Goal: Information Seeking & Learning: Learn about a topic

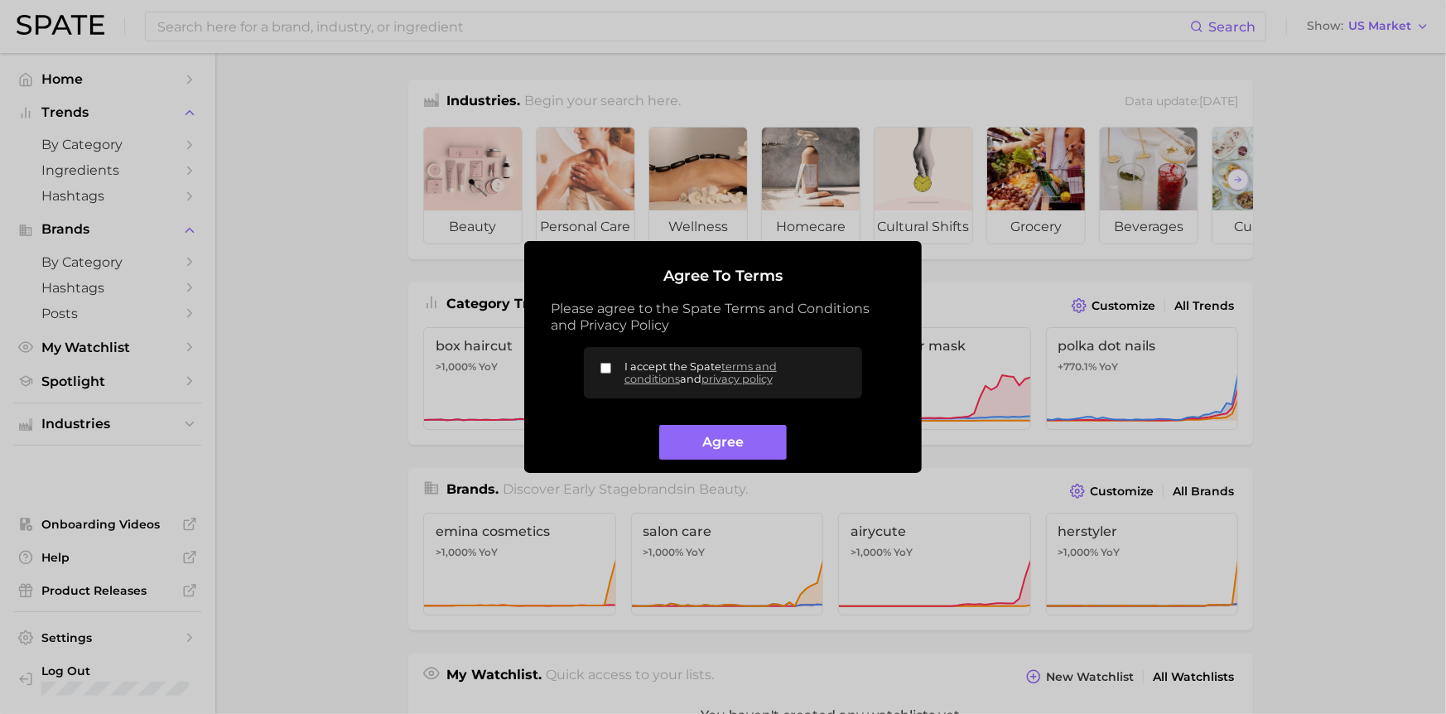
click at [596, 362] on label "I accept the Spate terms and conditions and privacy policy" at bounding box center [723, 372] width 278 height 51
click at [600, 363] on input "I accept the Spate terms and conditions and privacy policy" at bounding box center [605, 368] width 11 height 11
checkbox input "true"
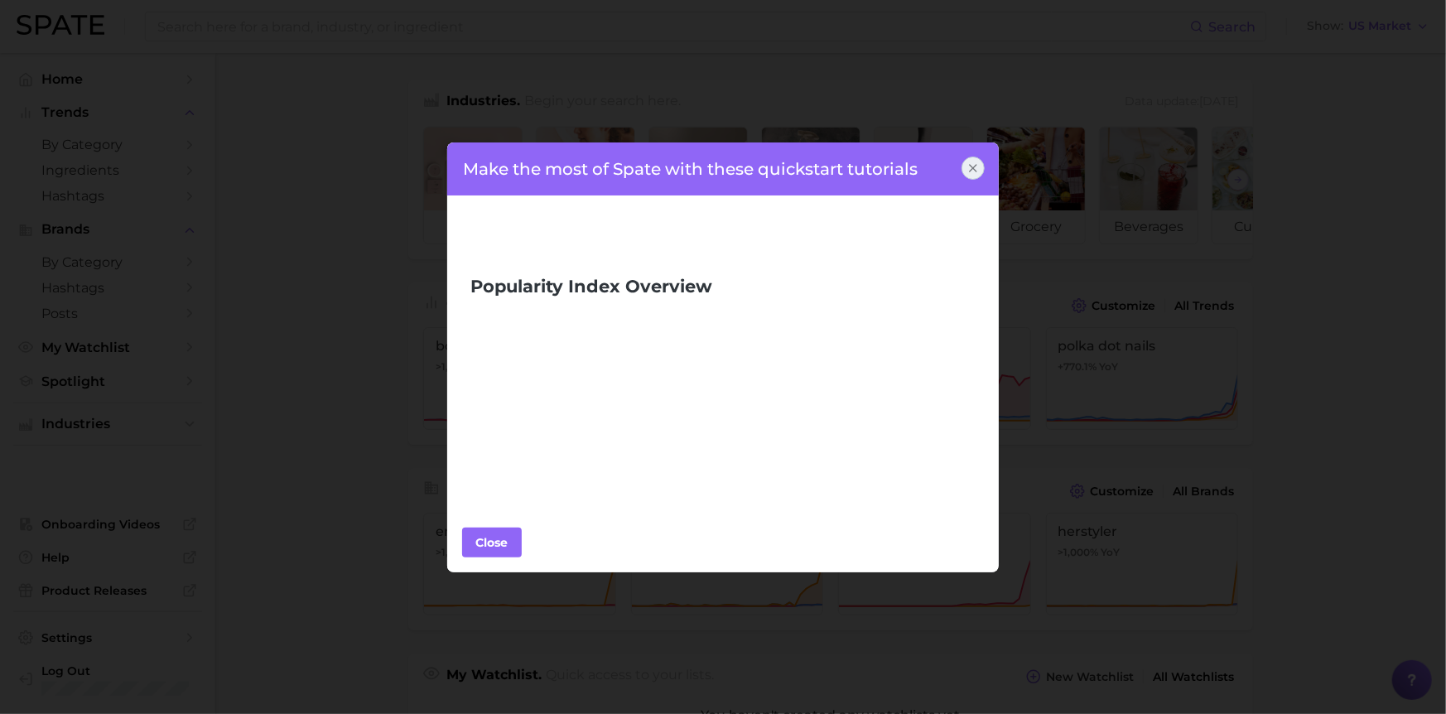
scroll to position [331, 0]
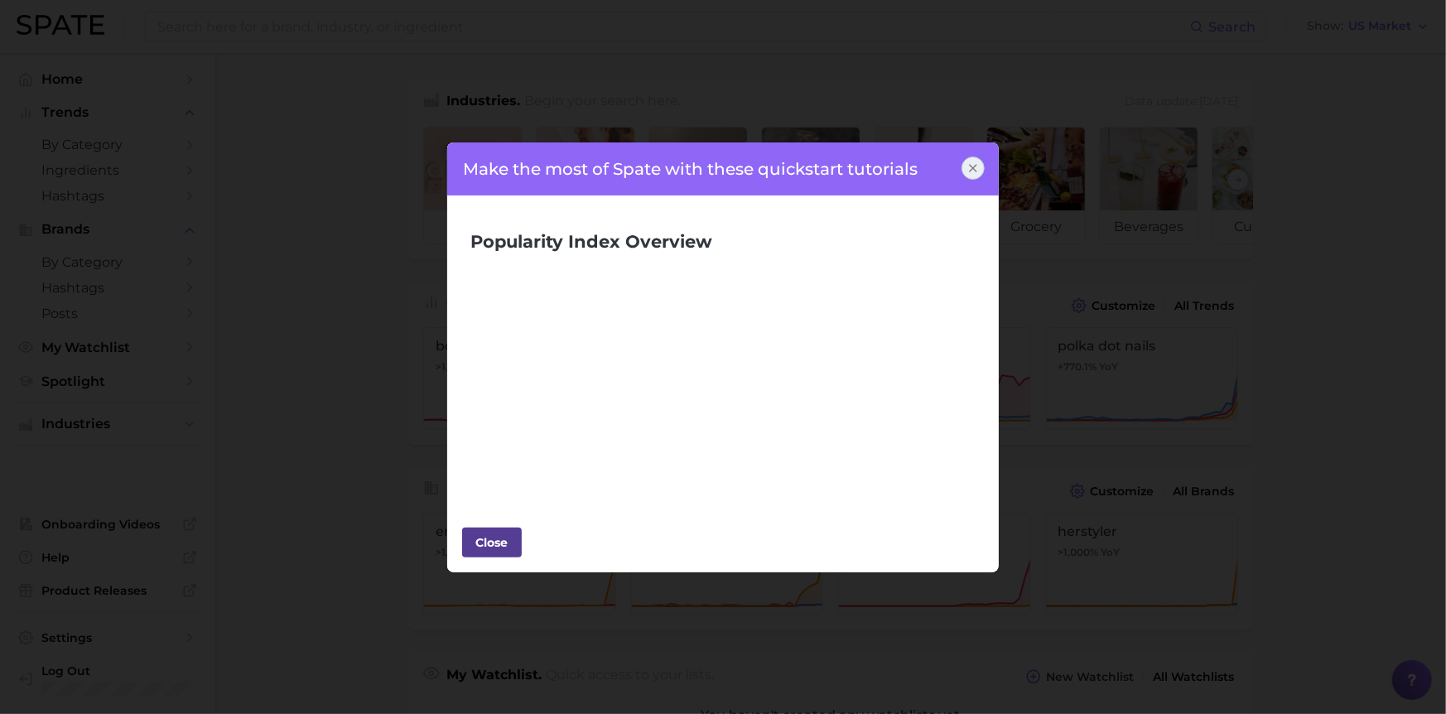
click at [489, 544] on div "Close" at bounding box center [492, 542] width 50 height 25
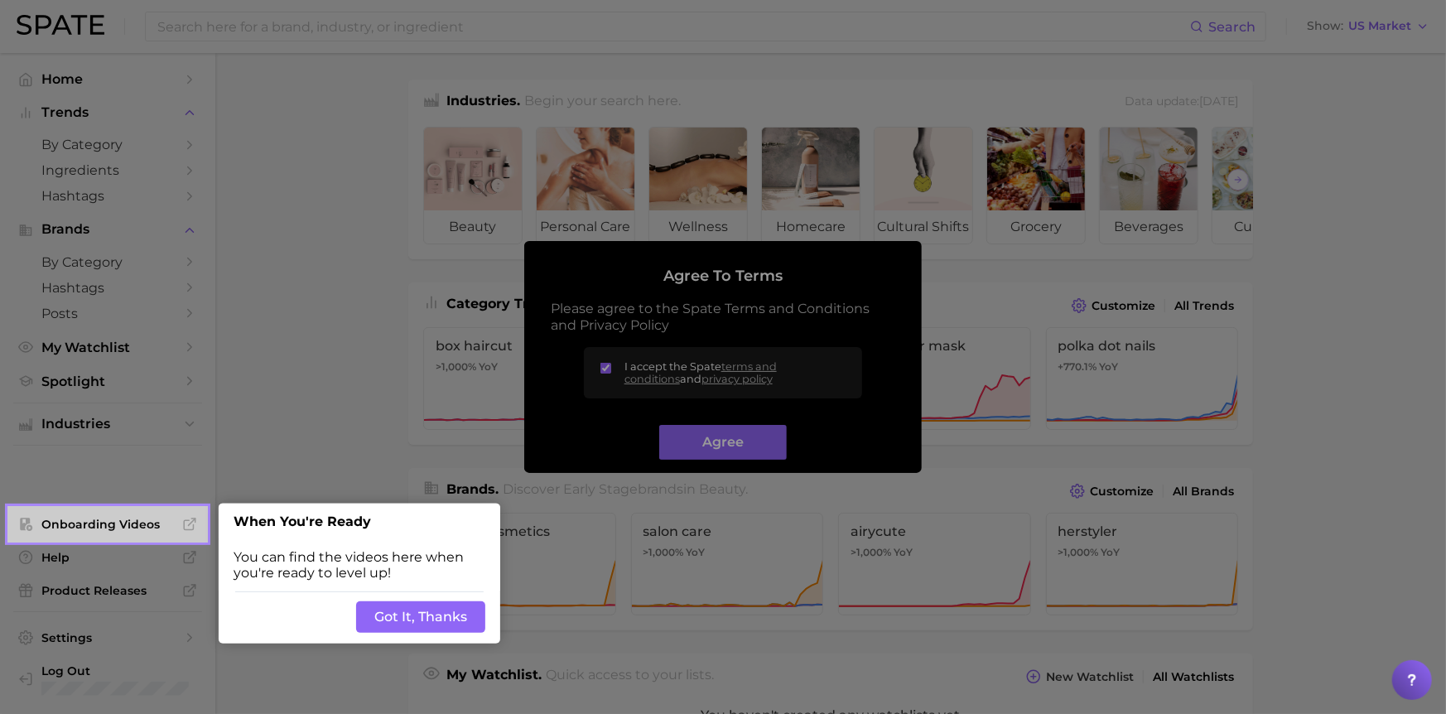
drag, startPoint x: 423, startPoint y: 616, endPoint x: 437, endPoint y: 607, distance: 16.8
click at [424, 615] on button "Got It, Thanks" at bounding box center [420, 616] width 129 height 31
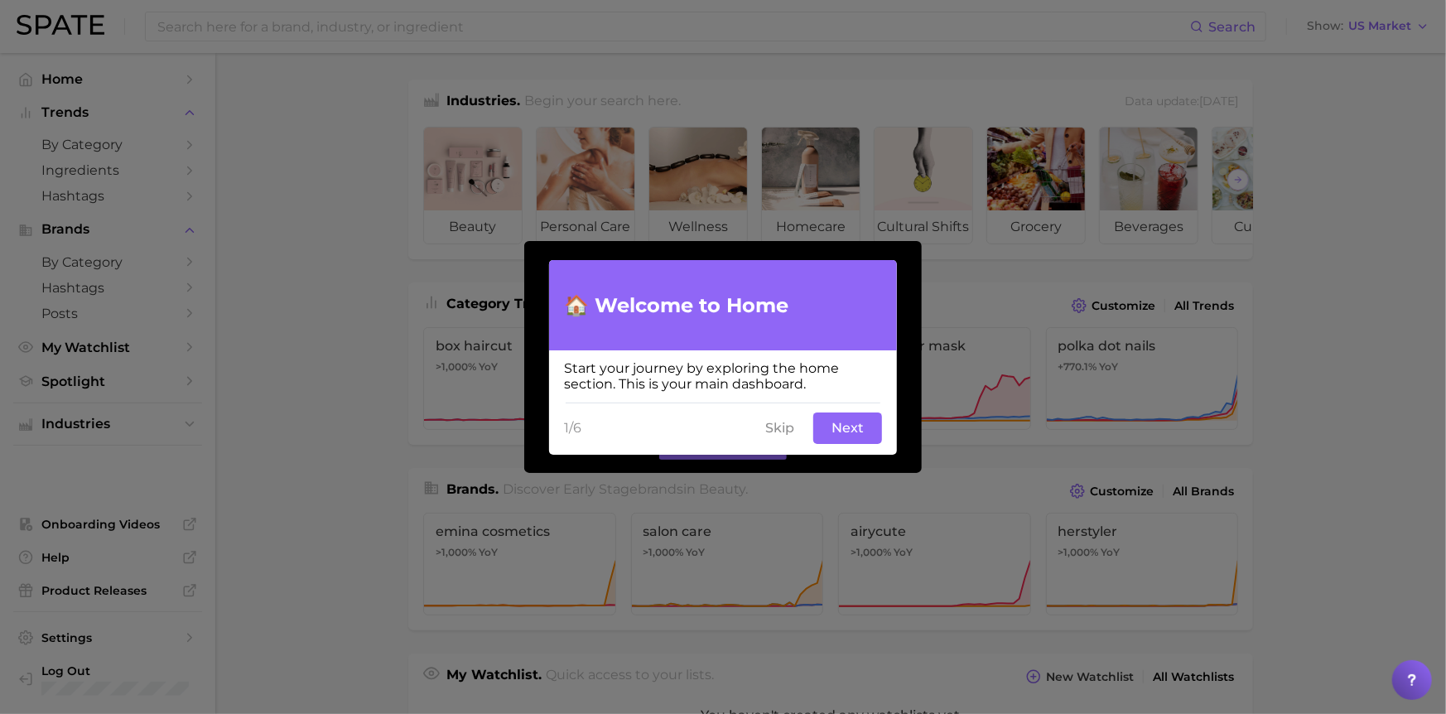
click at [850, 425] on button "Next" at bounding box center [847, 427] width 69 height 31
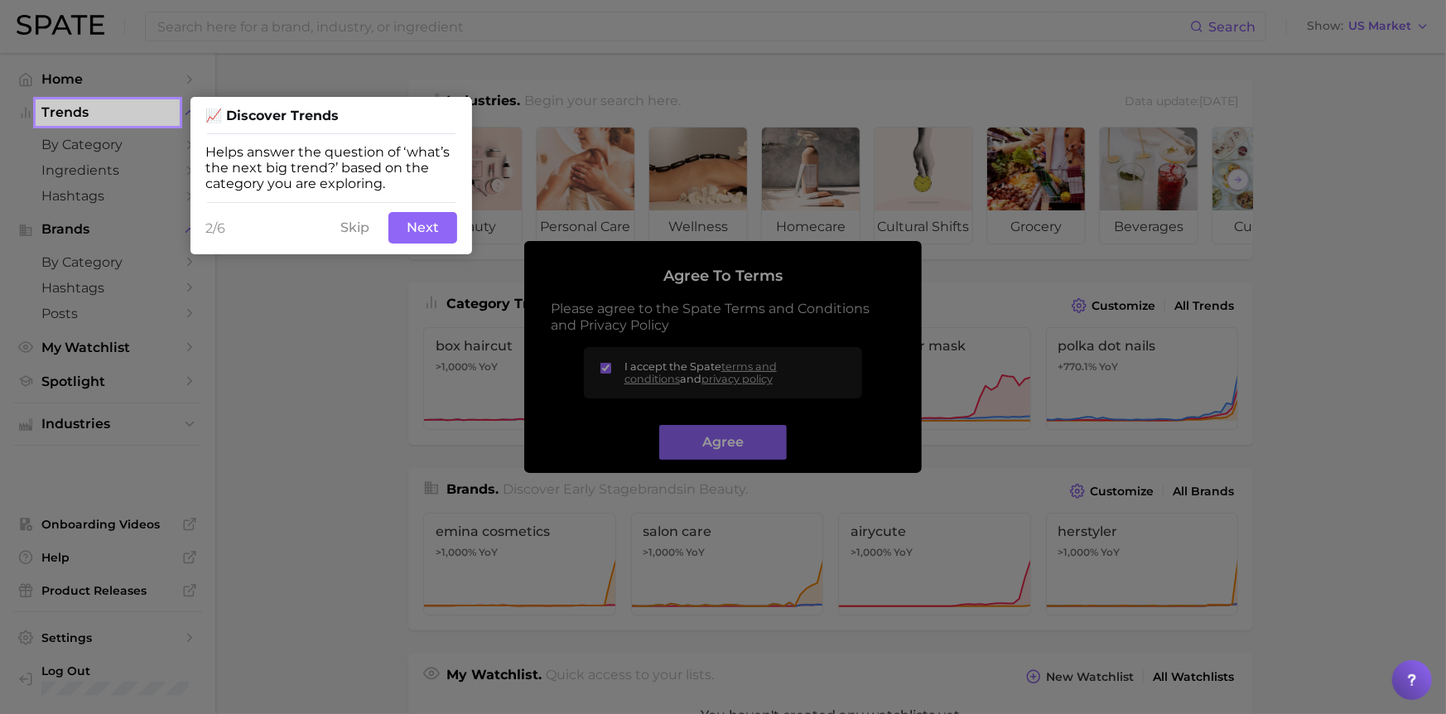
click at [427, 228] on button "Next" at bounding box center [422, 227] width 69 height 31
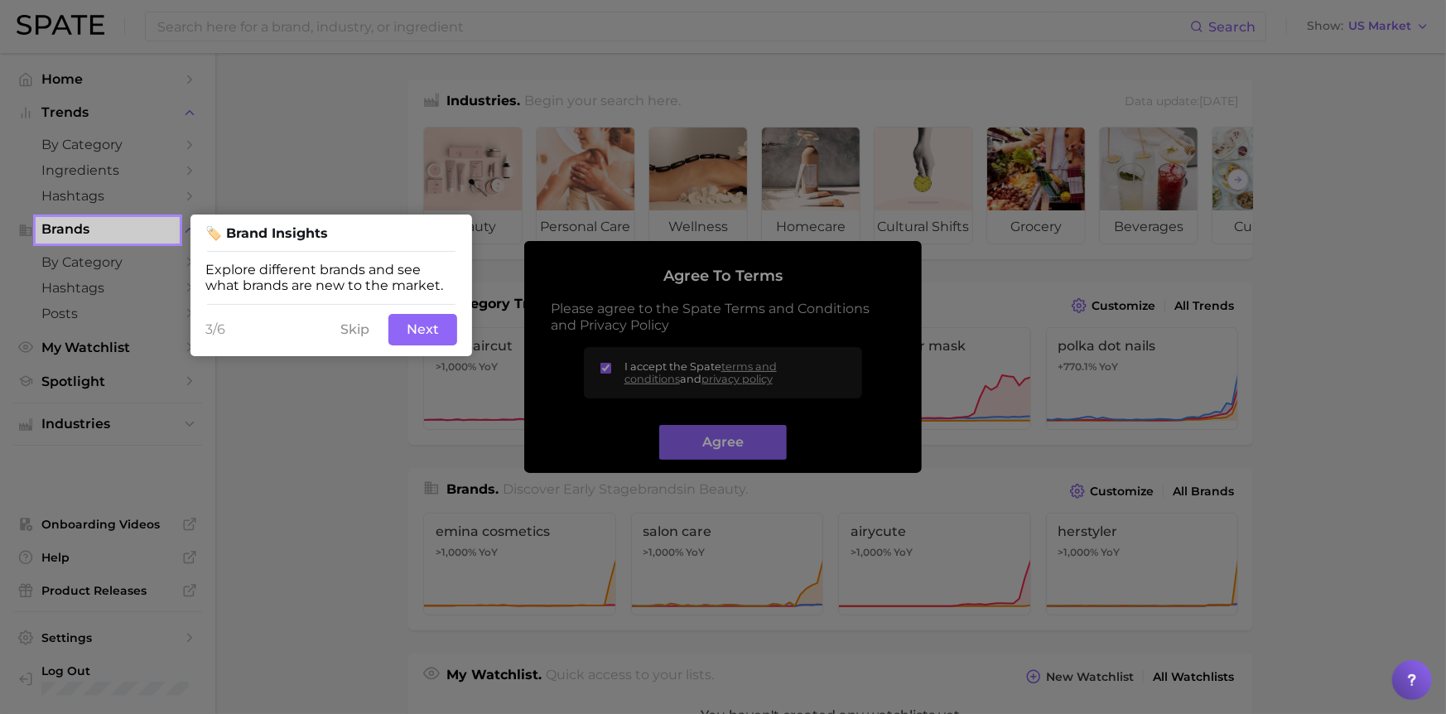
click at [431, 333] on button "Next" at bounding box center [422, 329] width 69 height 31
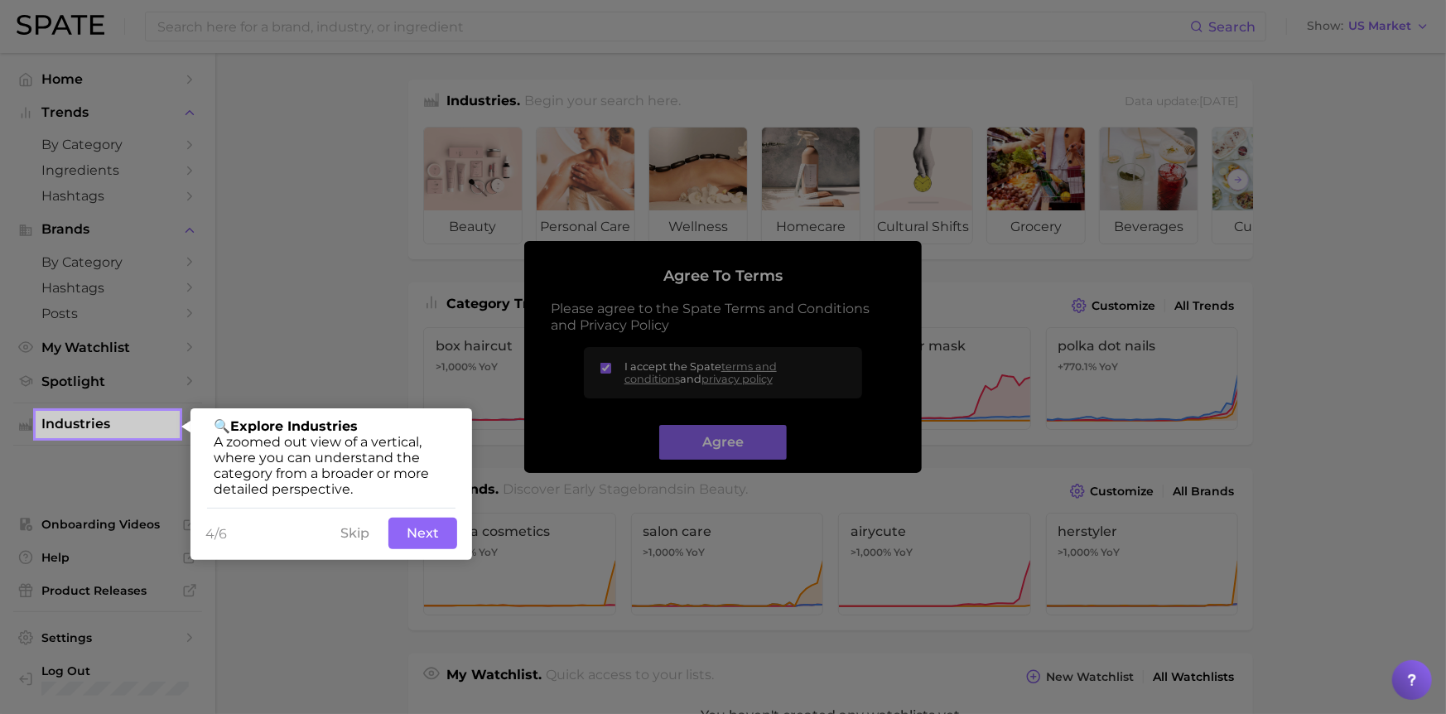
click at [426, 532] on button "Next" at bounding box center [422, 532] width 69 height 31
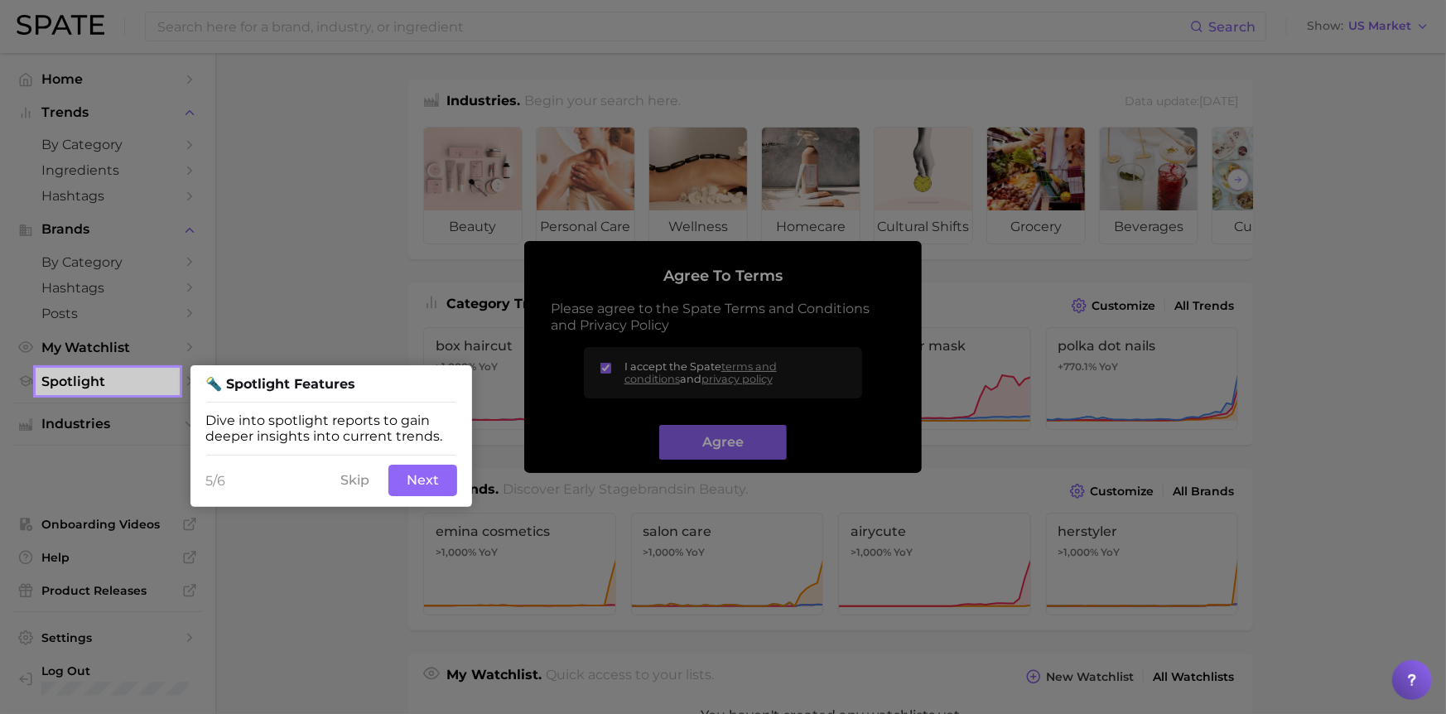
click at [428, 474] on button "Next" at bounding box center [422, 479] width 69 height 31
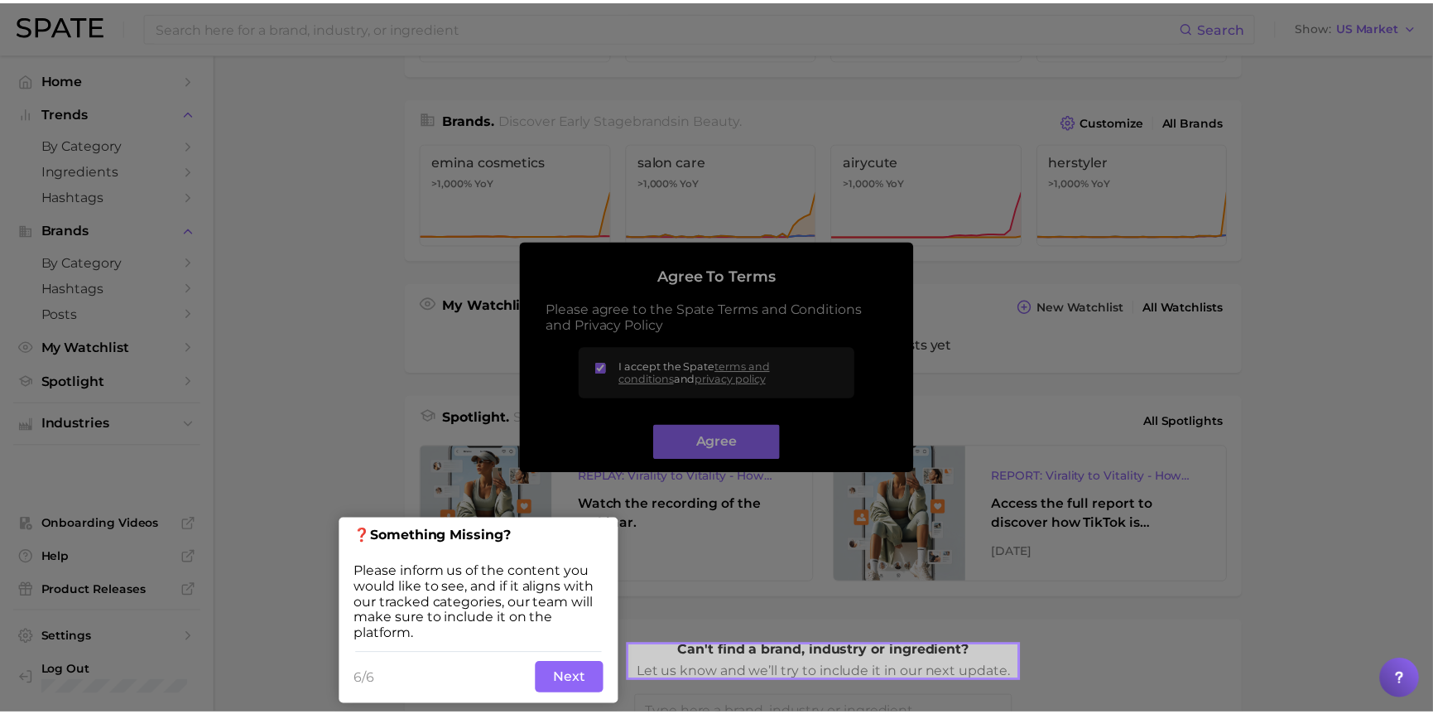
scroll to position [372, 0]
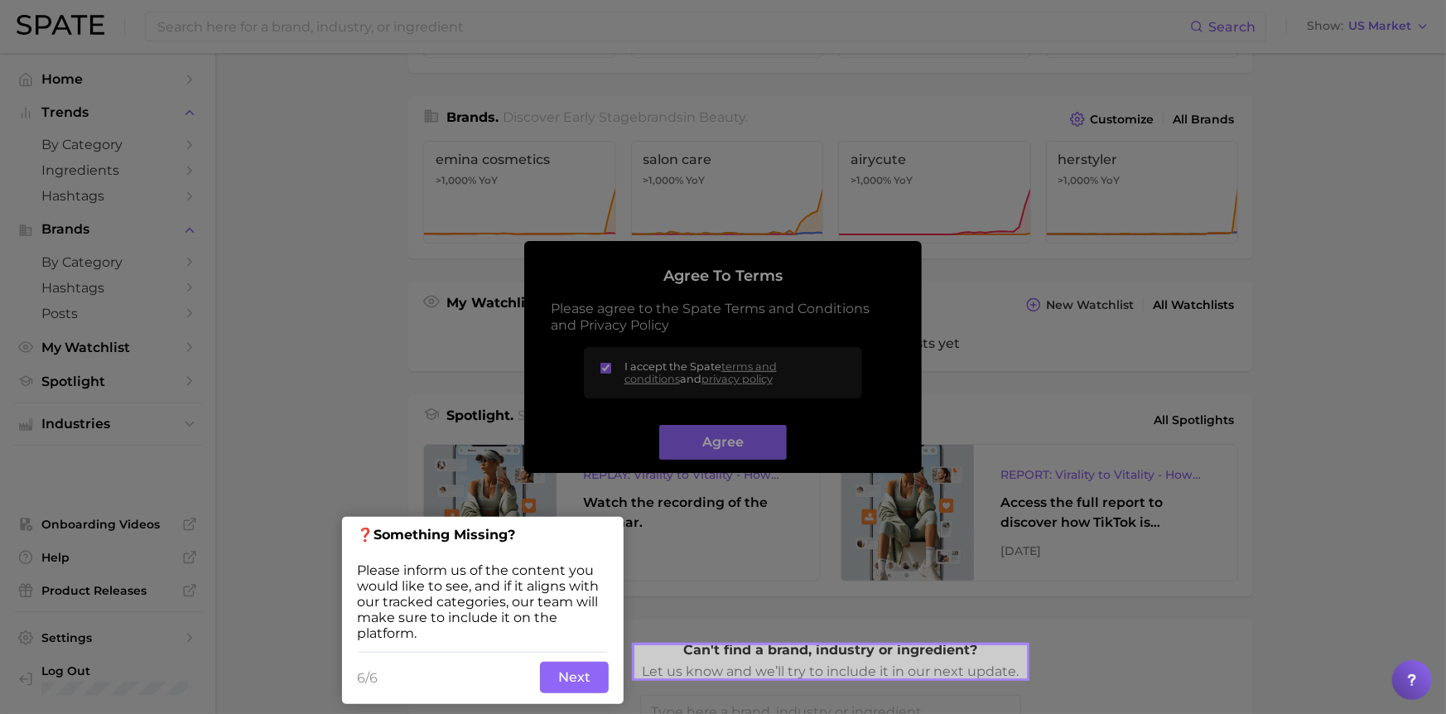
click at [571, 673] on button "Next" at bounding box center [574, 677] width 69 height 31
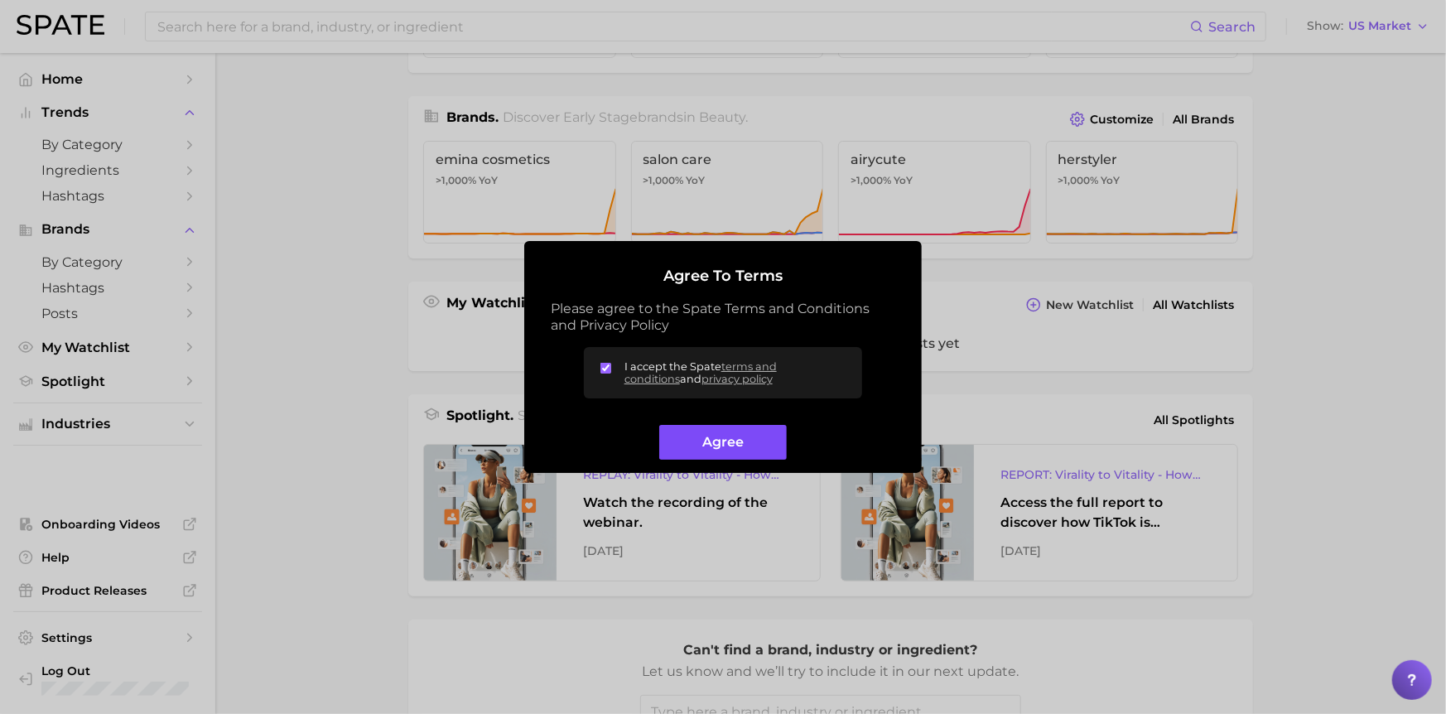
click at [744, 447] on button "Agree" at bounding box center [722, 443] width 127 height 36
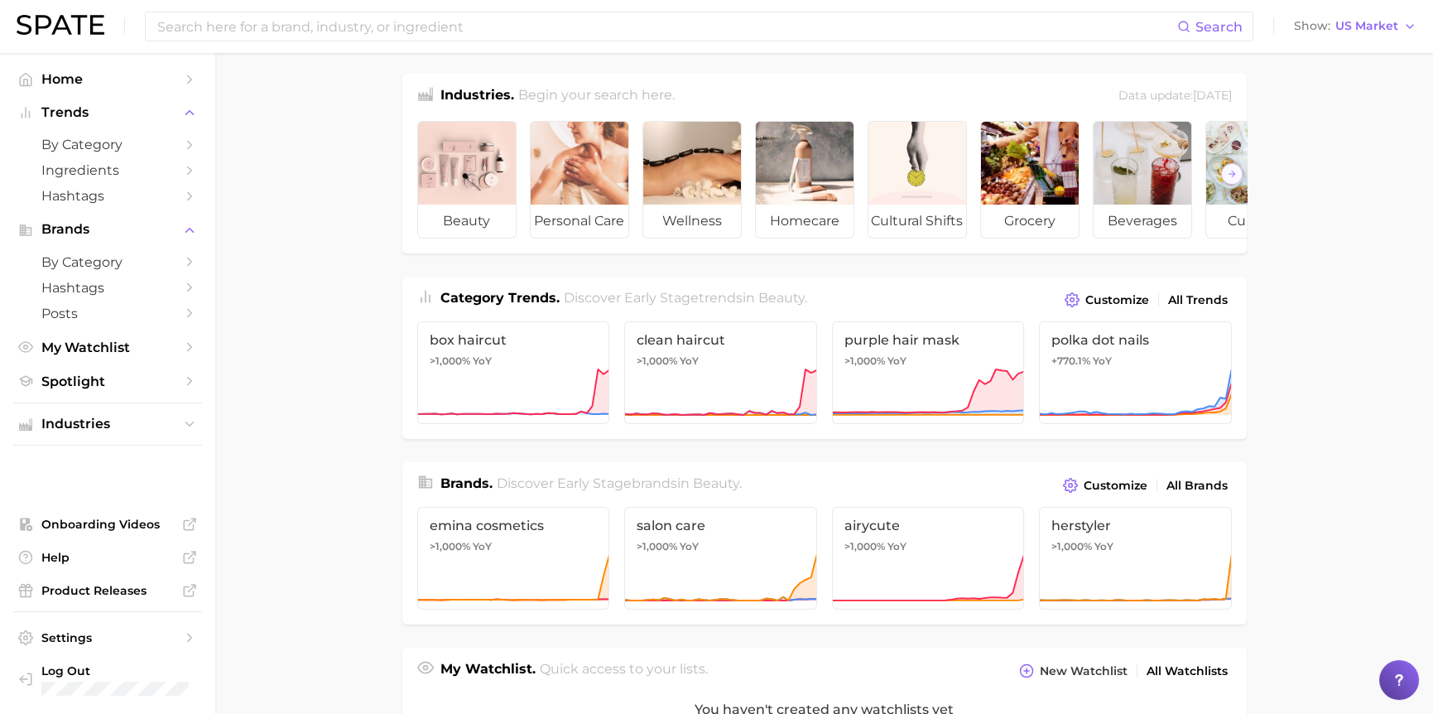
scroll to position [0, 0]
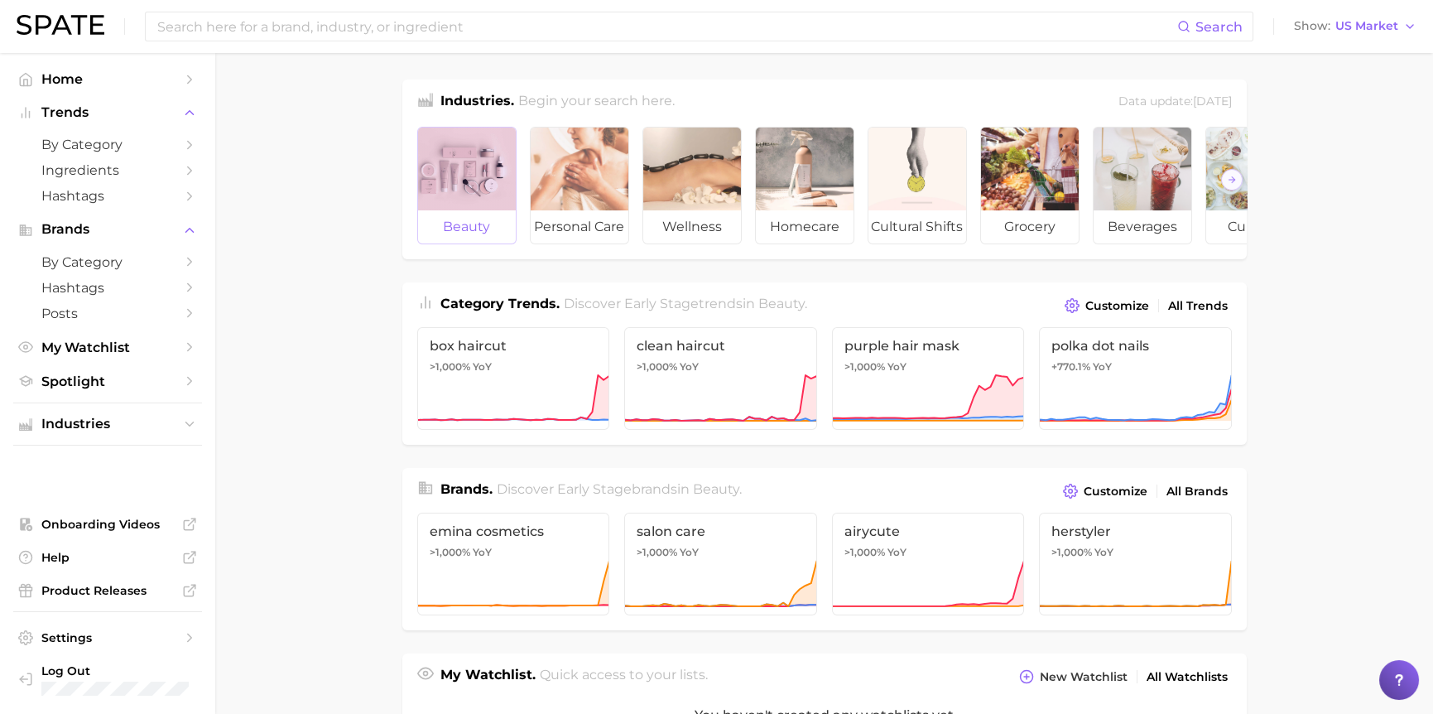
click at [466, 165] on div at bounding box center [467, 169] width 98 height 83
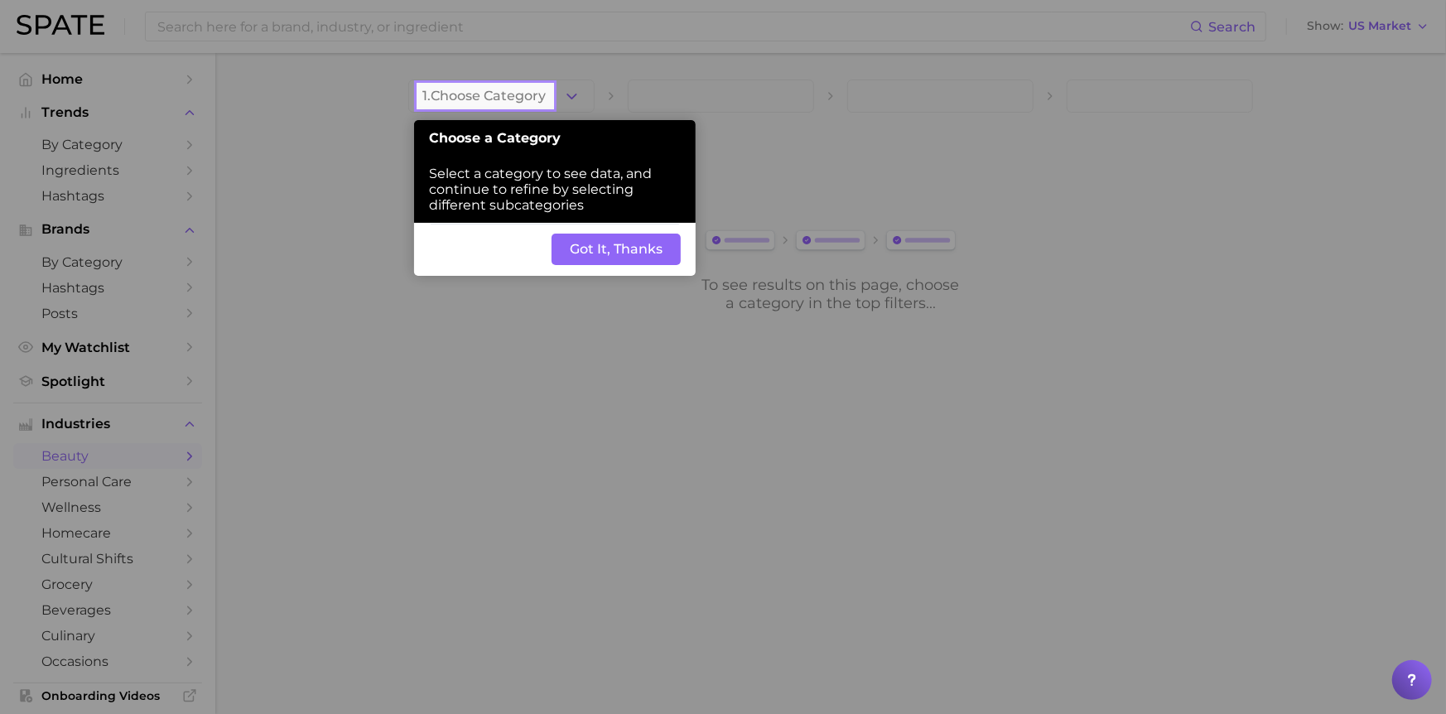
click at [623, 247] on button "Got It, Thanks" at bounding box center [615, 248] width 129 height 31
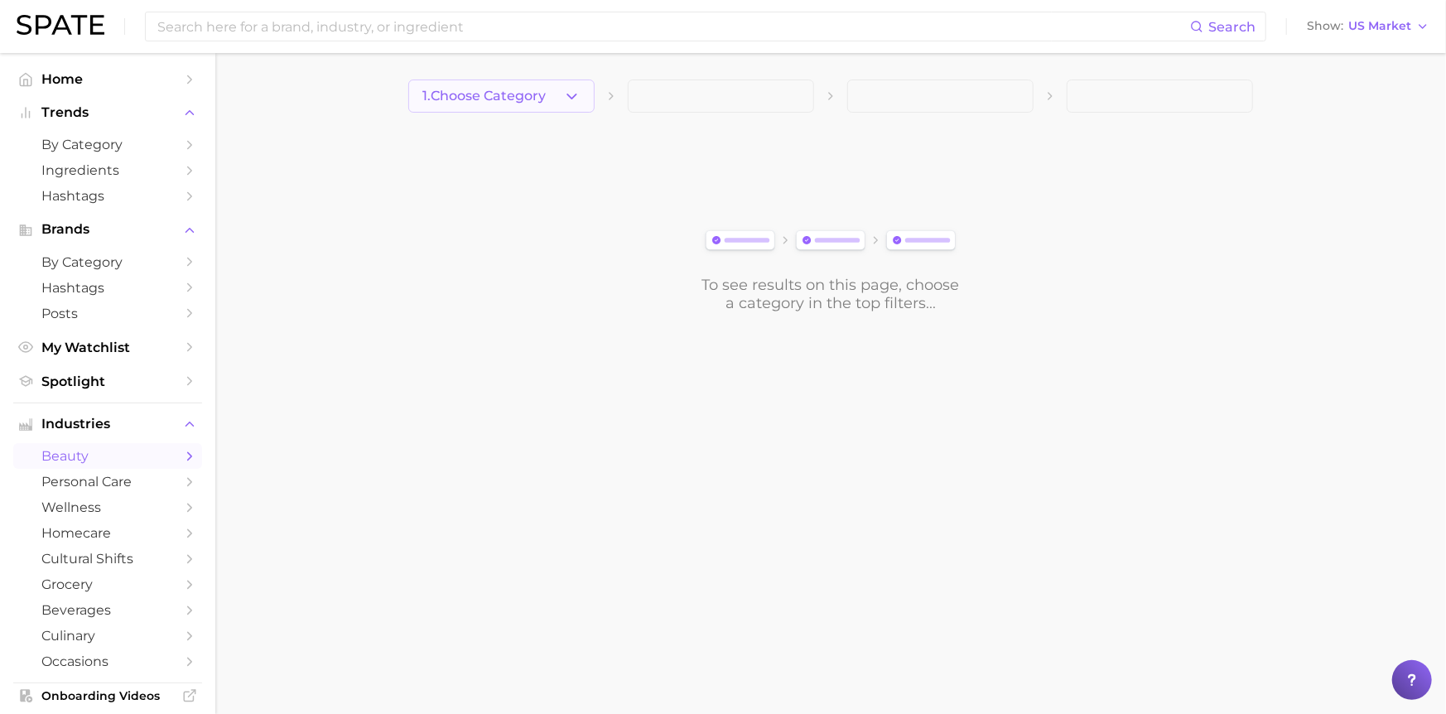
click at [571, 101] on icon "button" at bounding box center [571, 96] width 17 height 17
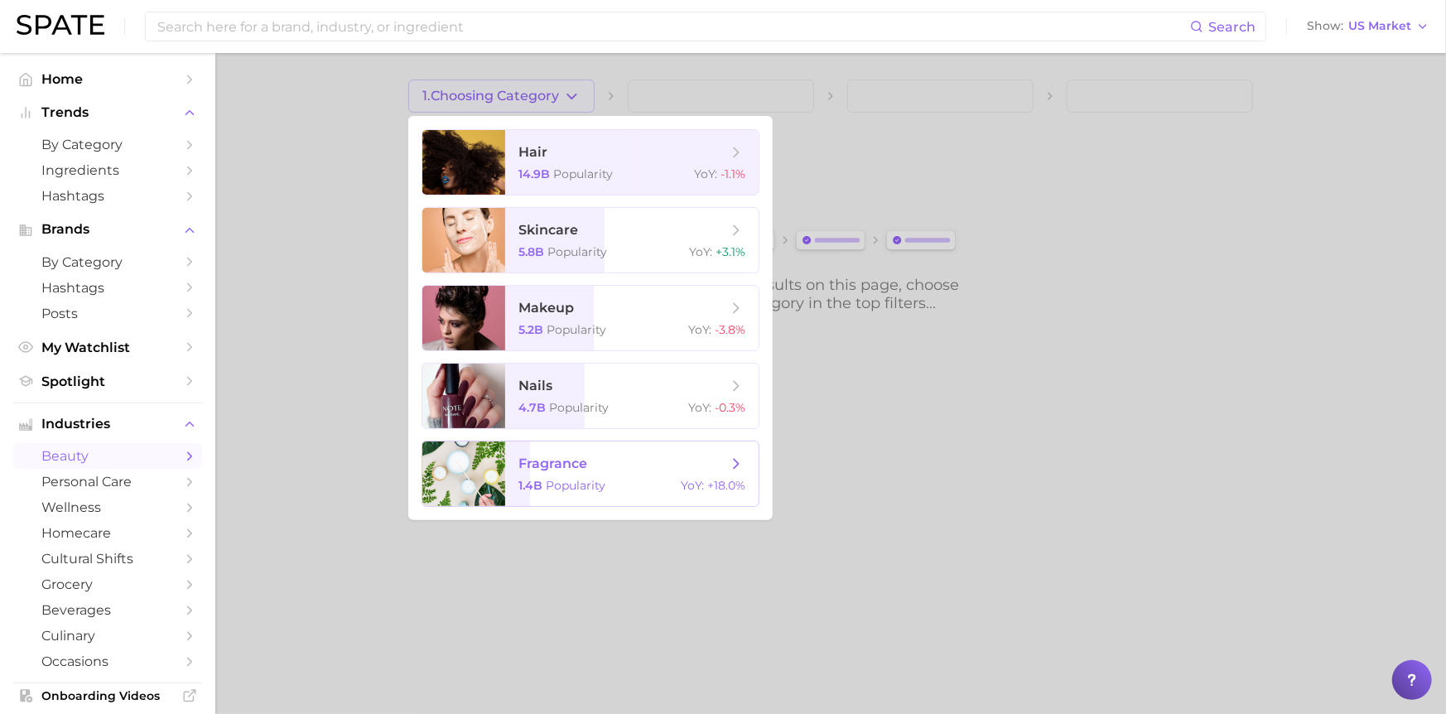
click at [580, 465] on span "fragrance" at bounding box center [552, 463] width 69 height 16
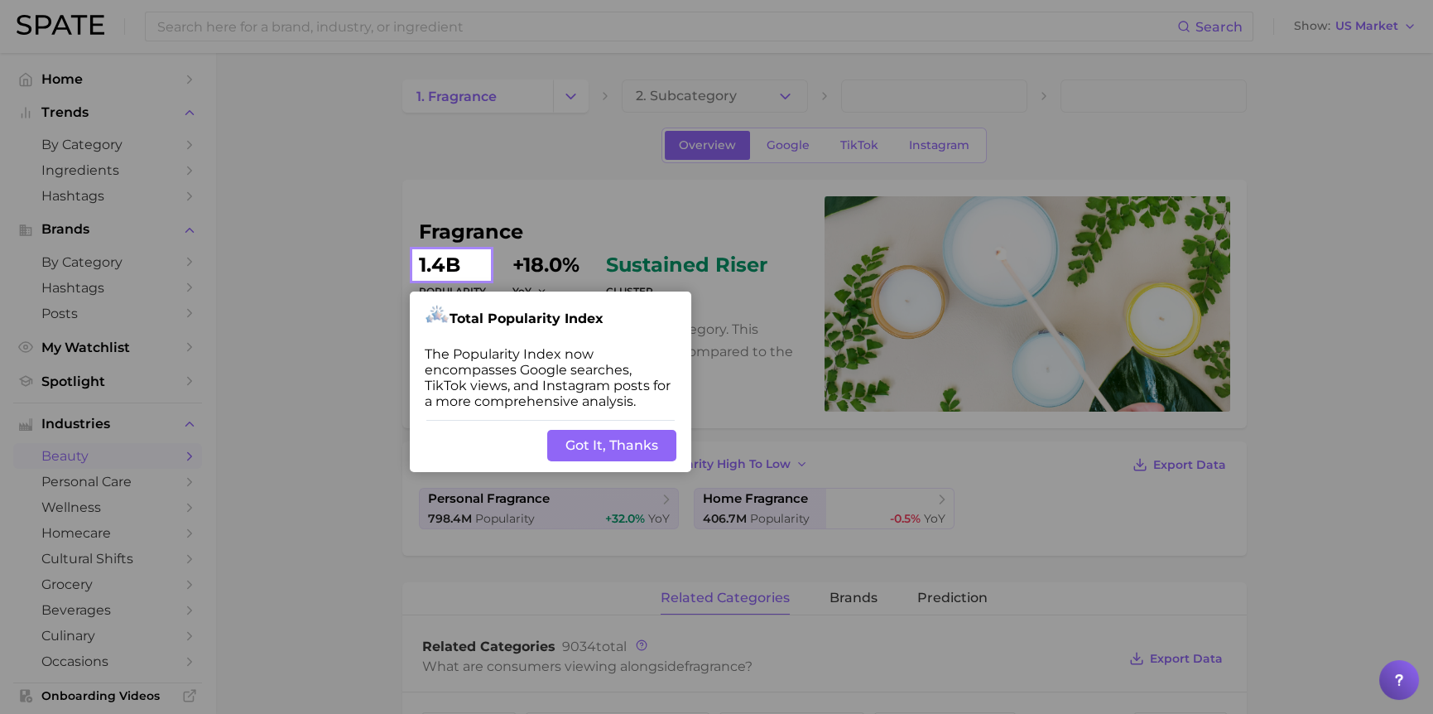
click at [593, 445] on button "Got It, Thanks" at bounding box center [611, 445] width 129 height 31
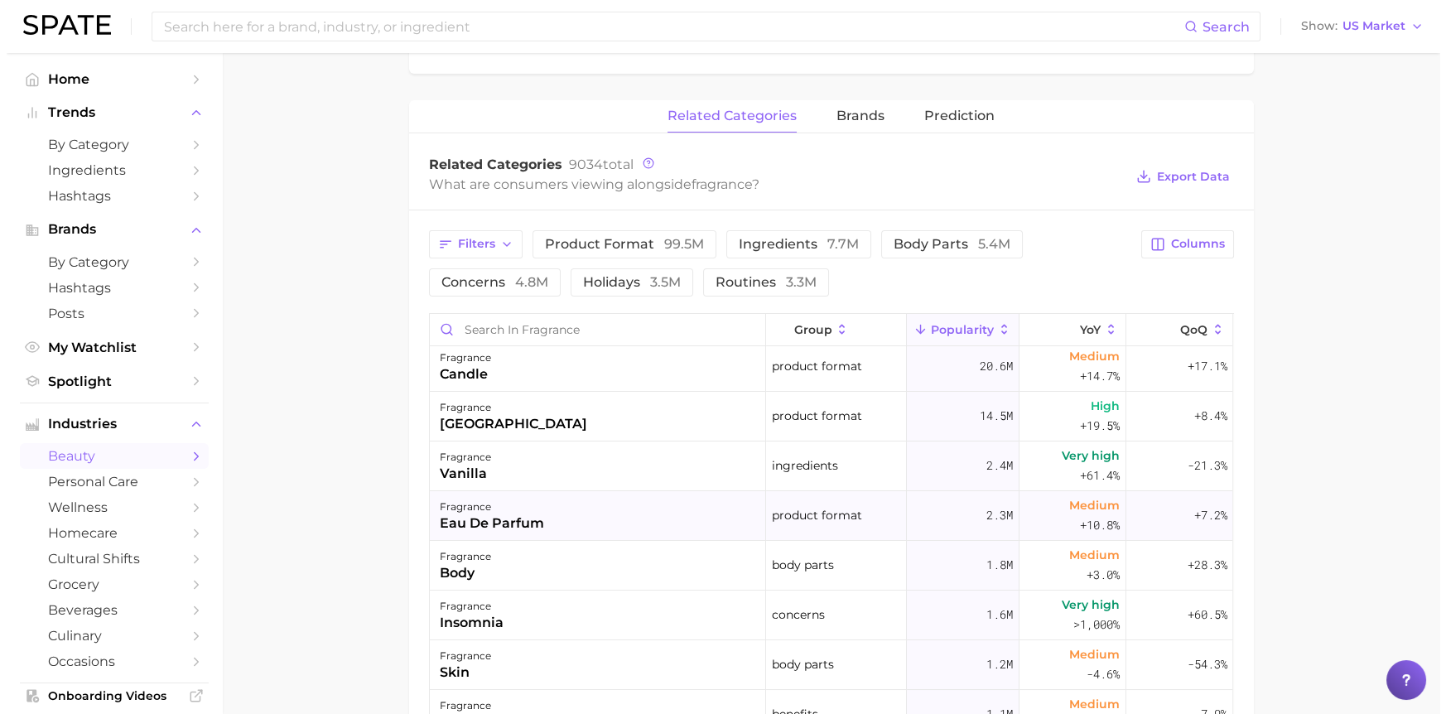
scroll to position [83, 0]
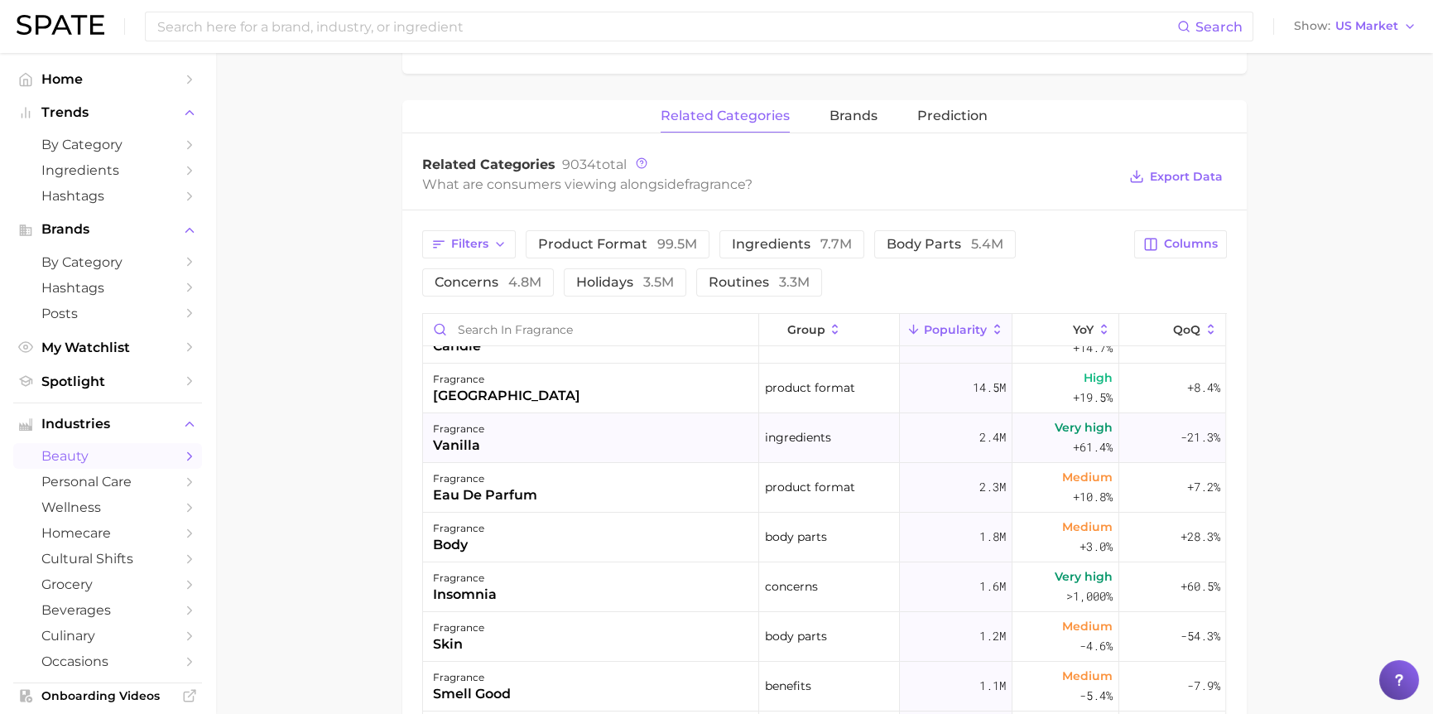
click at [561, 436] on div "fragrance vanilla" at bounding box center [591, 438] width 336 height 50
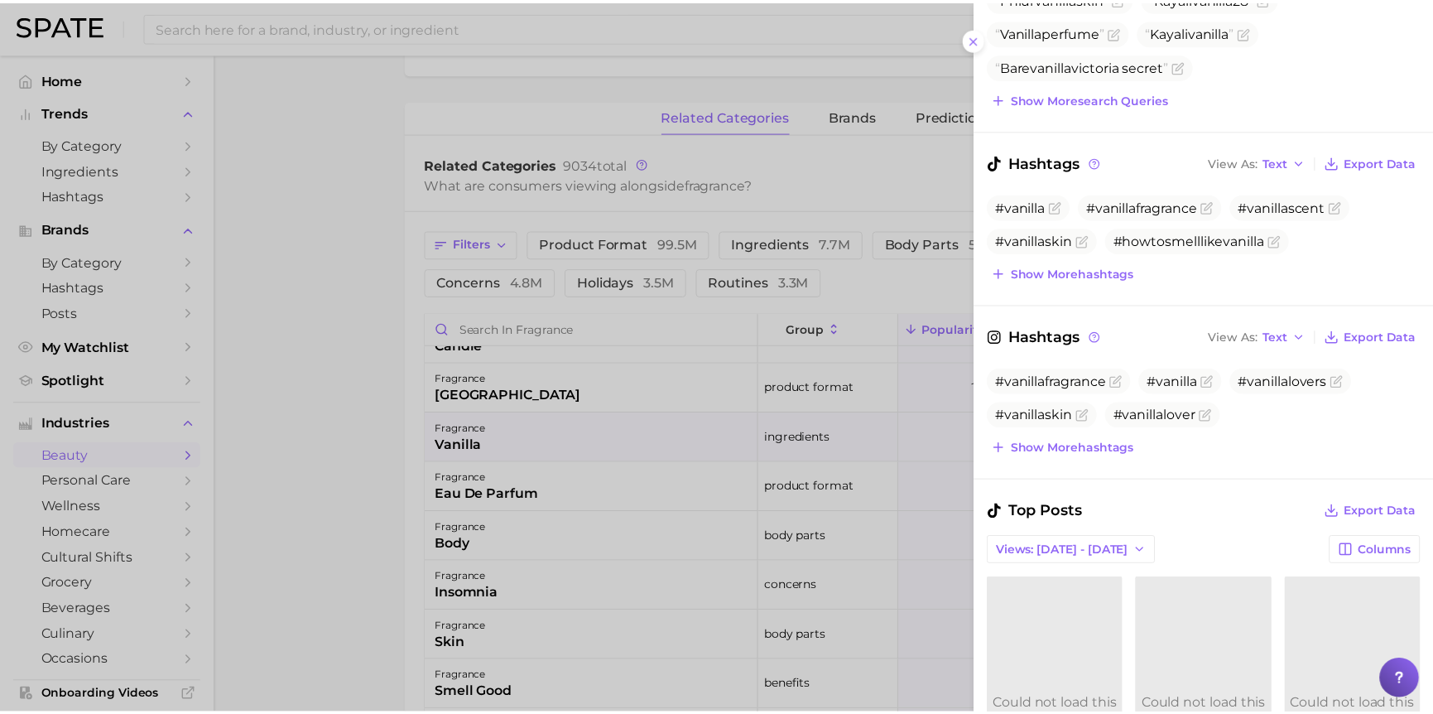
scroll to position [0, 0]
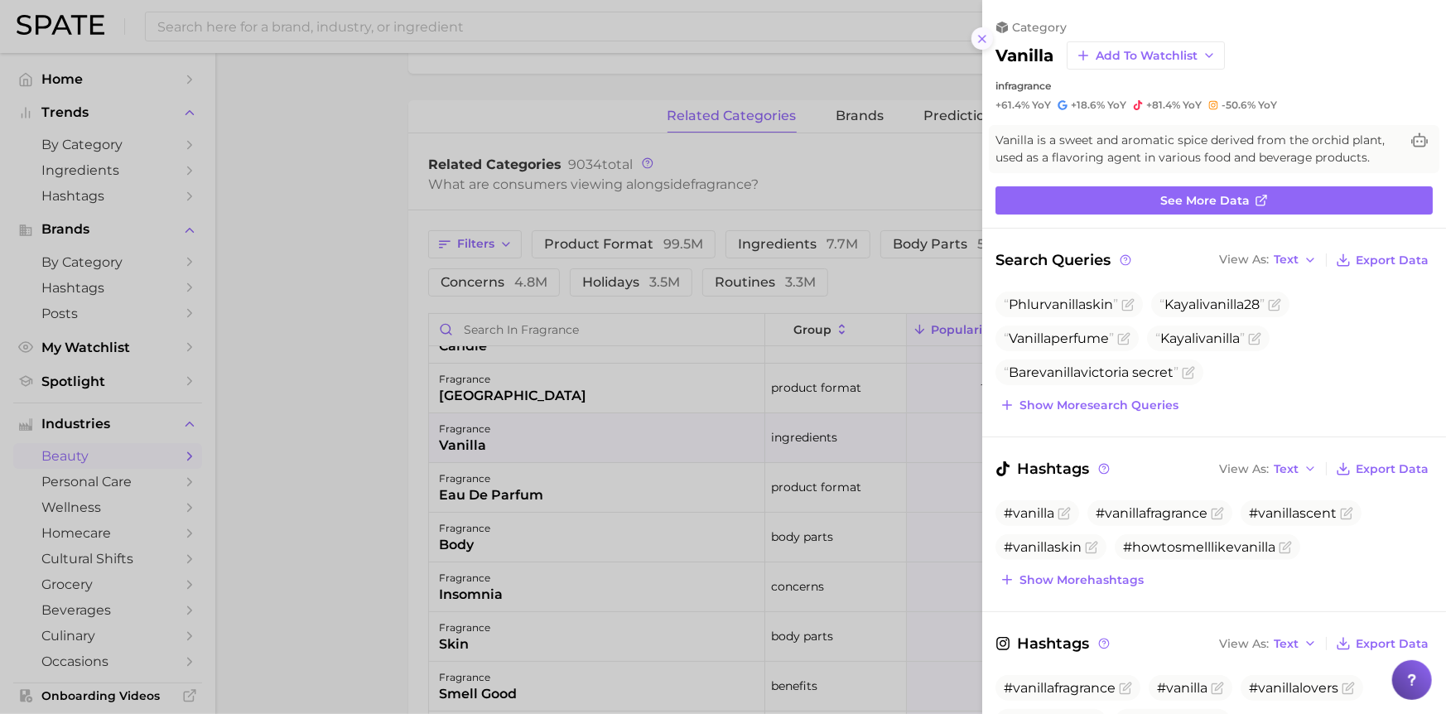
click at [975, 40] on icon at bounding box center [981, 38] width 13 height 13
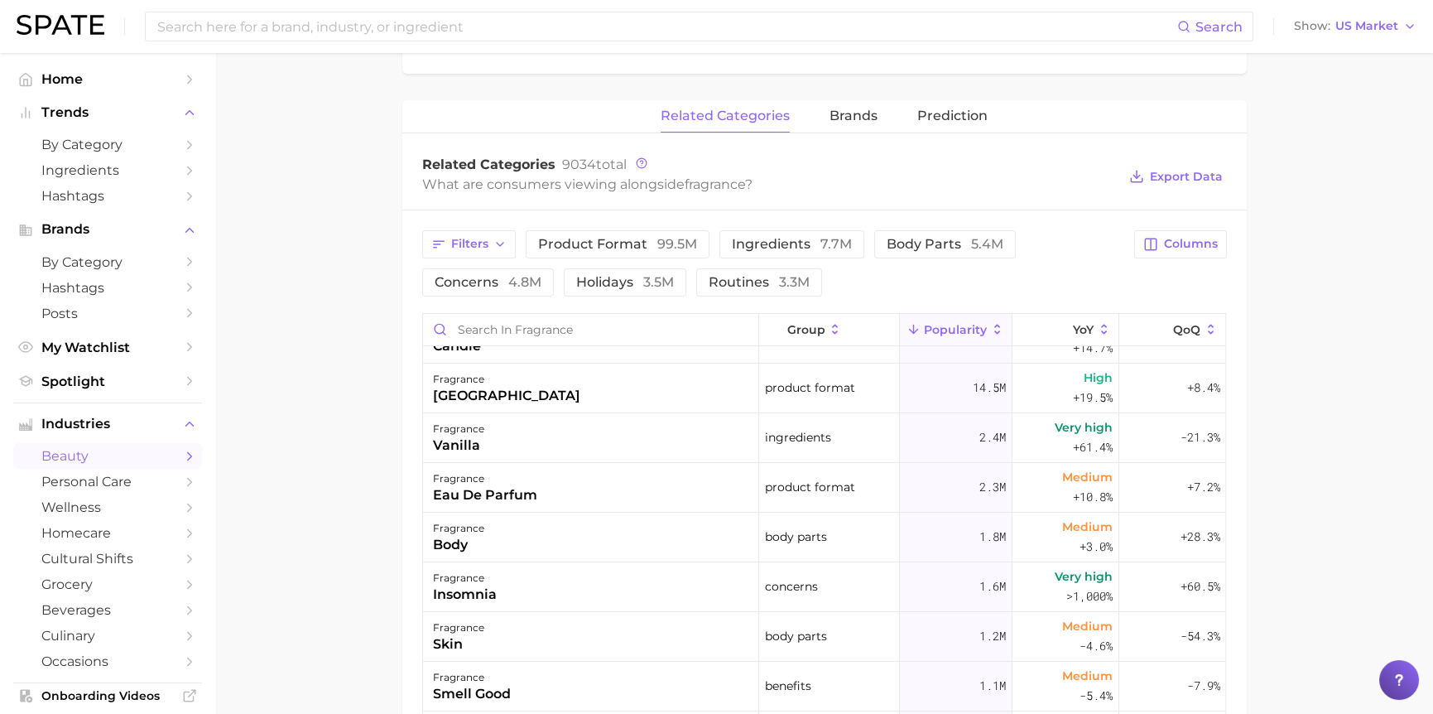
scroll to position [399, 0]
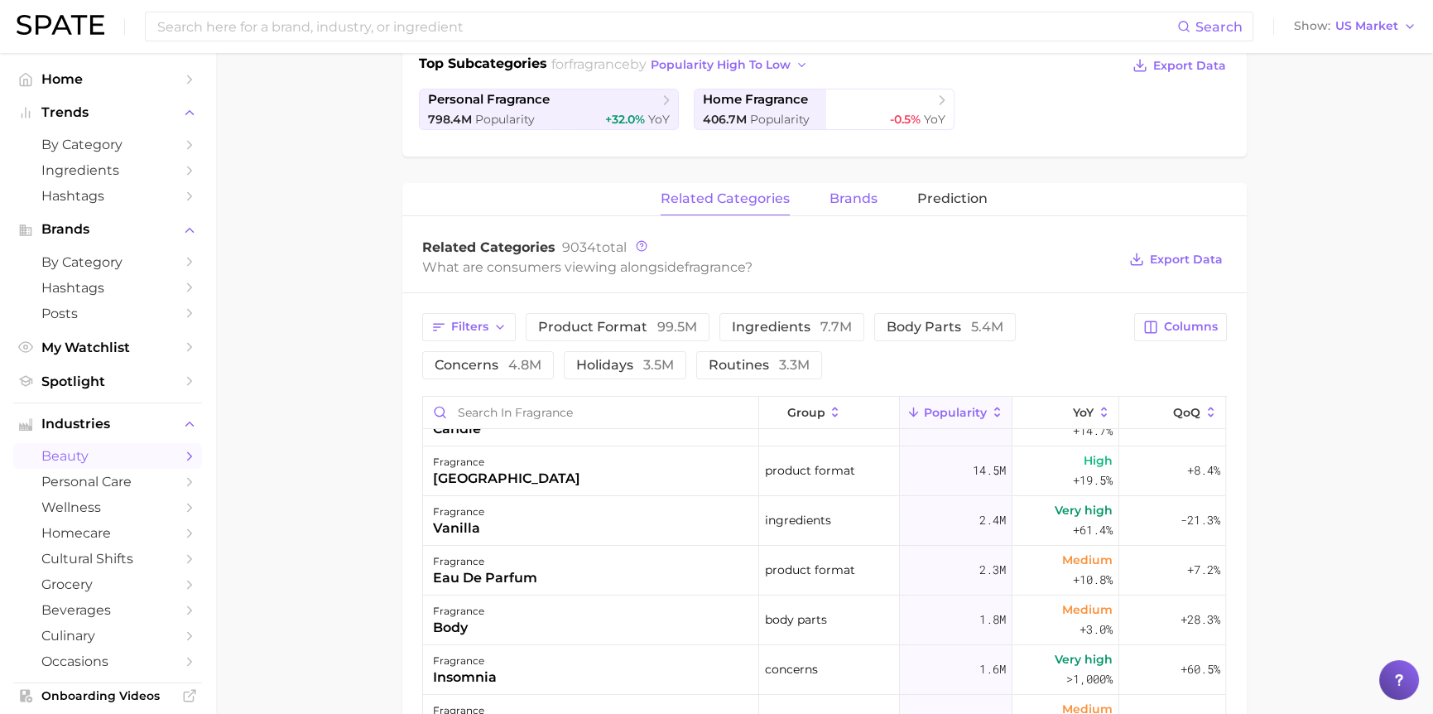
click at [861, 193] on span "brands" at bounding box center [854, 198] width 48 height 15
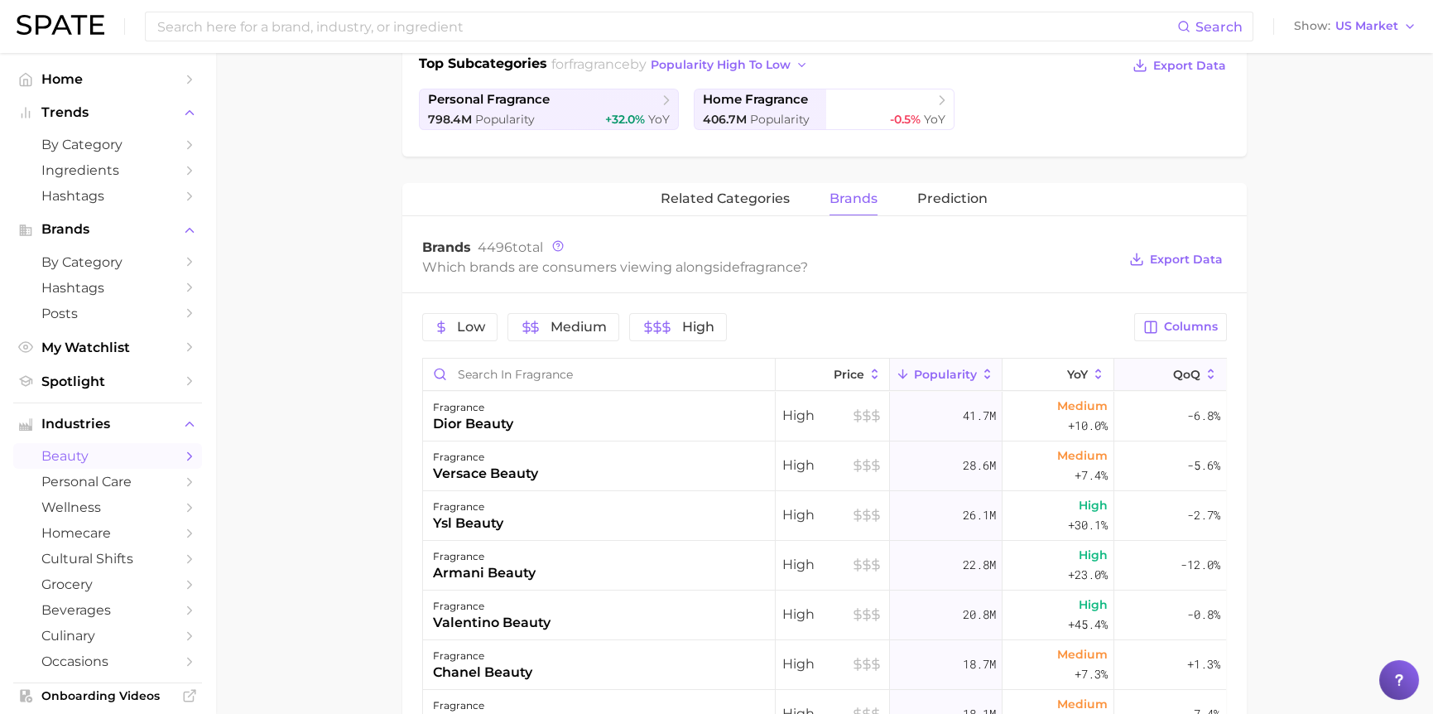
click at [1176, 373] on span "QoQ" at bounding box center [1186, 374] width 27 height 13
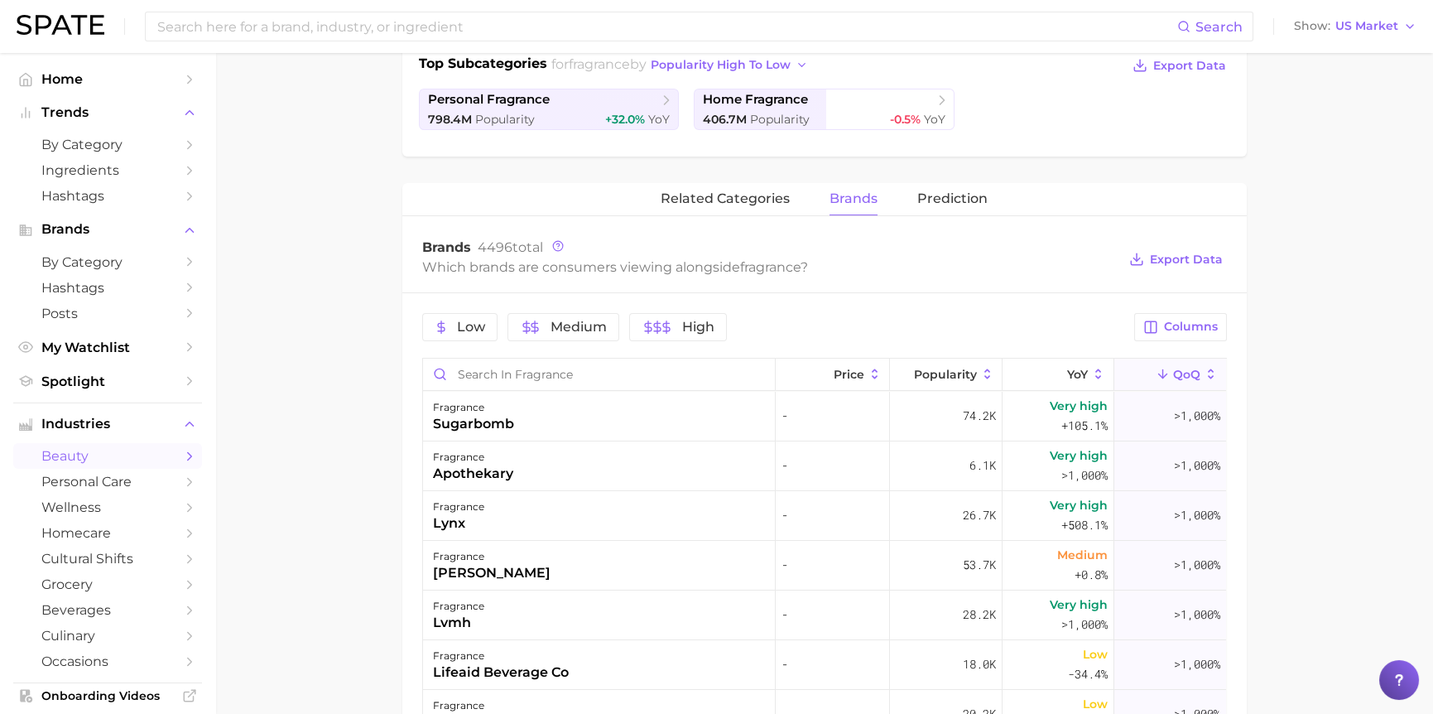
click at [1303, 302] on main "1. fragrance 2. Subcategory Overview Google TikTok Instagram fragrance Populari…" at bounding box center [824, 414] width 1218 height 1520
click at [1175, 372] on span "QoQ" at bounding box center [1186, 374] width 27 height 13
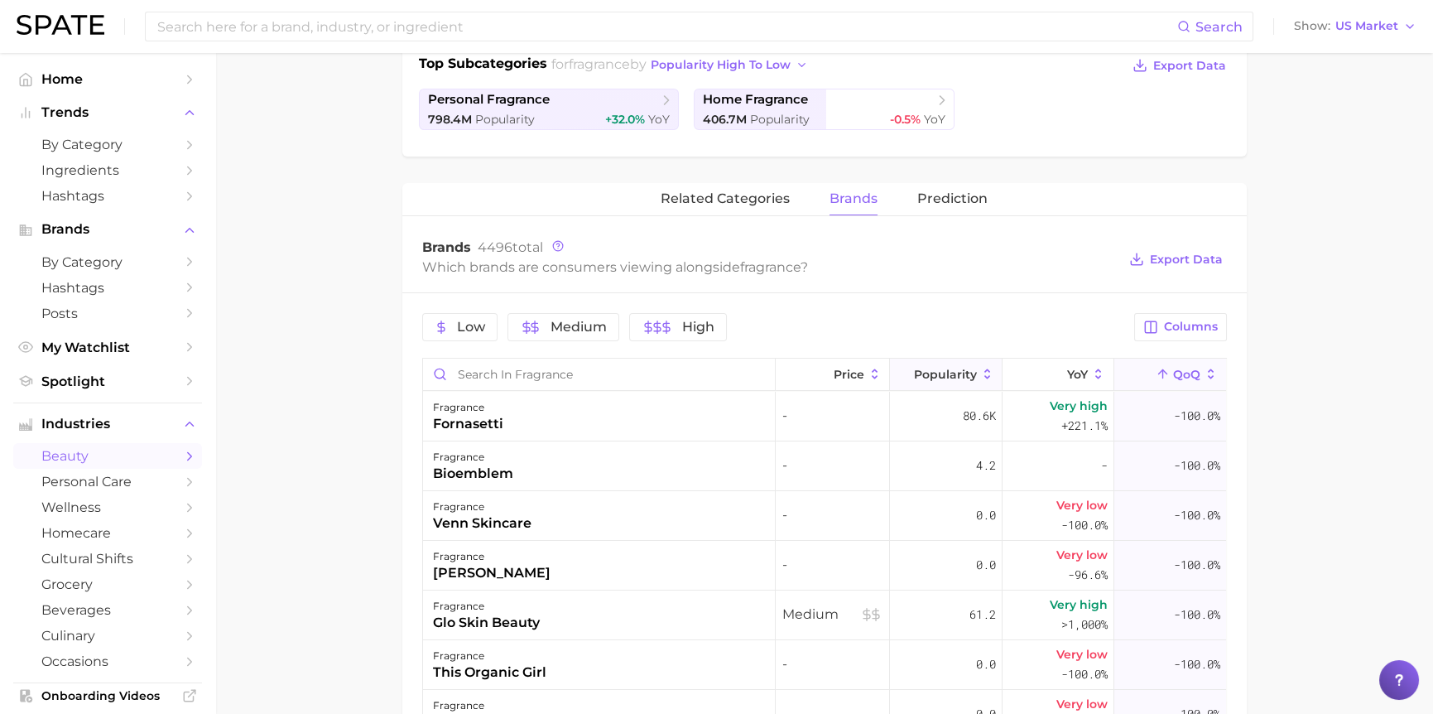
click at [931, 369] on span "Popularity" at bounding box center [945, 374] width 63 height 13
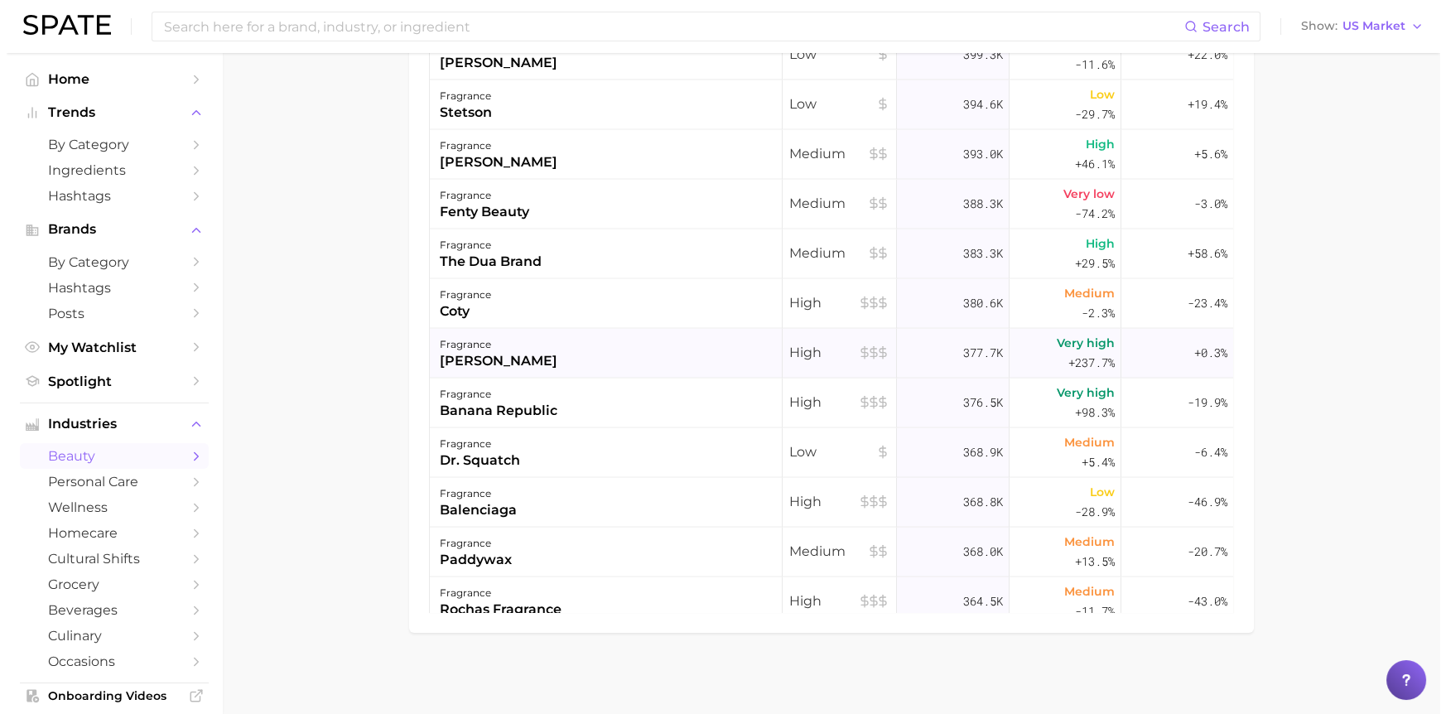
scroll to position [9522, 0]
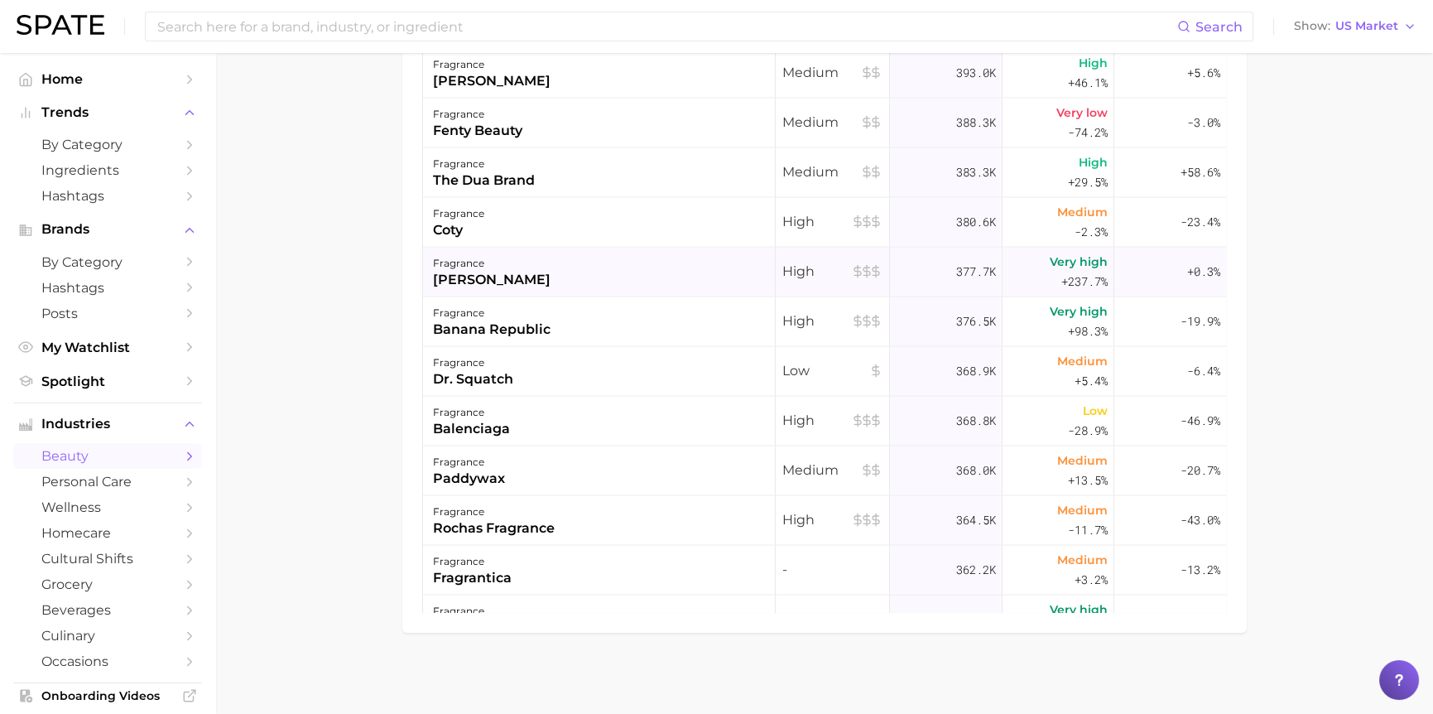
click at [523, 288] on div "fragrance [PERSON_NAME]" at bounding box center [599, 273] width 353 height 50
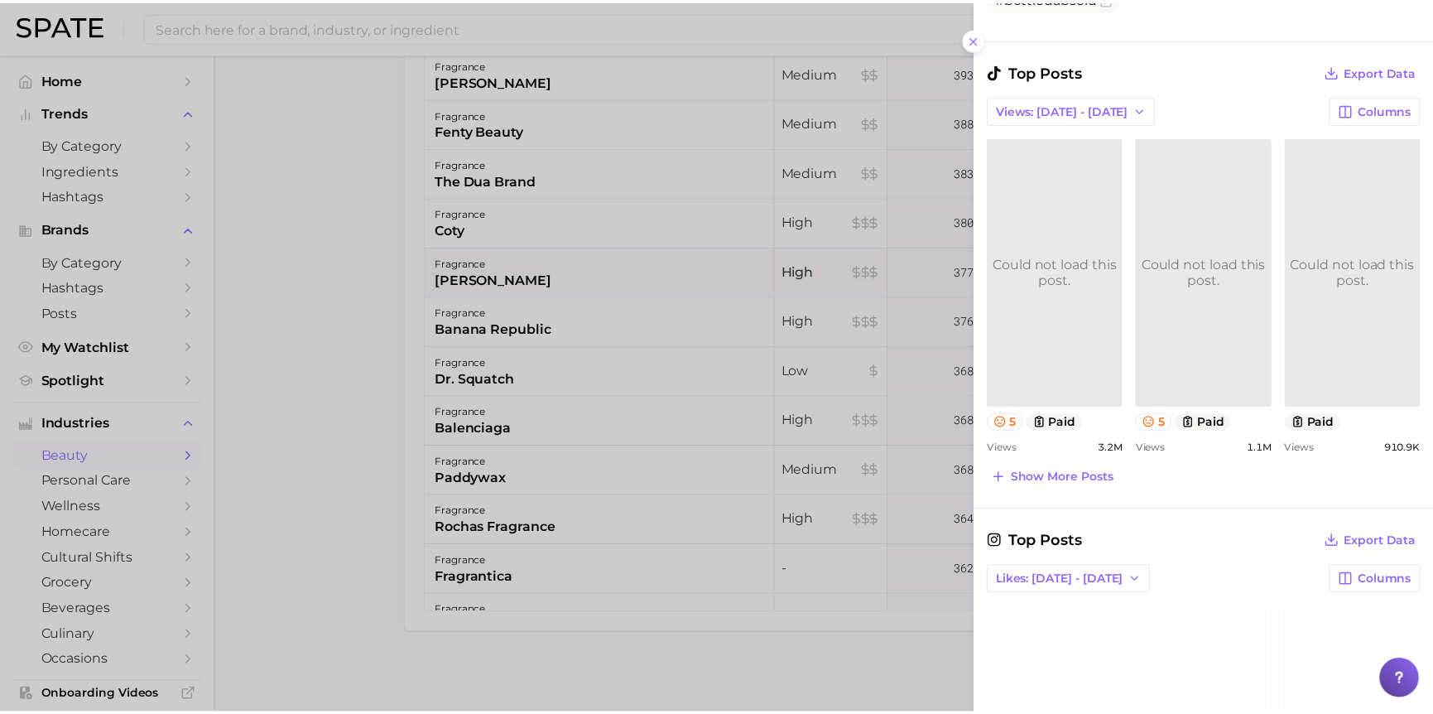
scroll to position [696, 0]
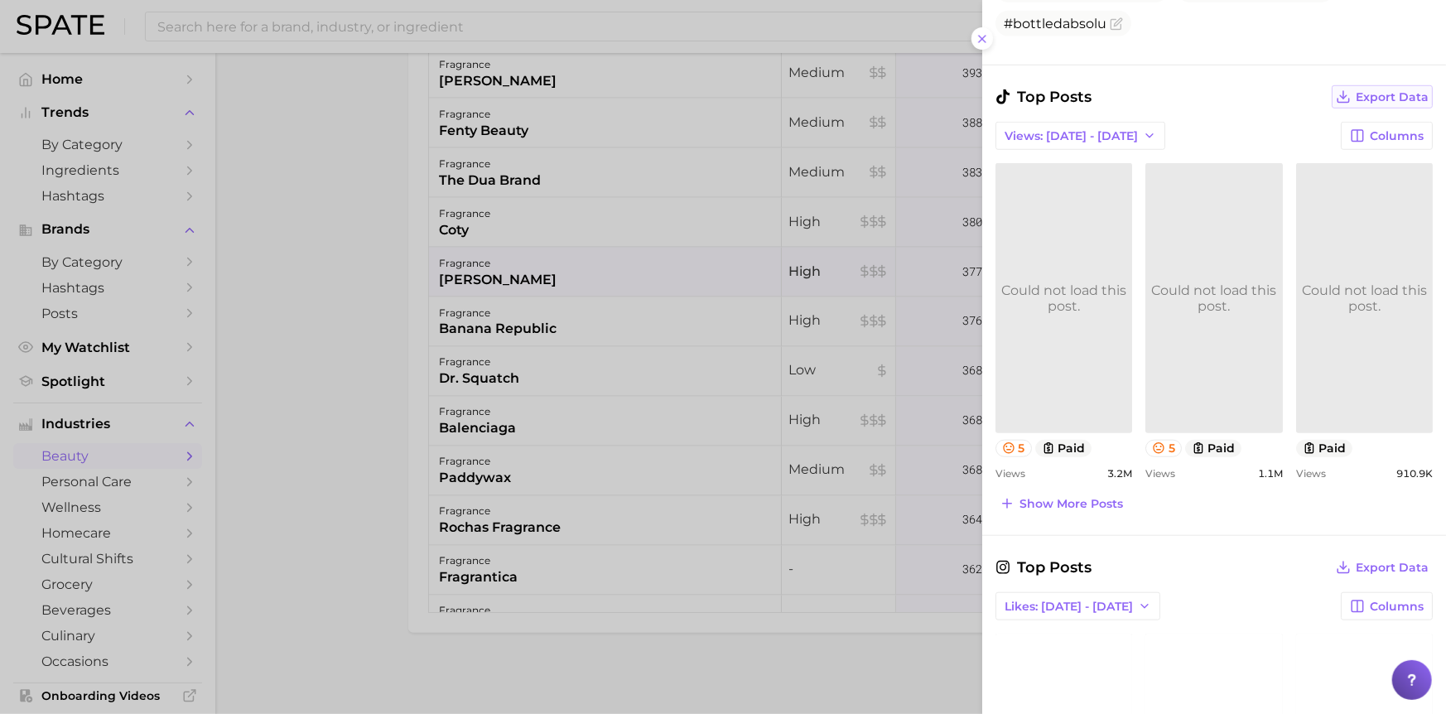
click at [1384, 96] on span "Export Data" at bounding box center [1391, 97] width 73 height 14
click at [1029, 294] on link at bounding box center [1063, 297] width 137 height 269
click at [985, 38] on icon at bounding box center [981, 38] width 13 height 13
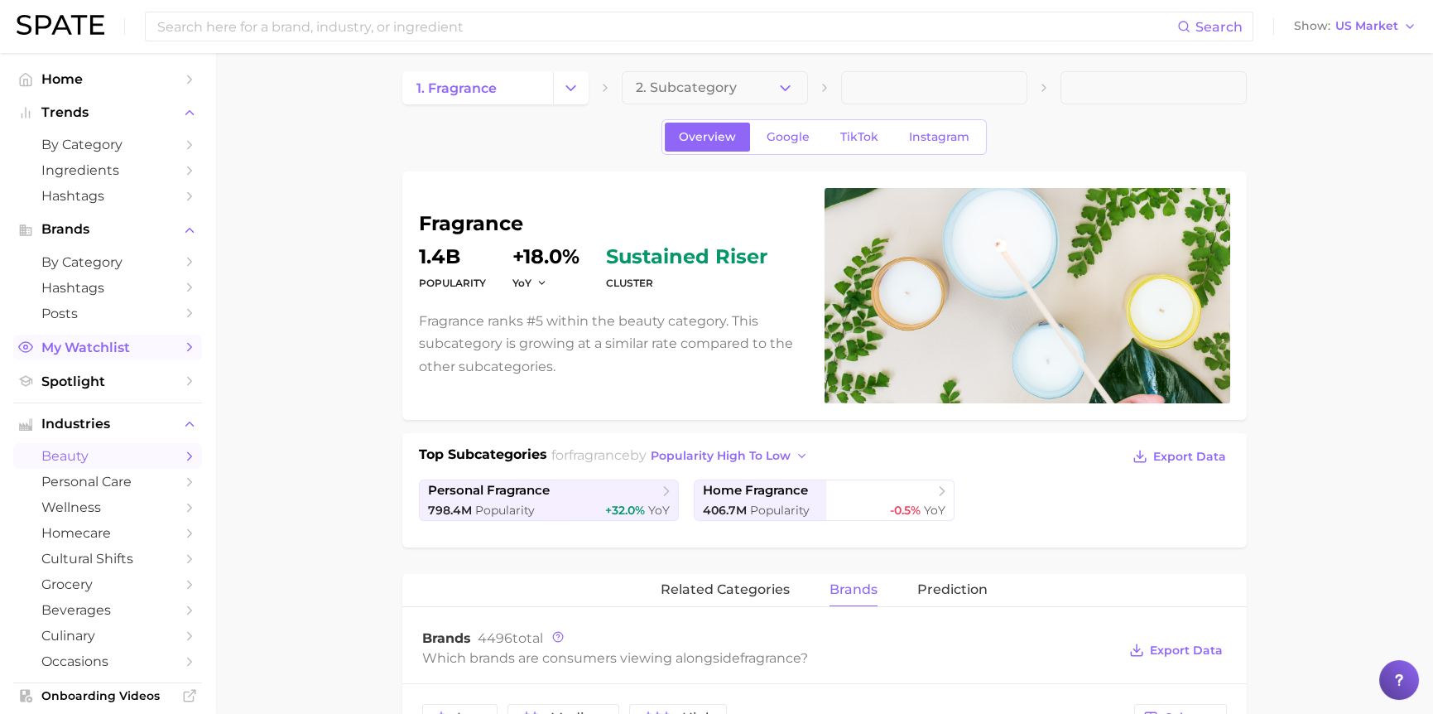
scroll to position [0, 0]
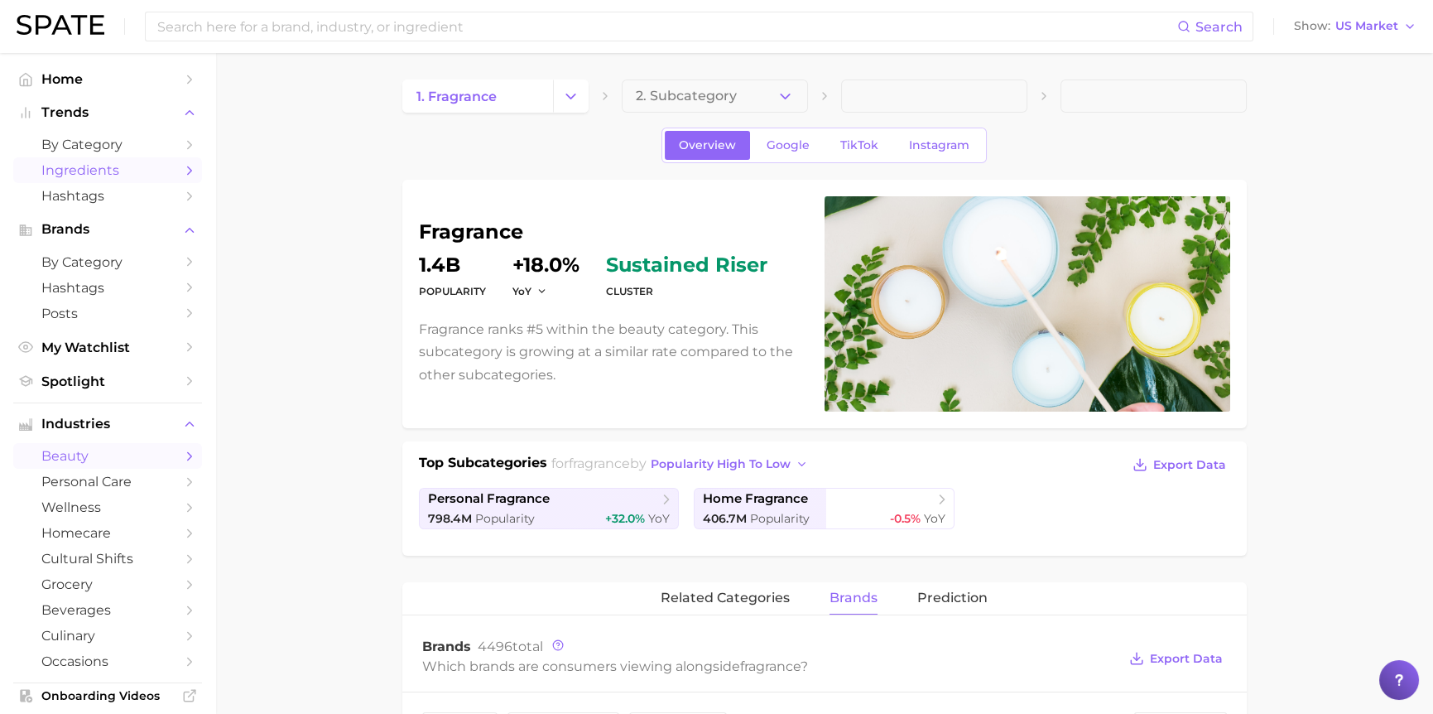
click at [78, 171] on span "Ingredients" at bounding box center [107, 170] width 132 height 16
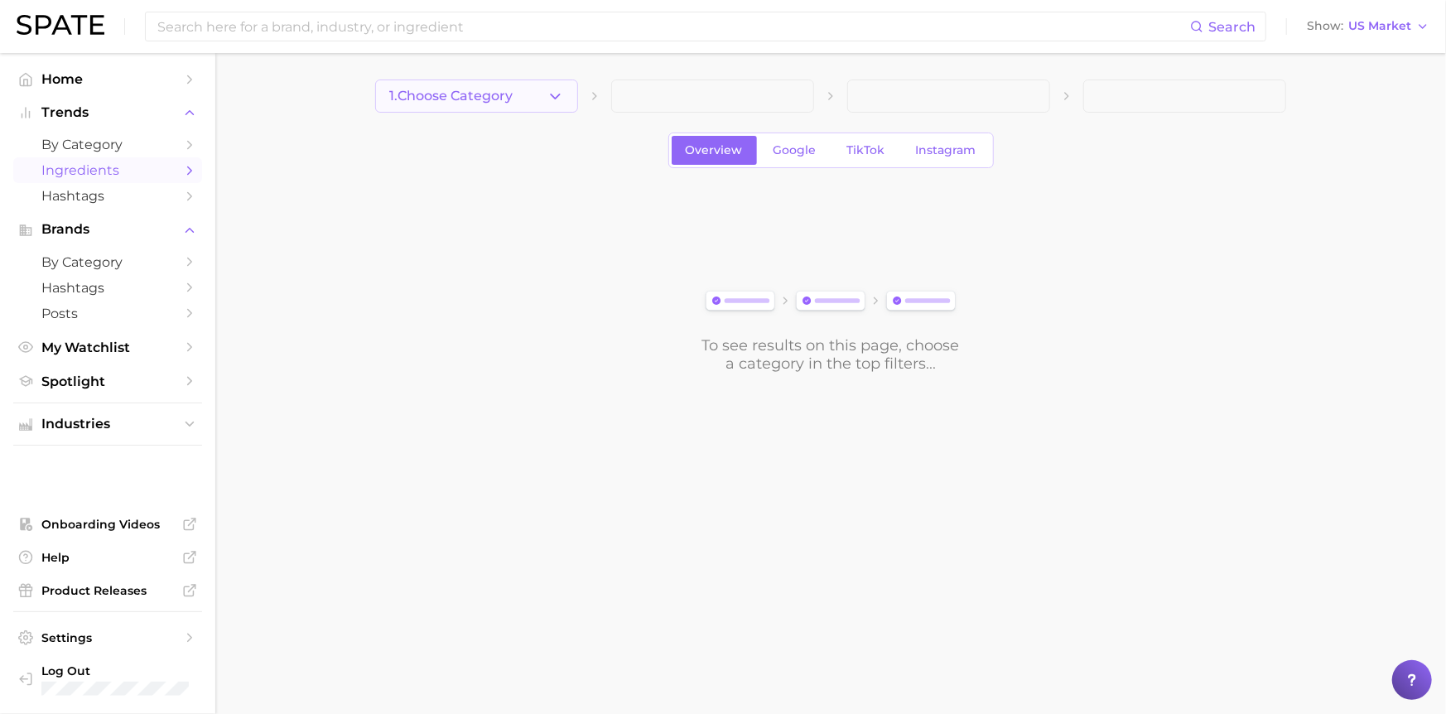
click at [528, 97] on button "1. Choose Category" at bounding box center [476, 95] width 203 height 33
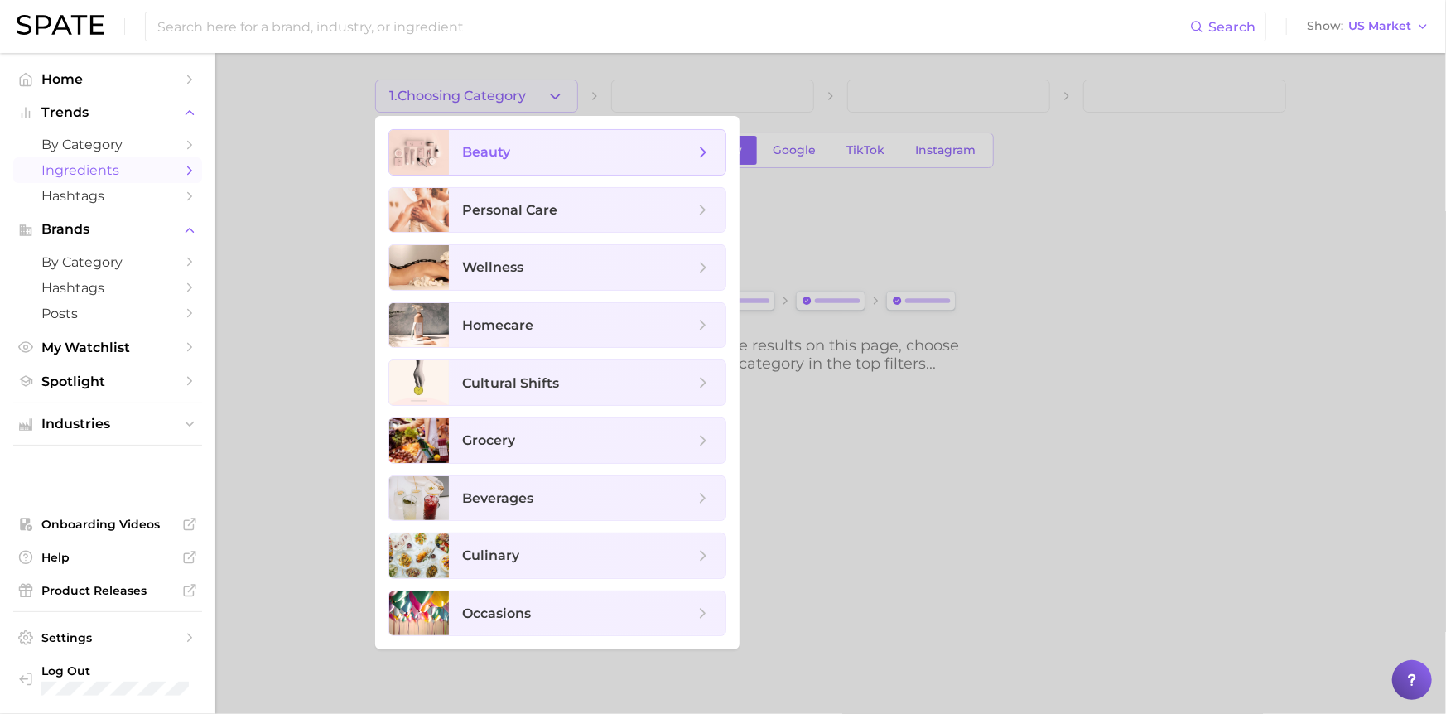
click at [563, 157] on span "beauty" at bounding box center [578, 152] width 232 height 18
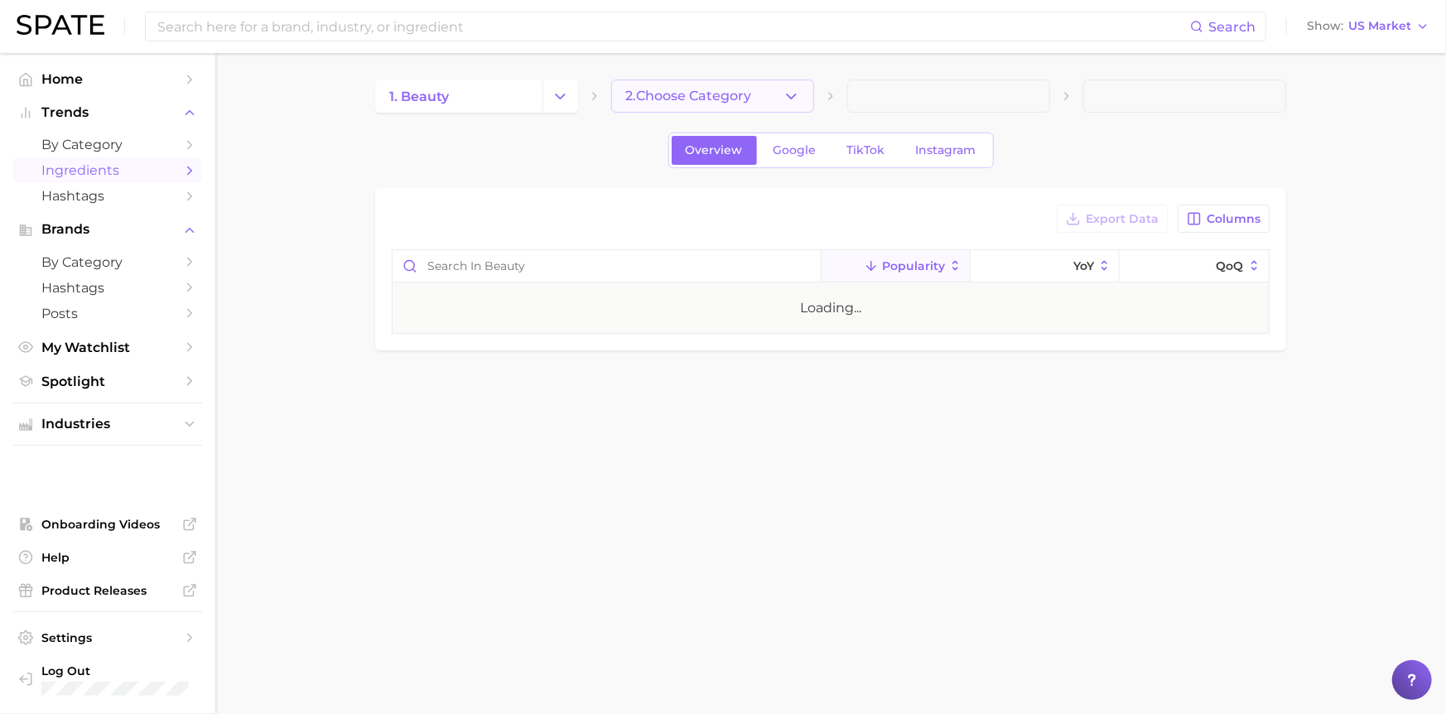
click at [726, 96] on span "2. Choose Category" at bounding box center [688, 96] width 126 height 15
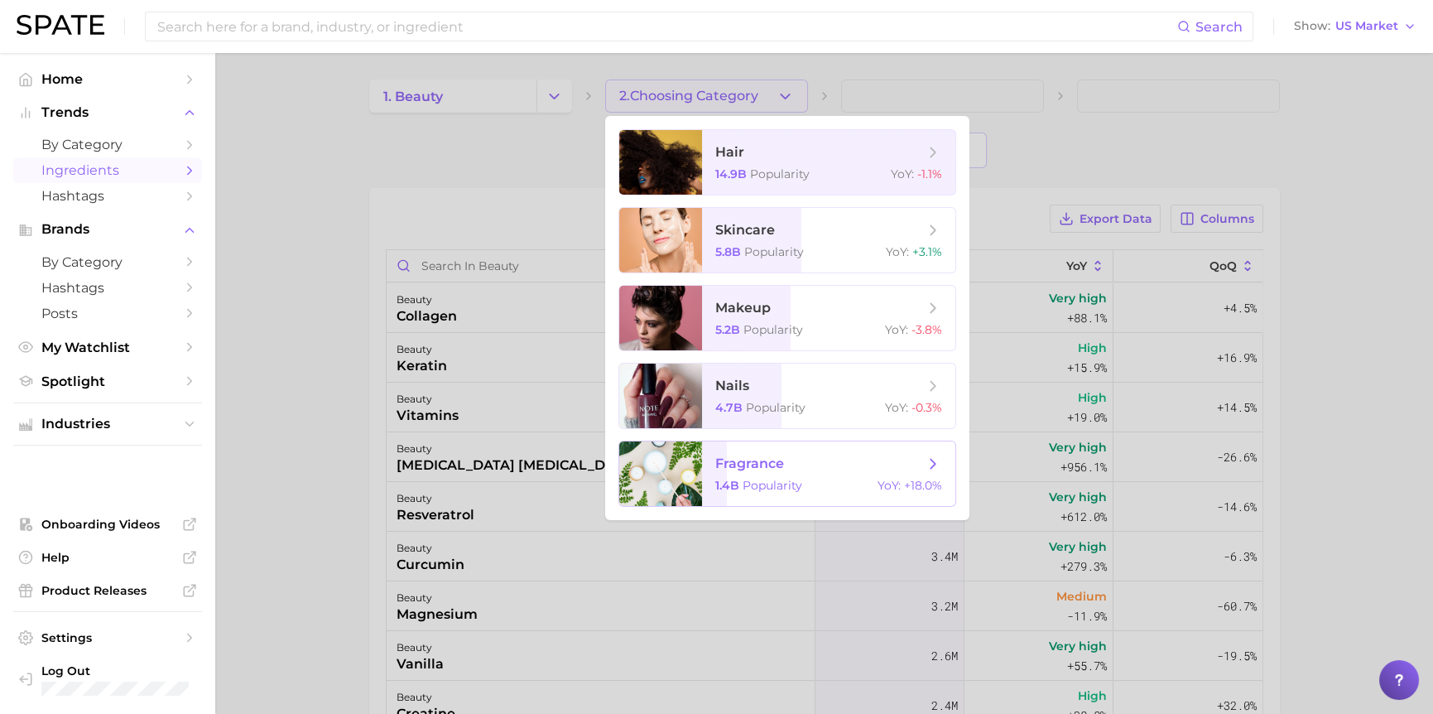
click at [819, 487] on div "1.4b Popularity YoY : +18.0%" at bounding box center [828, 485] width 227 height 15
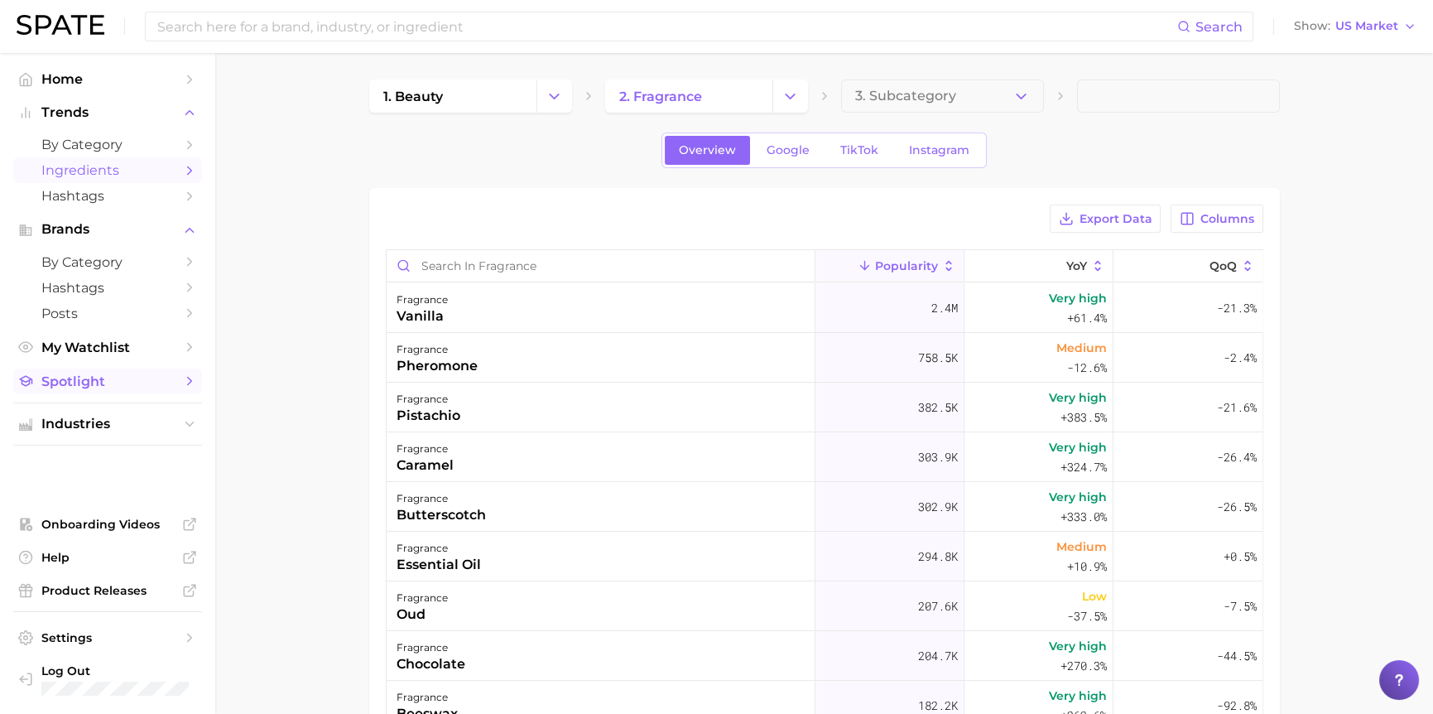
click at [93, 385] on span "Spotlight" at bounding box center [107, 381] width 132 height 16
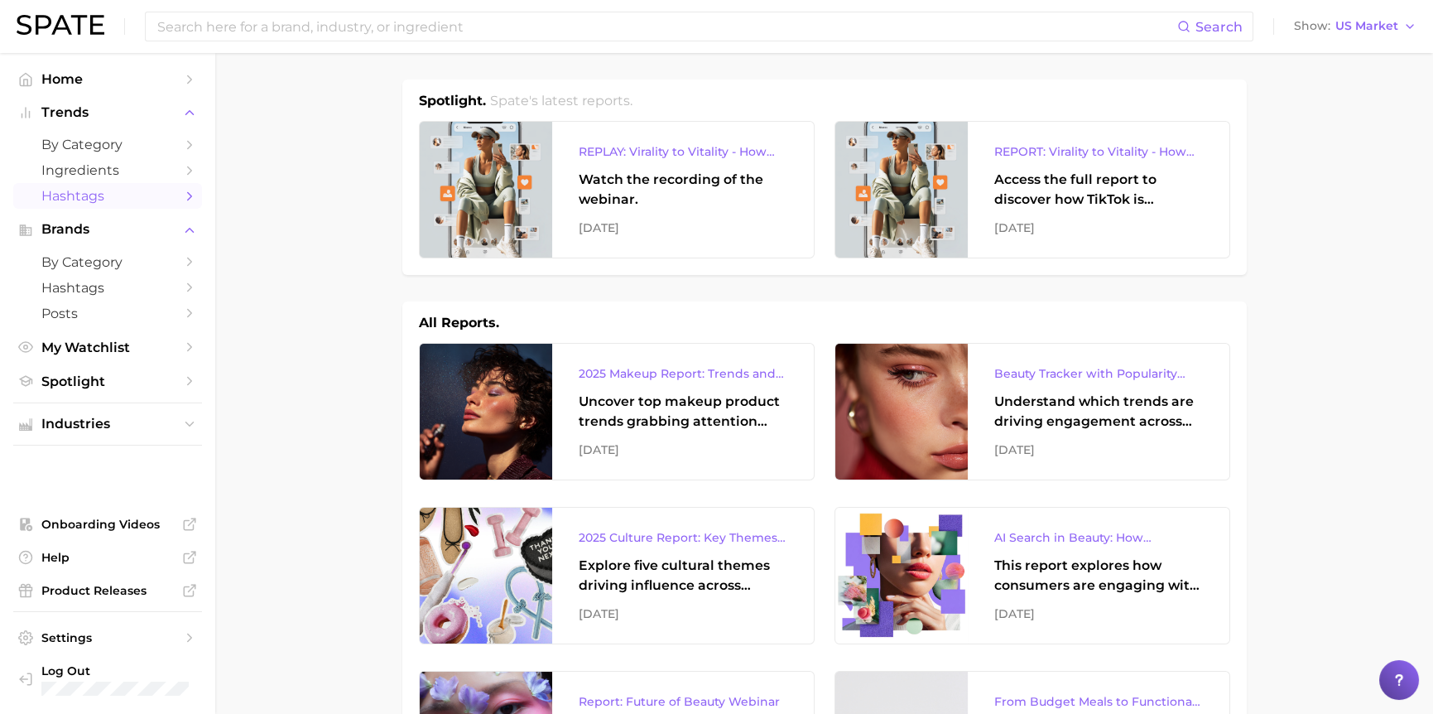
click at [93, 195] on span "Hashtags" at bounding box center [107, 196] width 132 height 16
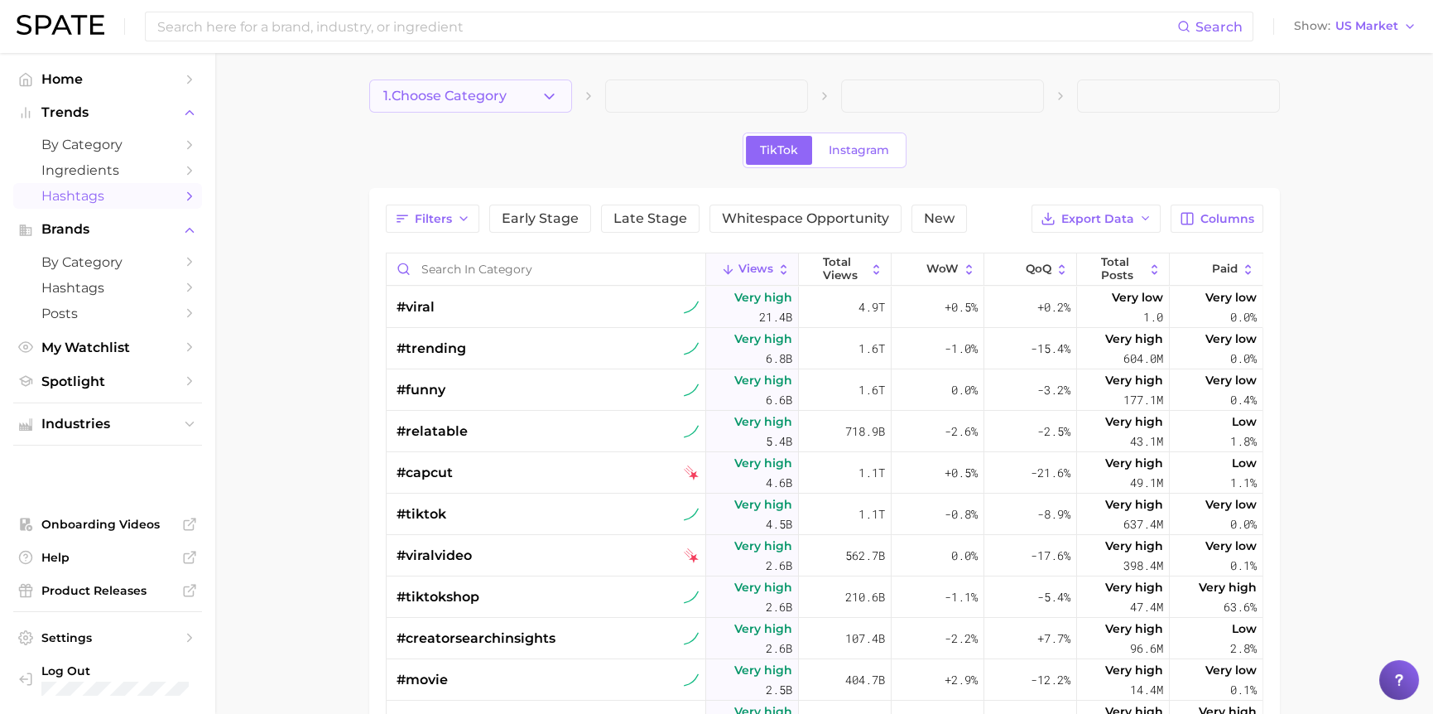
click at [510, 88] on button "1. Choose Category" at bounding box center [470, 95] width 203 height 33
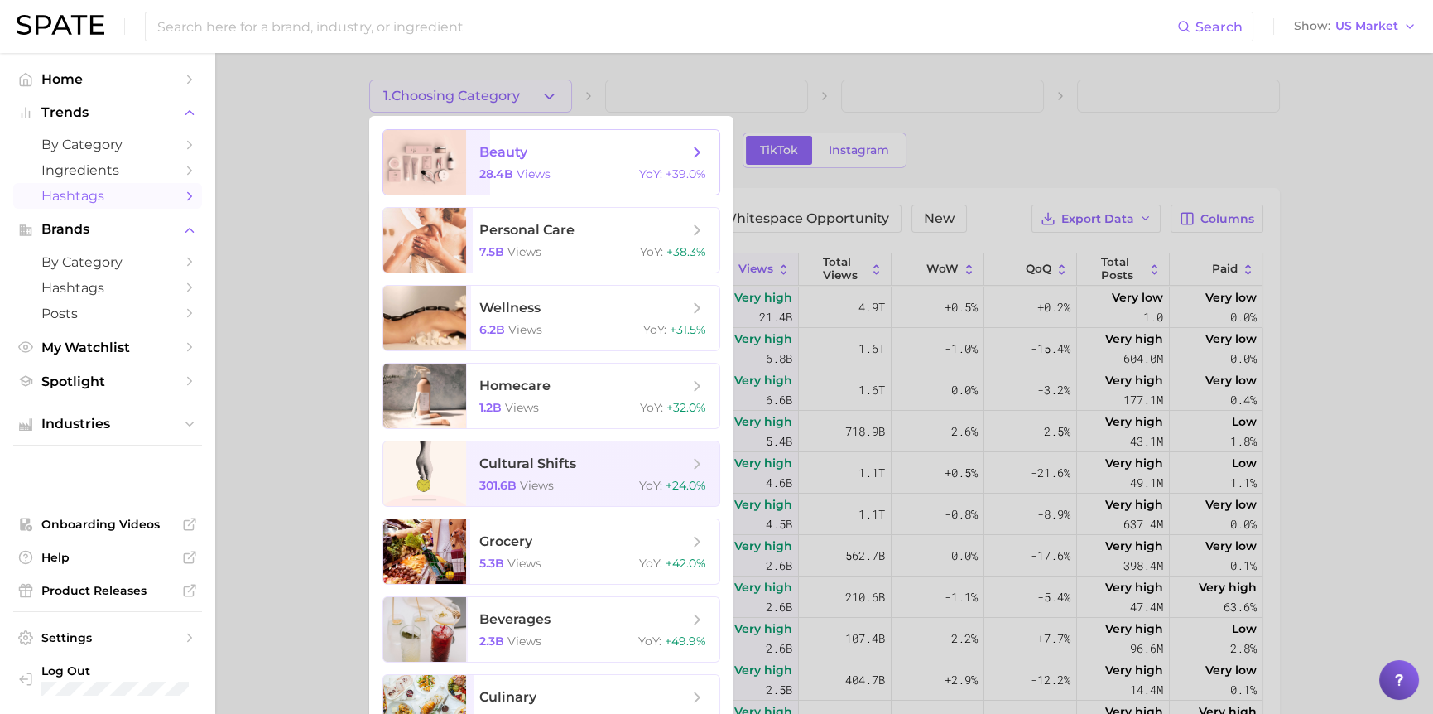
click at [586, 152] on span "beauty" at bounding box center [583, 152] width 209 height 18
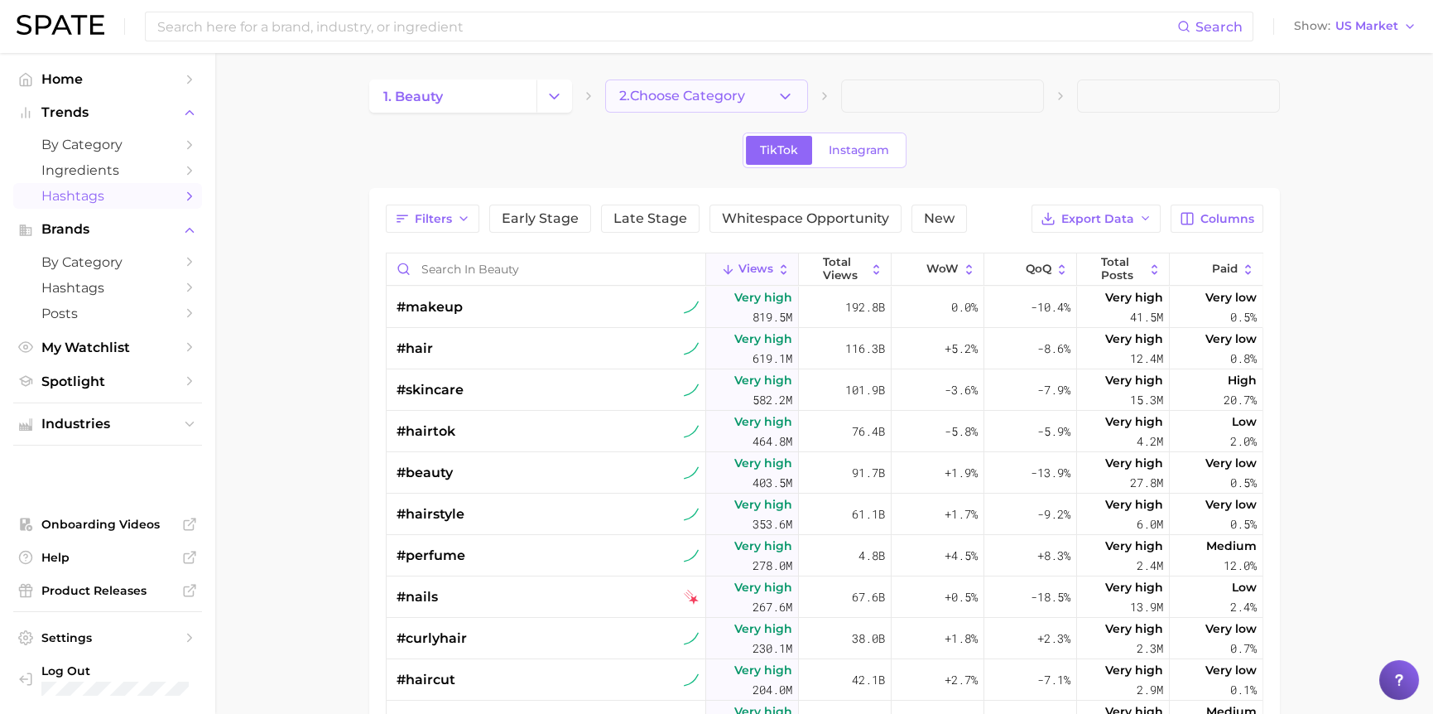
click at [708, 93] on span "2. Choose Category" at bounding box center [682, 96] width 126 height 15
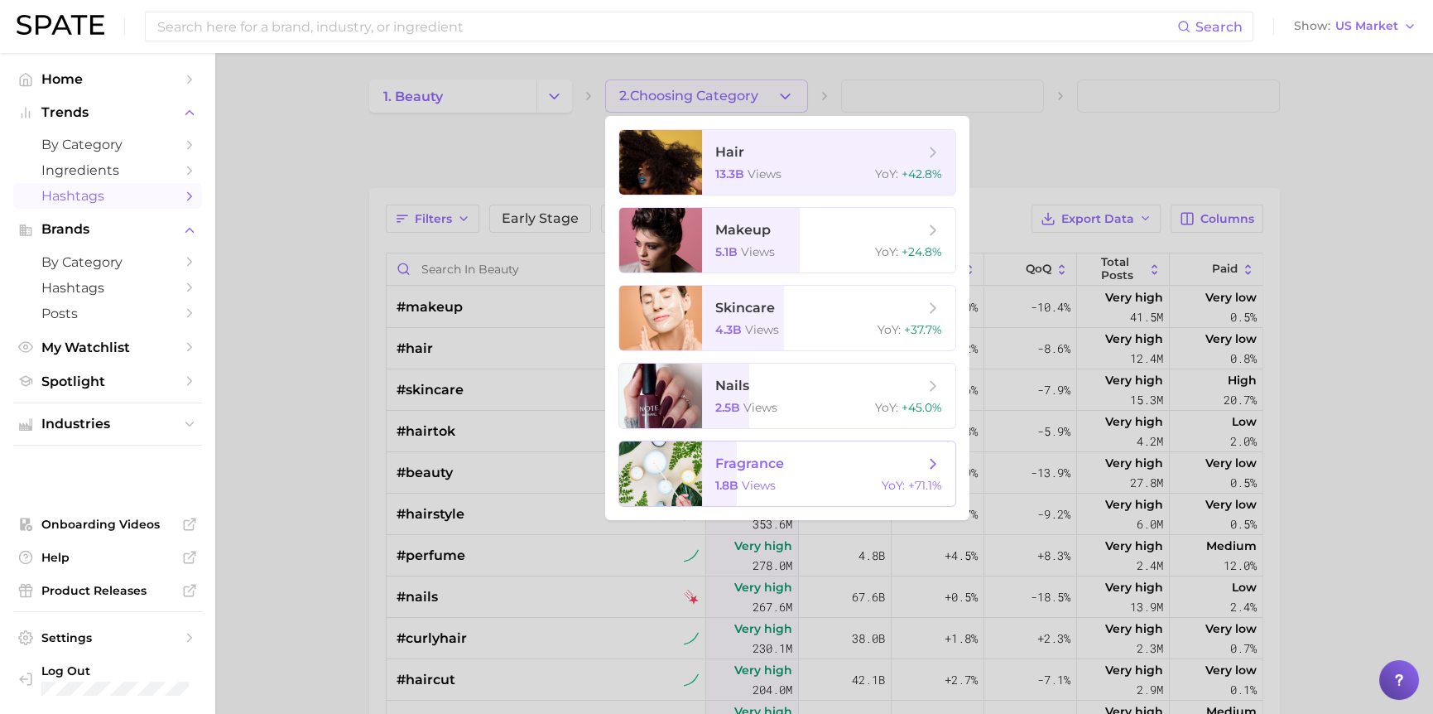
click at [757, 484] on span "views" at bounding box center [759, 485] width 34 height 15
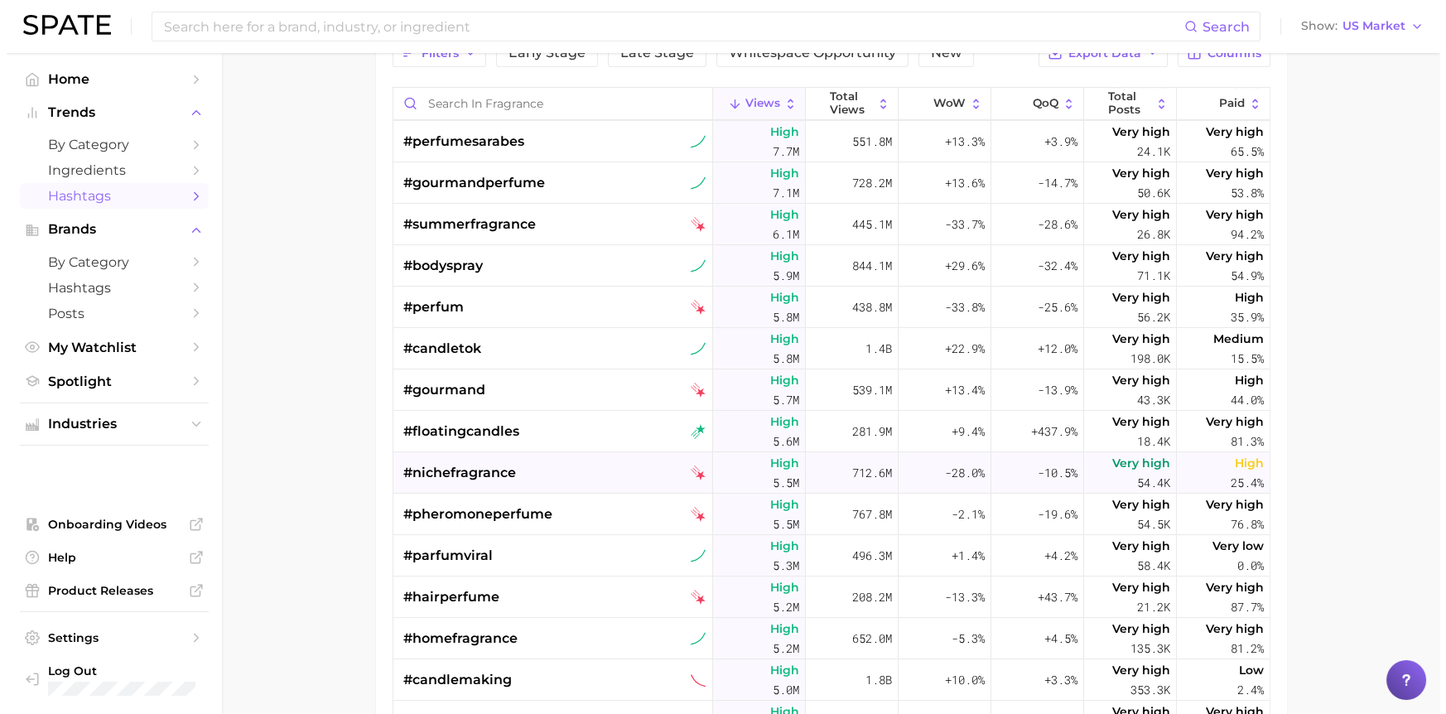
scroll to position [994, 0]
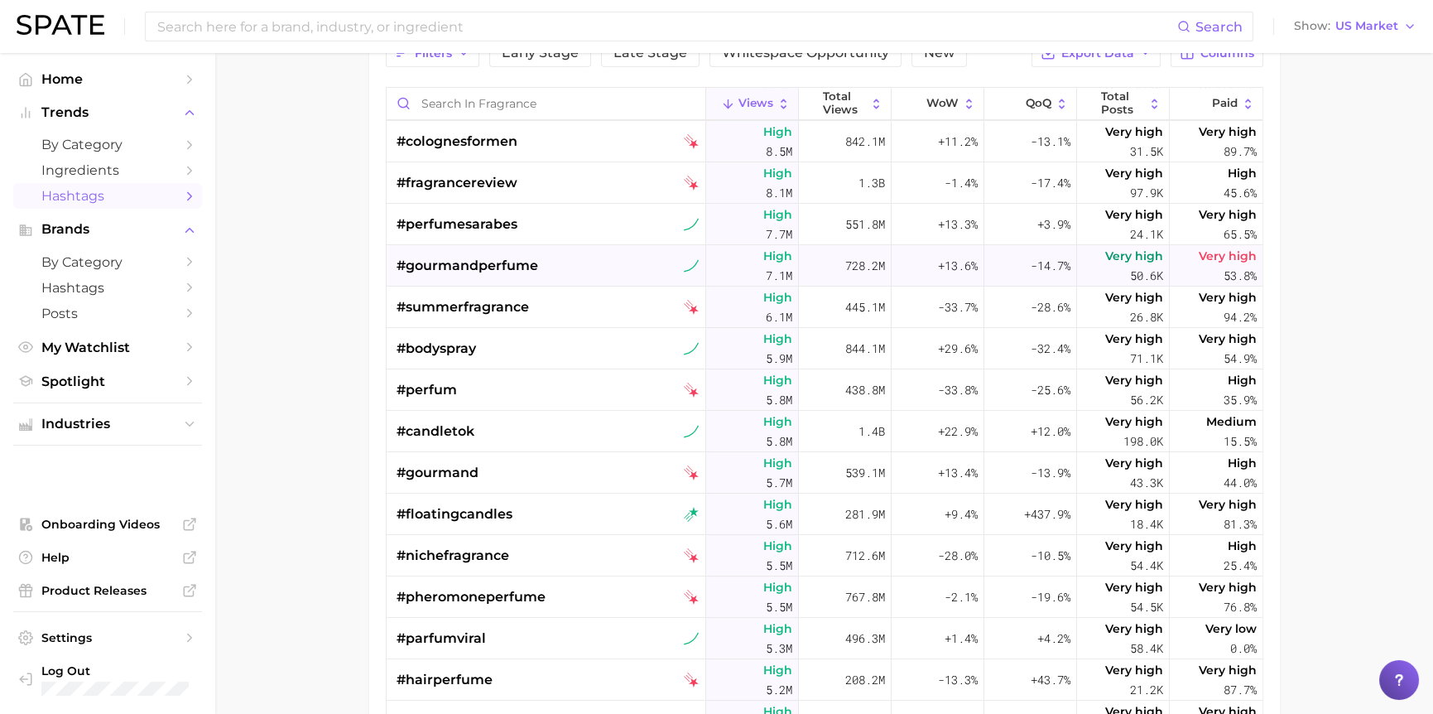
click at [489, 266] on span "#gourmandperfume" at bounding box center [468, 266] width 142 height 20
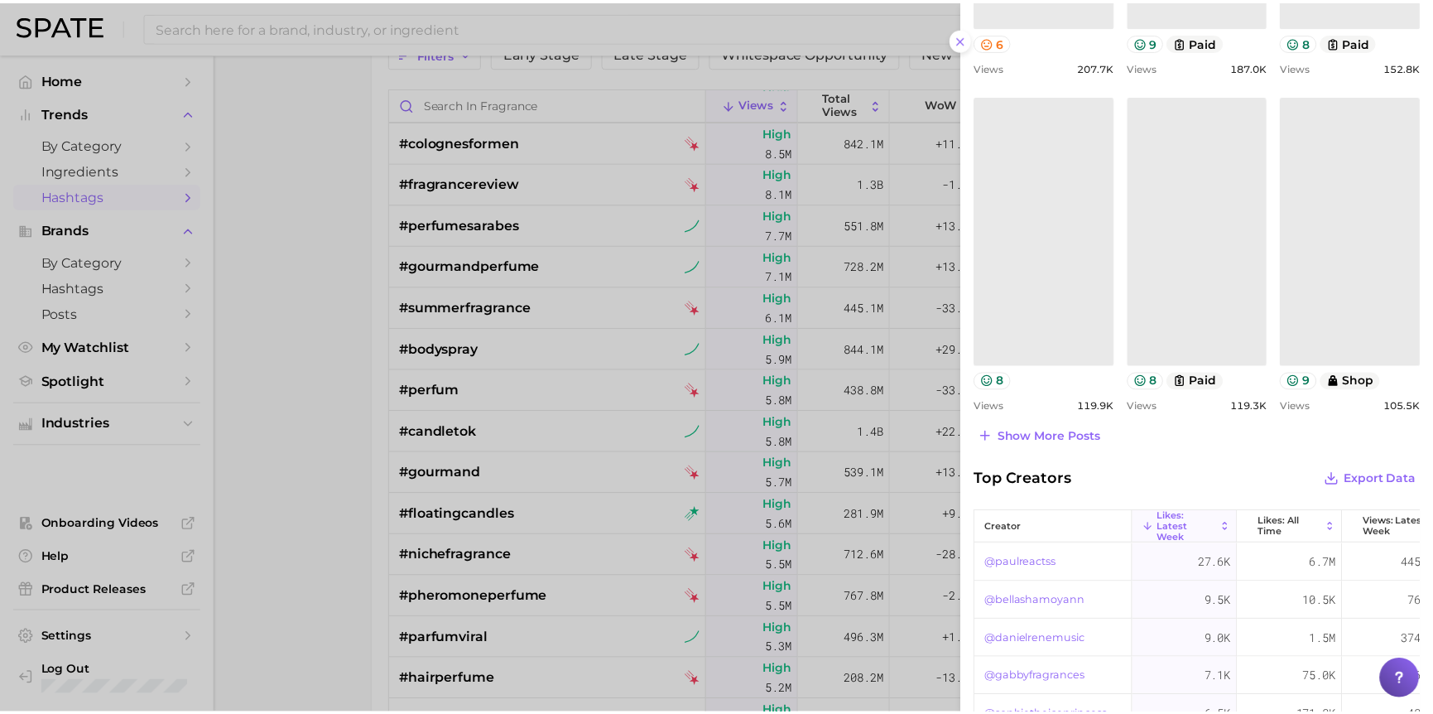
scroll to position [745, 0]
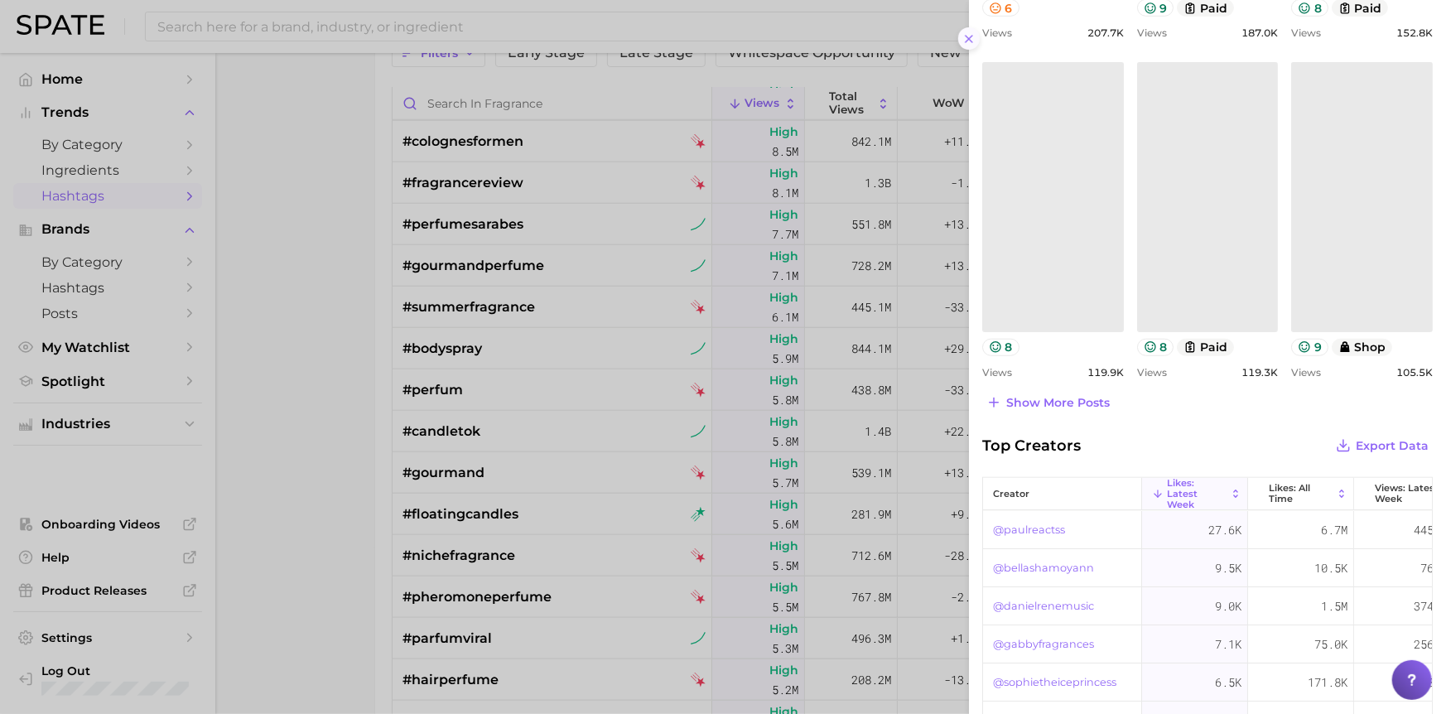
click at [963, 40] on icon at bounding box center [968, 38] width 13 height 13
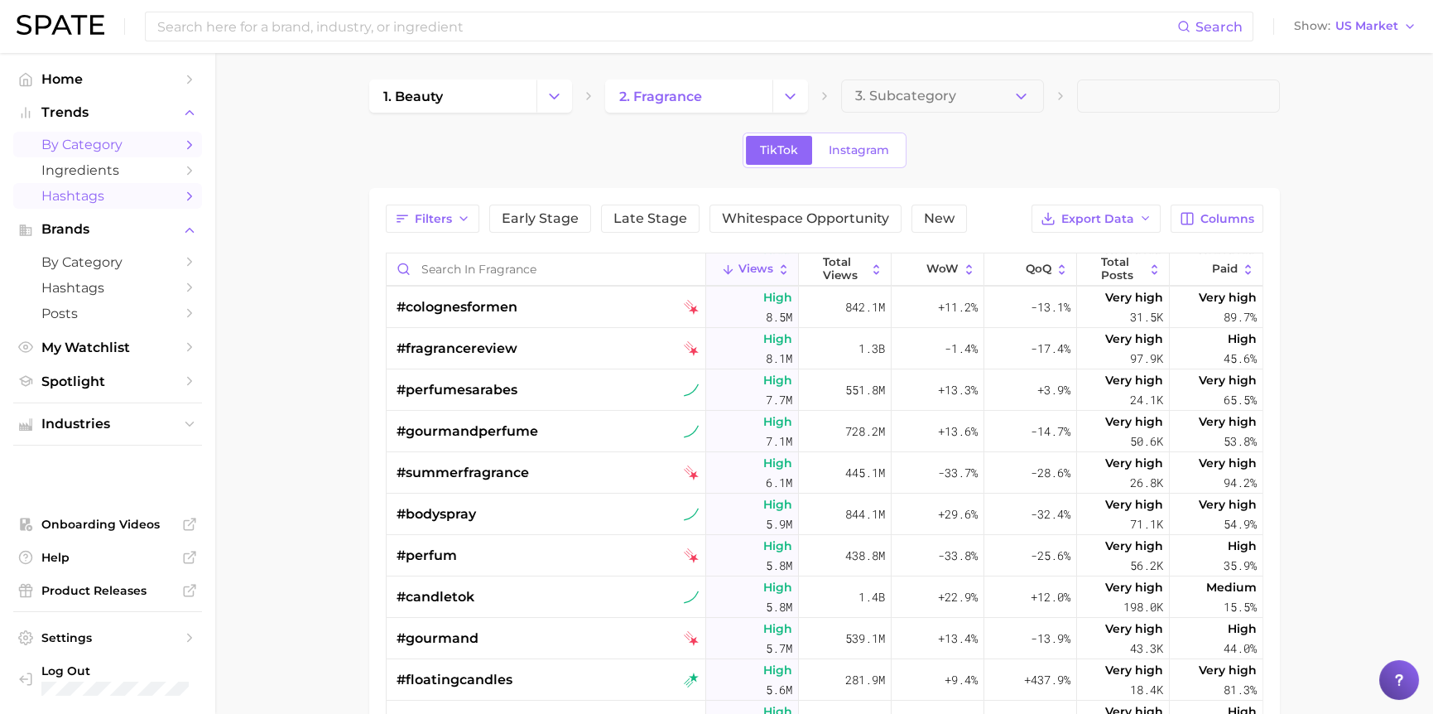
click at [112, 144] on span "by Category" at bounding box center [107, 145] width 132 height 16
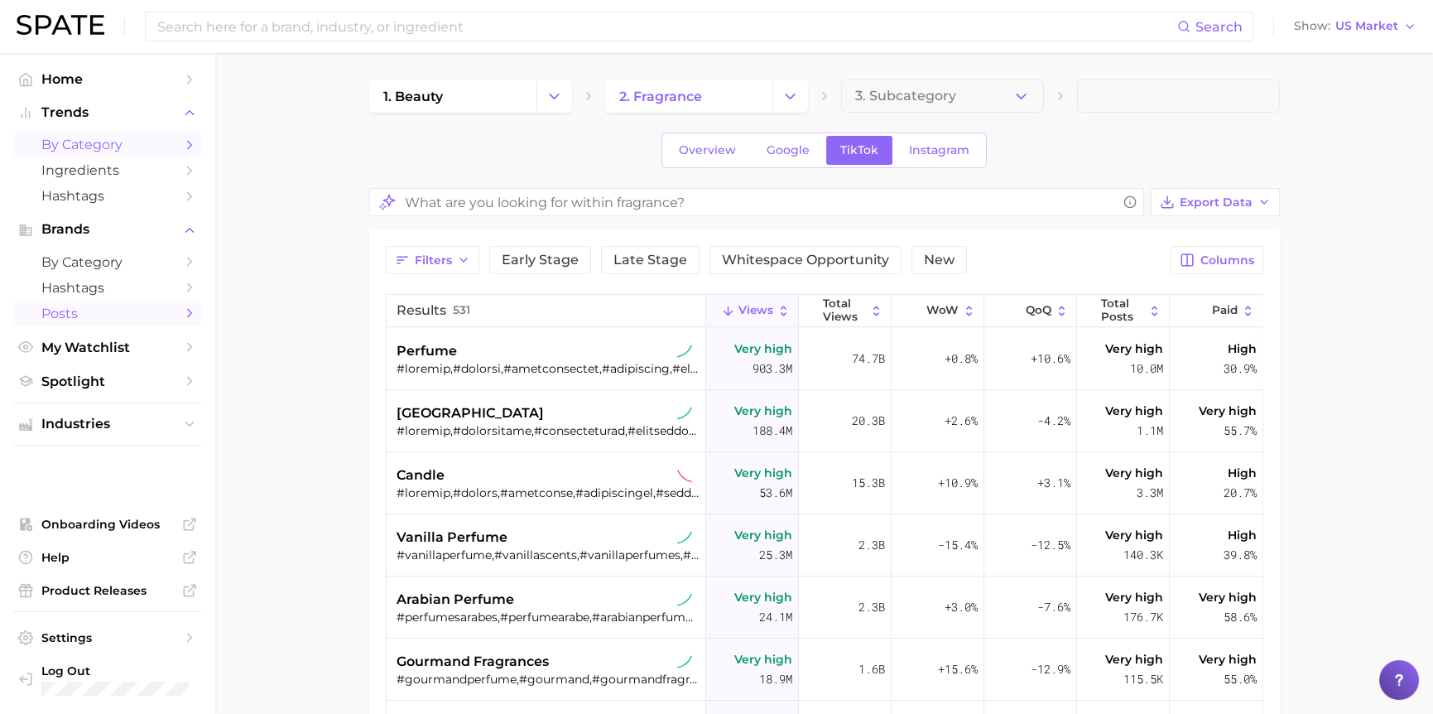
click at [94, 315] on span "Posts" at bounding box center [107, 314] width 132 height 16
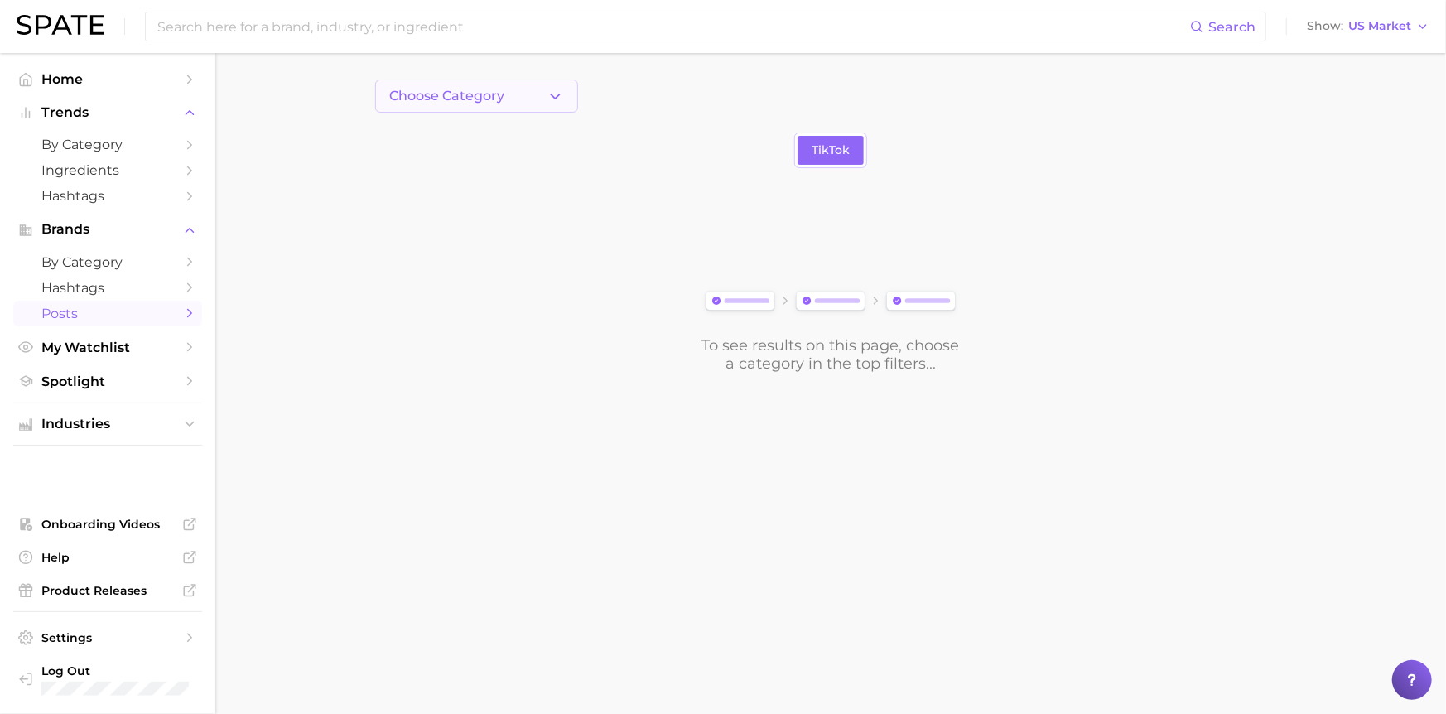
click at [456, 84] on button "Choose Category" at bounding box center [476, 95] width 203 height 33
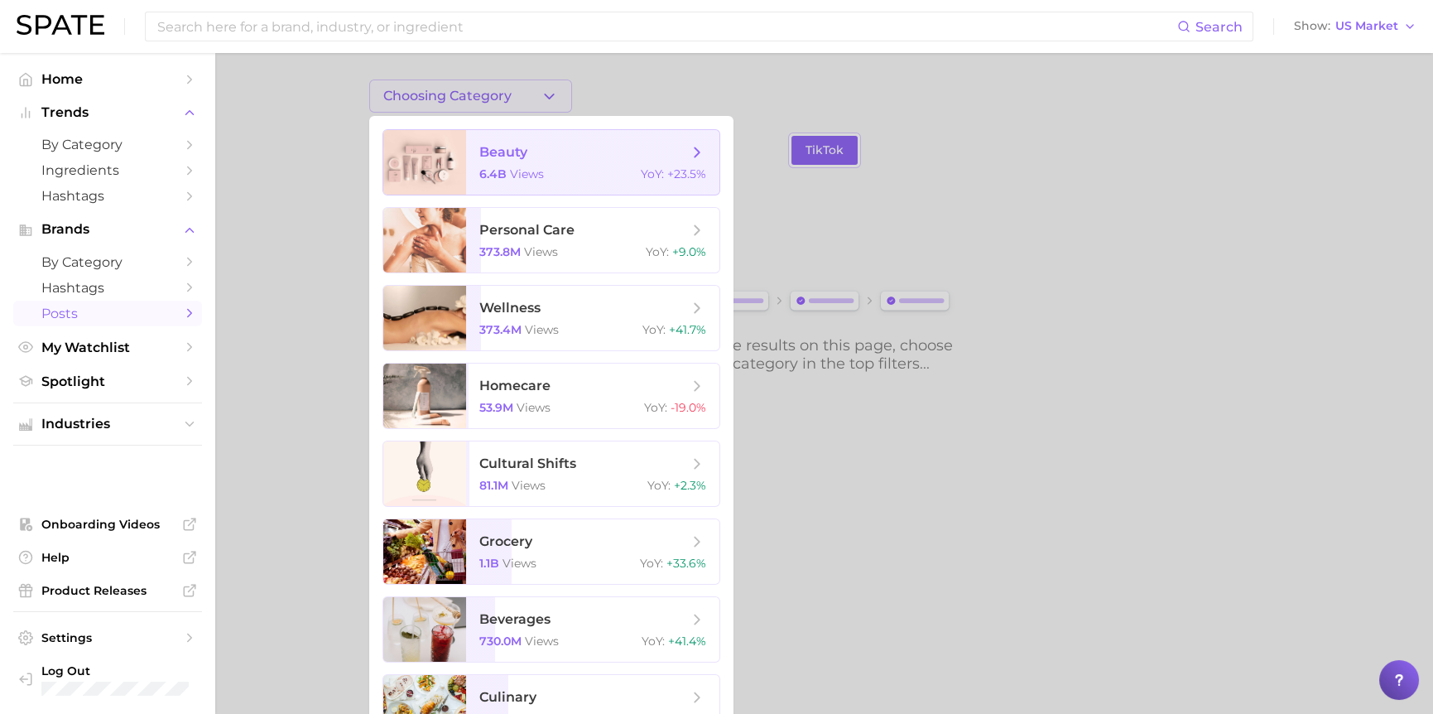
click at [538, 153] on span "beauty" at bounding box center [583, 152] width 209 height 18
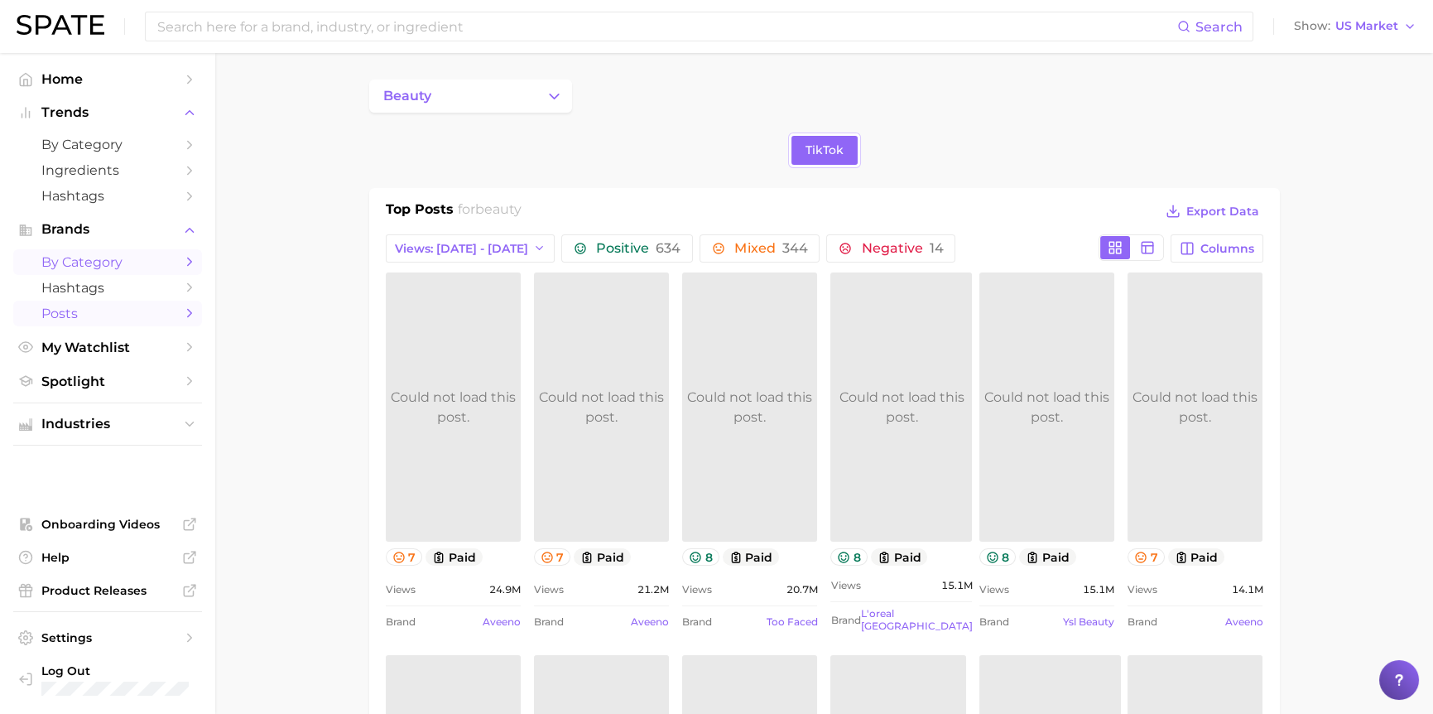
click at [80, 263] on span "by Category" at bounding box center [107, 262] width 132 height 16
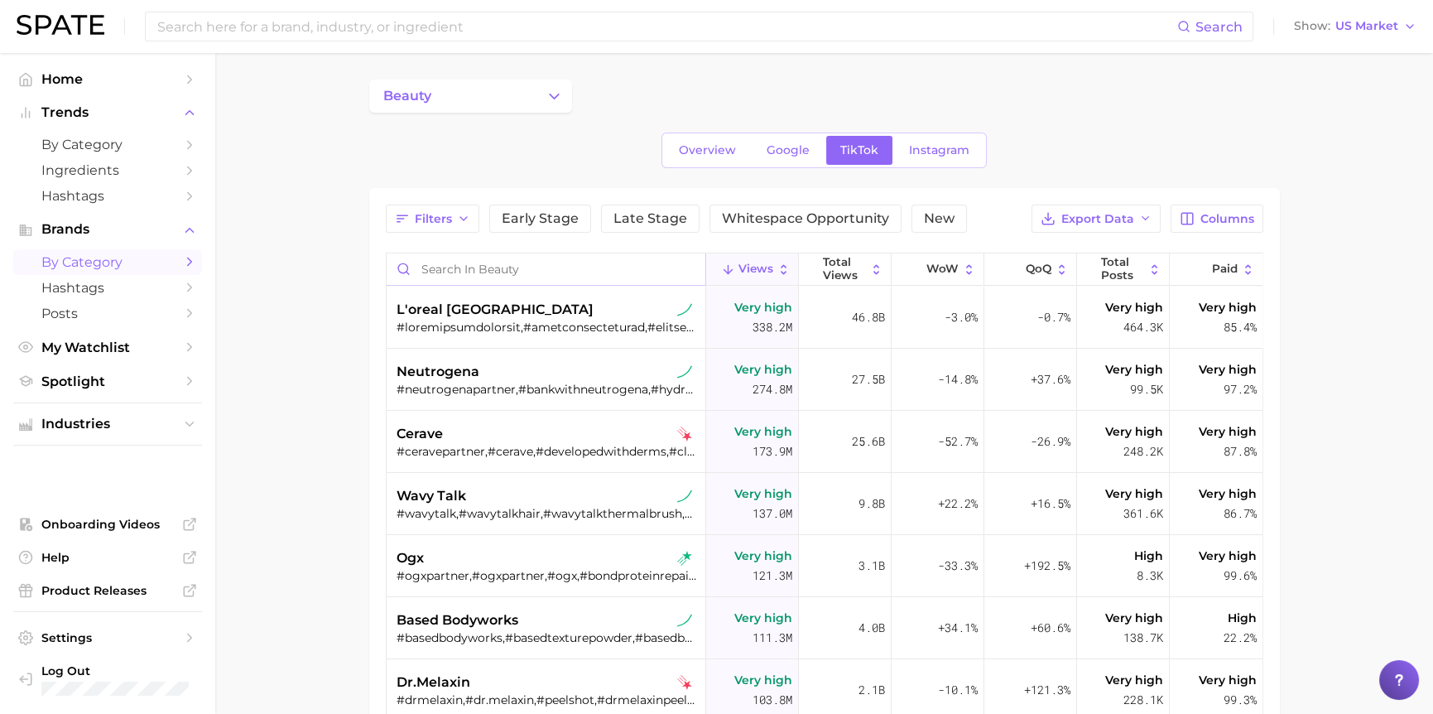
click at [466, 267] on input "Search in beauty" at bounding box center [546, 268] width 319 height 31
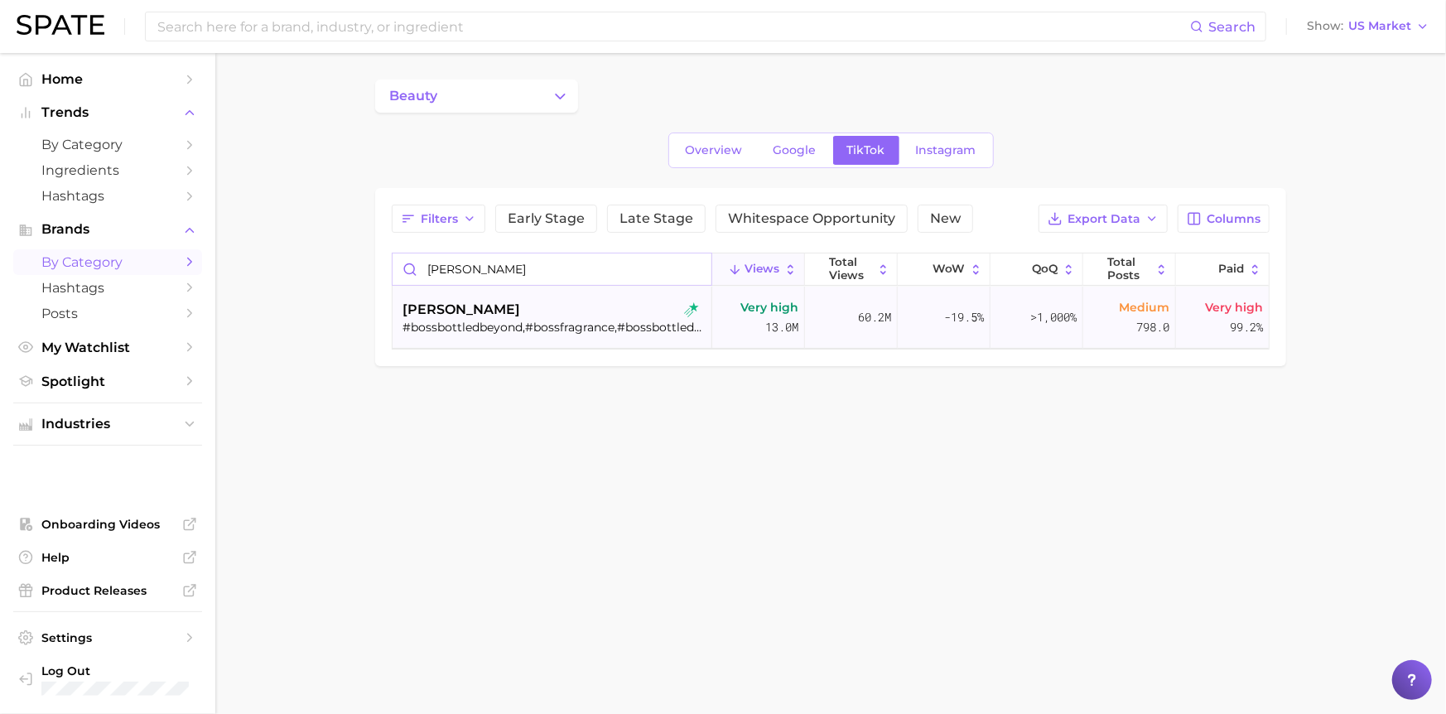
type input "[PERSON_NAME]"
click at [484, 313] on div "[PERSON_NAME]" at bounding box center [553, 310] width 303 height 20
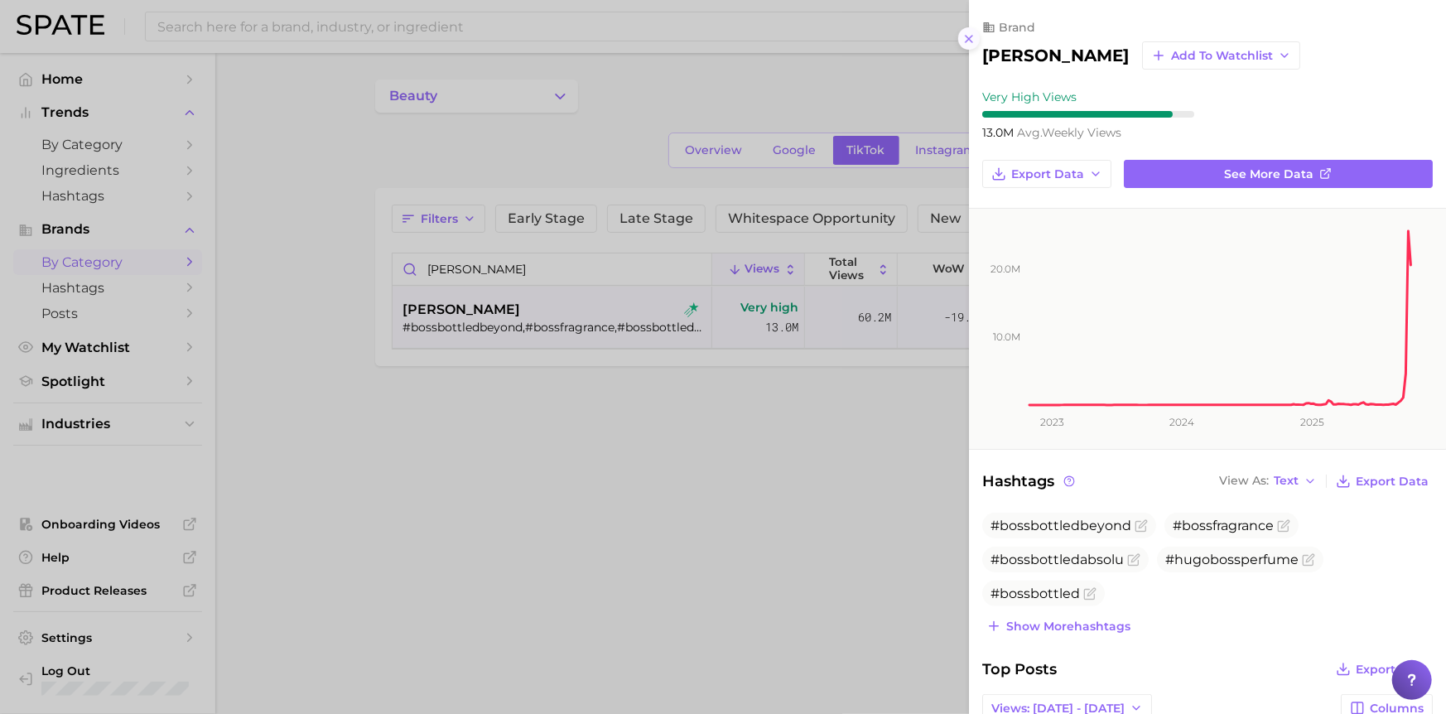
click at [965, 36] on line at bounding box center [968, 39] width 7 height 7
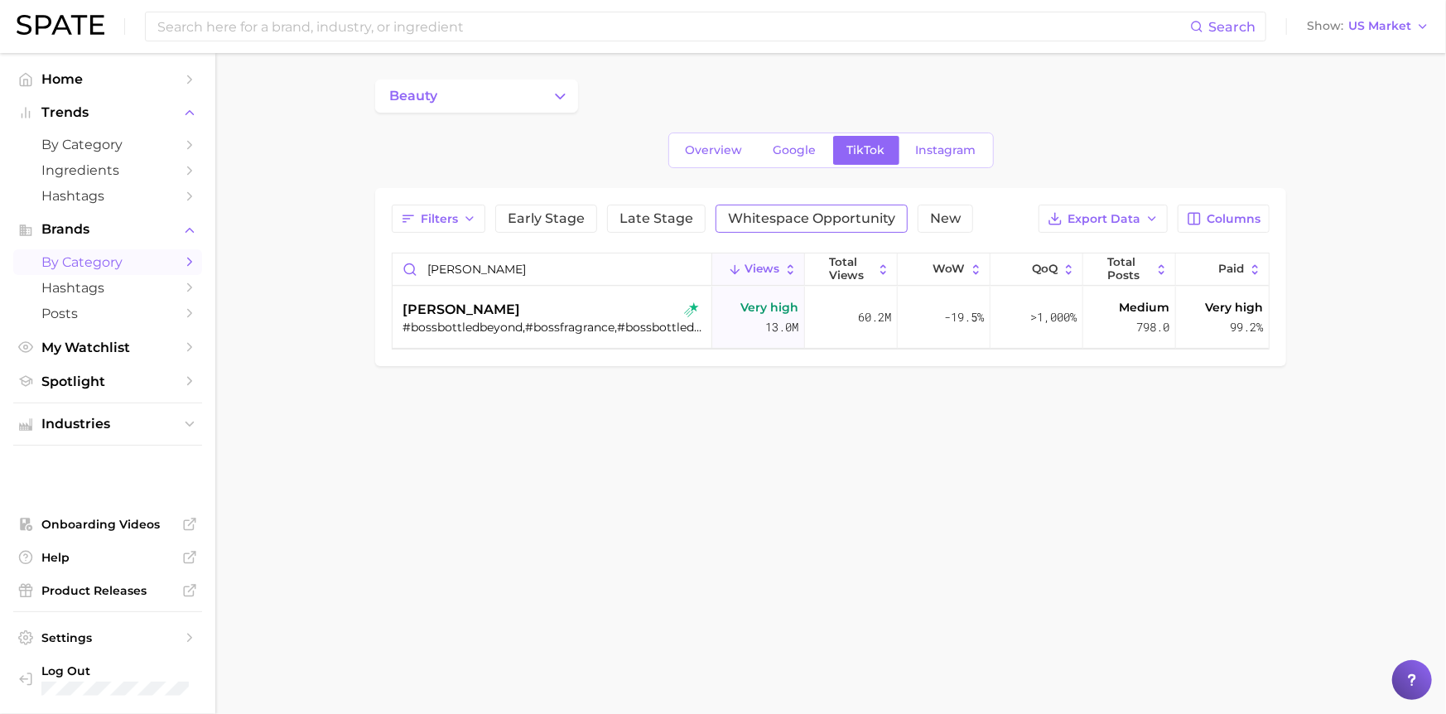
click at [832, 220] on span "Whitespace Opportunity" at bounding box center [811, 218] width 167 height 13
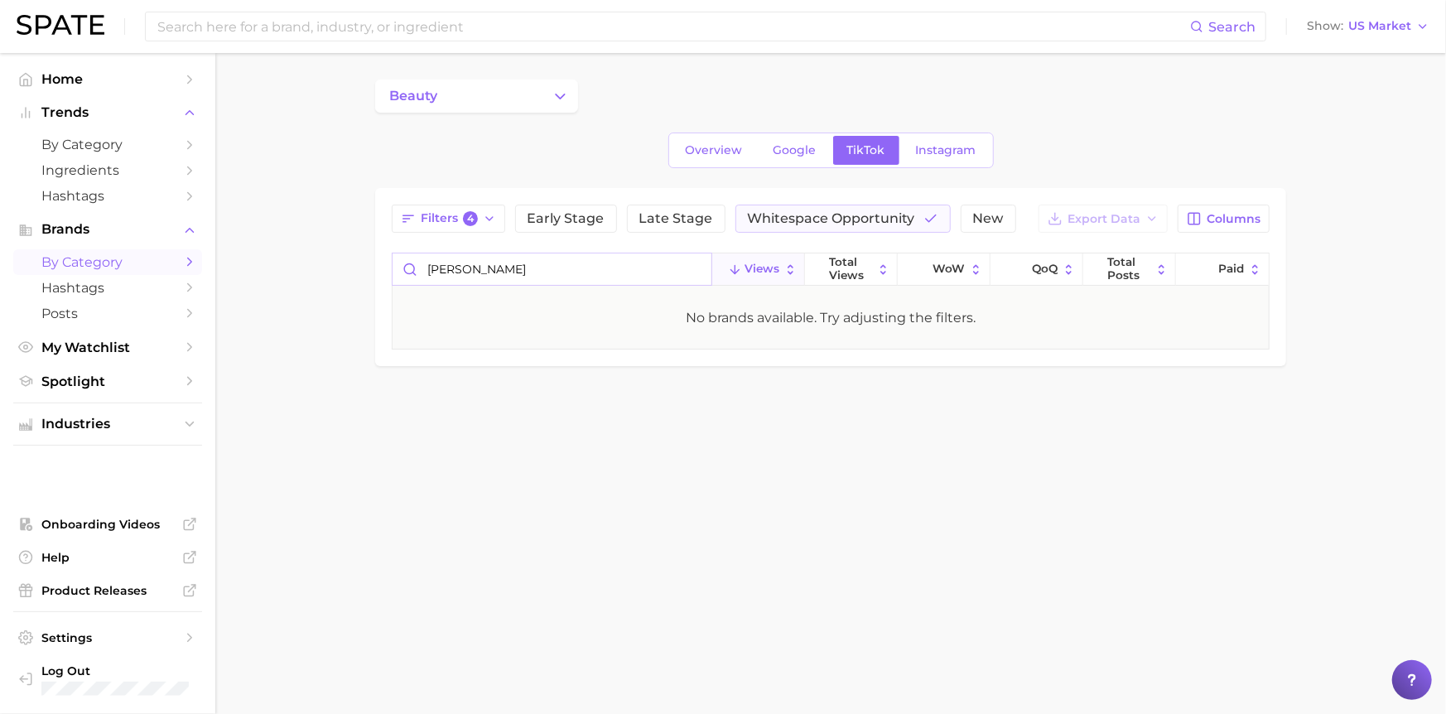
click at [512, 277] on input "[PERSON_NAME]" at bounding box center [551, 268] width 319 height 31
click at [696, 270] on input "[PERSON_NAME]" at bounding box center [551, 268] width 319 height 31
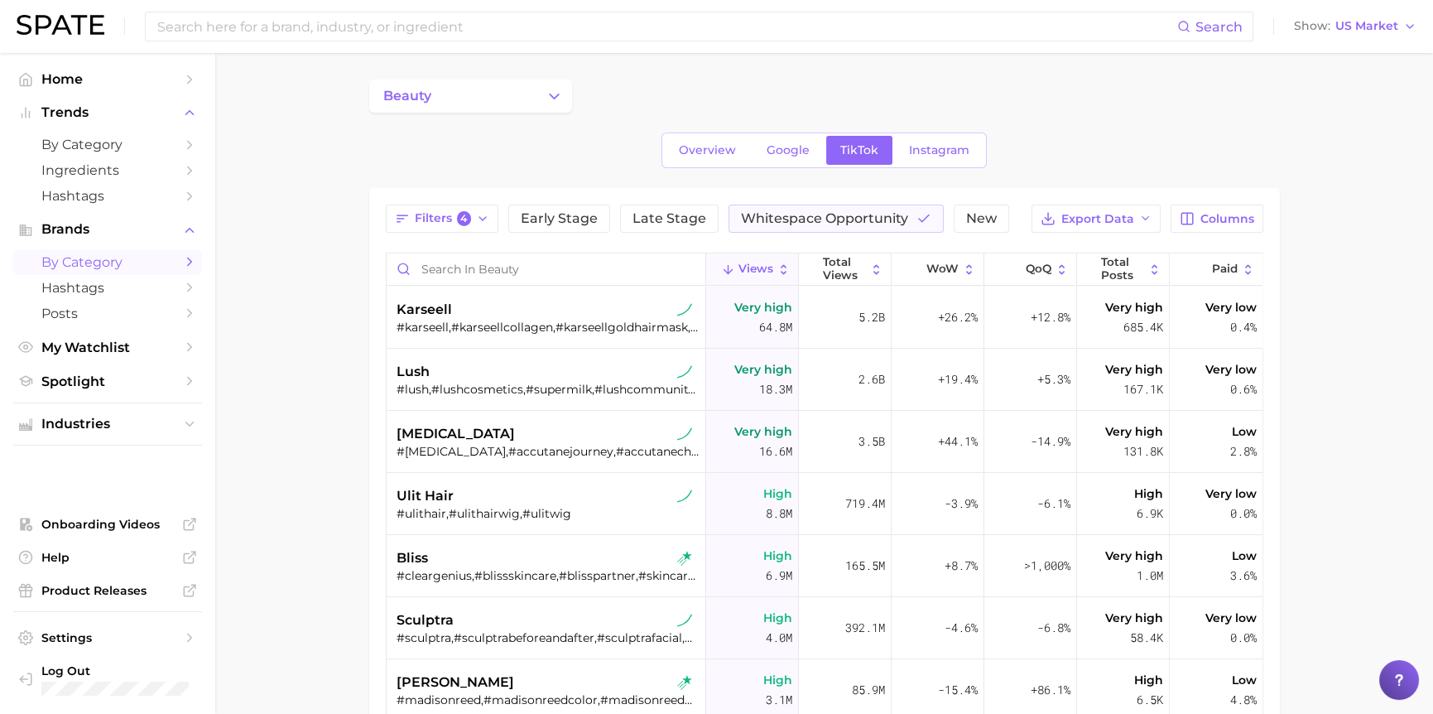
click at [287, 354] on main "beauty Overview Google TikTok Instagram Filters 4 Early Stage Late Stage Whites…" at bounding box center [824, 559] width 1218 height 1013
click at [1387, 185] on main "beauty Overview Google TikTok Instagram Filters 4 Early Stage Late Stage Whites…" at bounding box center [824, 559] width 1218 height 1013
click at [253, 142] on main "beauty Overview Google TikTok Instagram Filters 4 Early Stage Late Stage Whites…" at bounding box center [824, 559] width 1218 height 1013
click at [64, 78] on span "Home" at bounding box center [107, 79] width 132 height 16
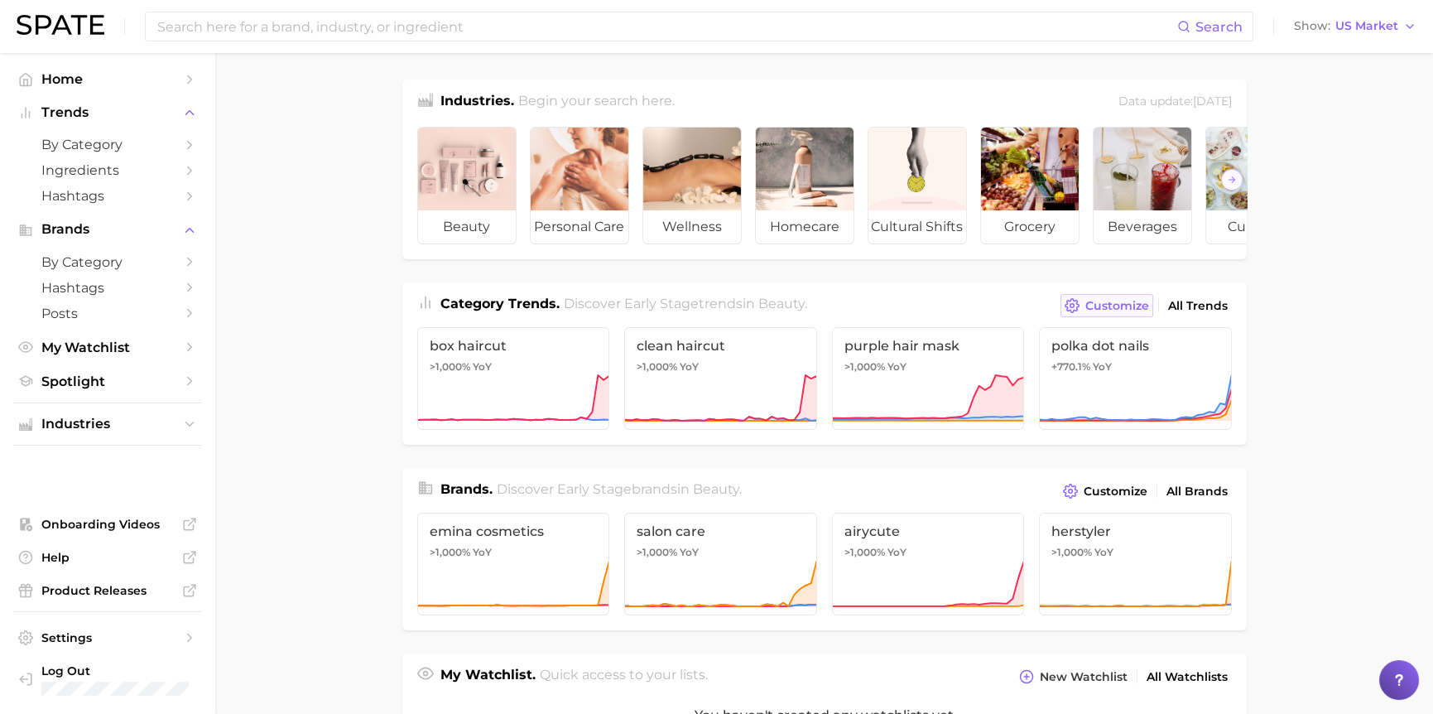
click at [1110, 313] on span "Customize" at bounding box center [1117, 306] width 64 height 14
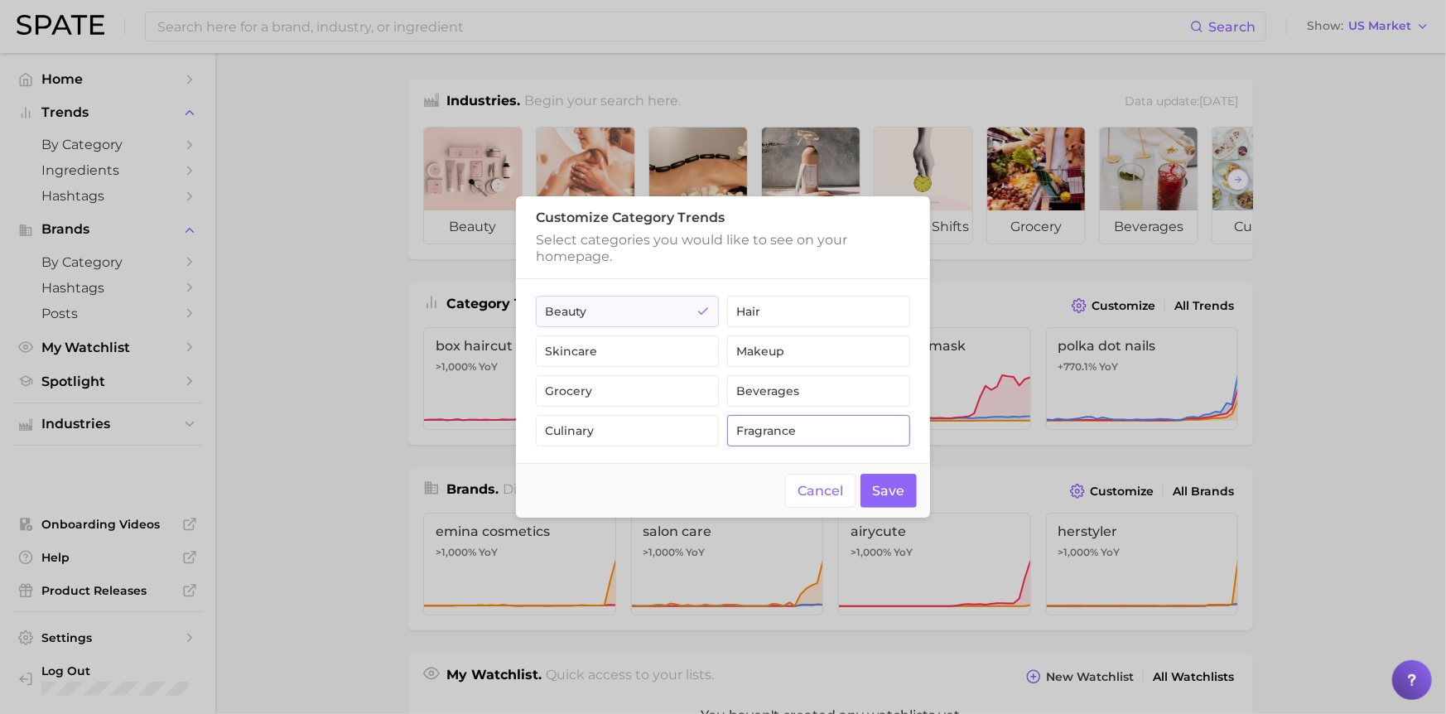
click at [797, 436] on button "fragrance" at bounding box center [818, 430] width 183 height 31
click at [890, 493] on button "Save" at bounding box center [888, 491] width 57 height 34
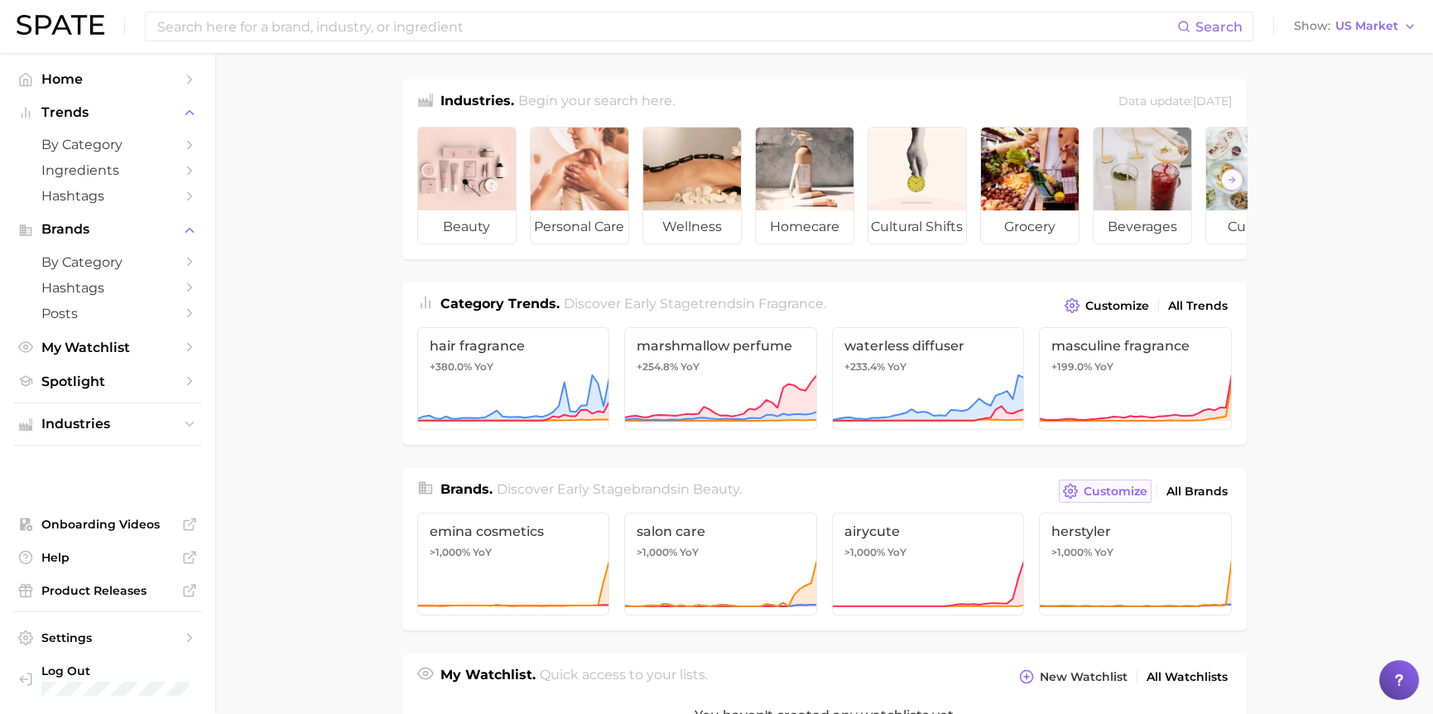
click at [1112, 497] on span "Customize" at bounding box center [1116, 491] width 64 height 14
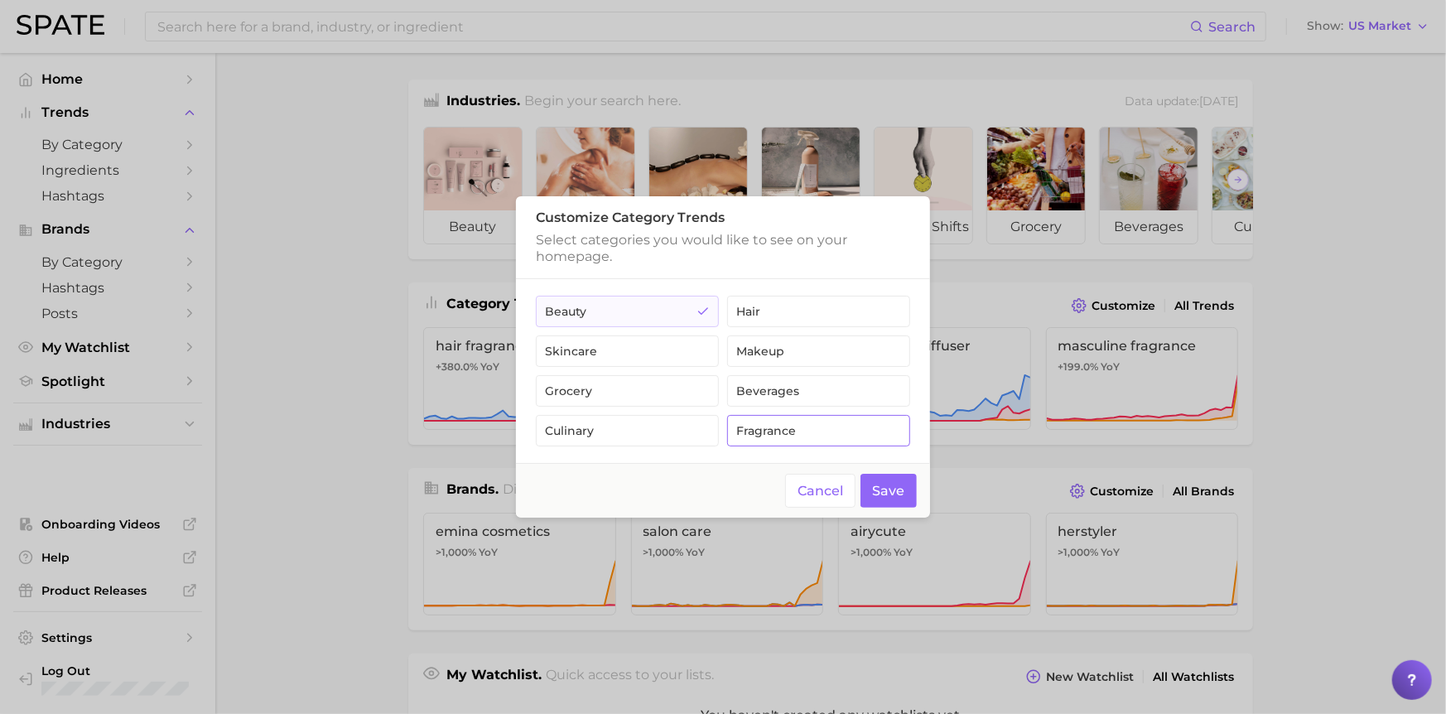
click at [780, 437] on button "fragrance" at bounding box center [818, 430] width 183 height 31
click at [886, 493] on button "Save" at bounding box center [888, 491] width 57 height 34
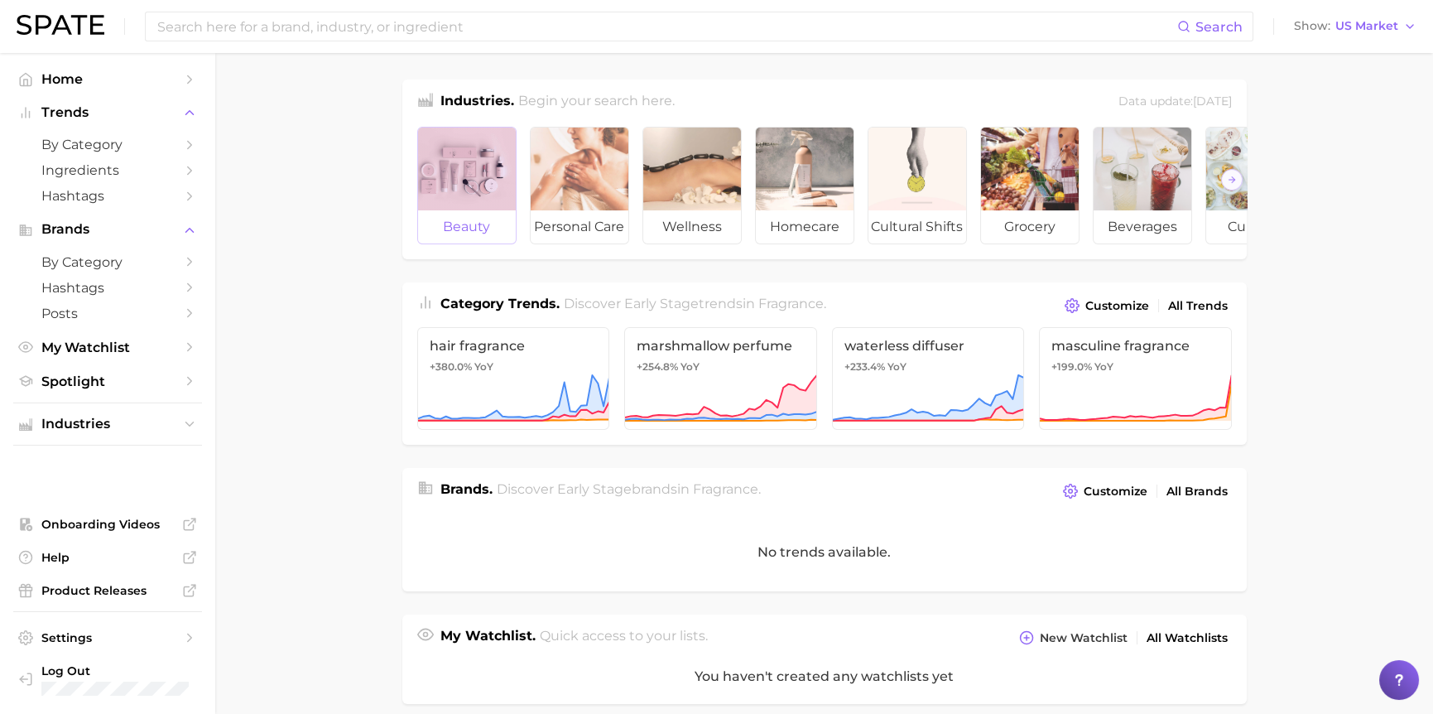
click at [466, 171] on div at bounding box center [467, 169] width 98 height 83
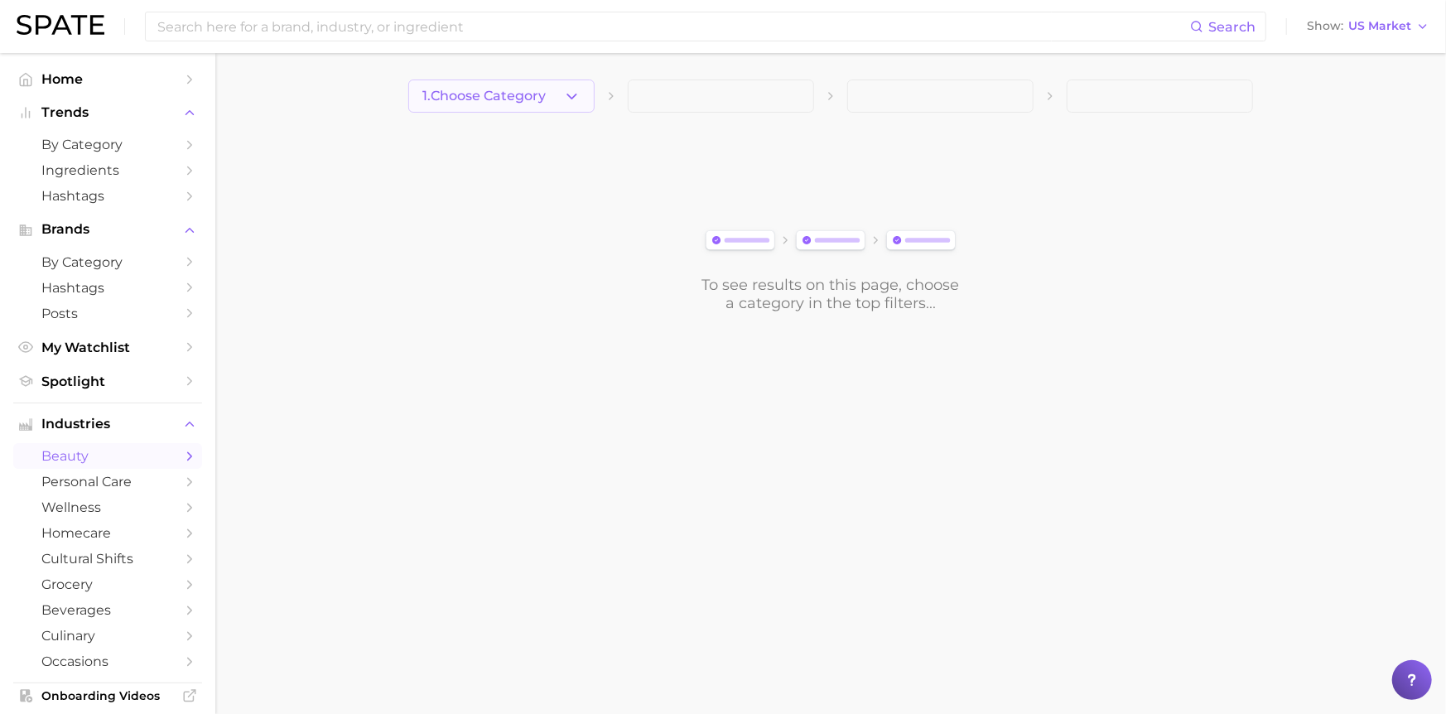
click at [527, 89] on span "1. Choose Category" at bounding box center [483, 96] width 123 height 15
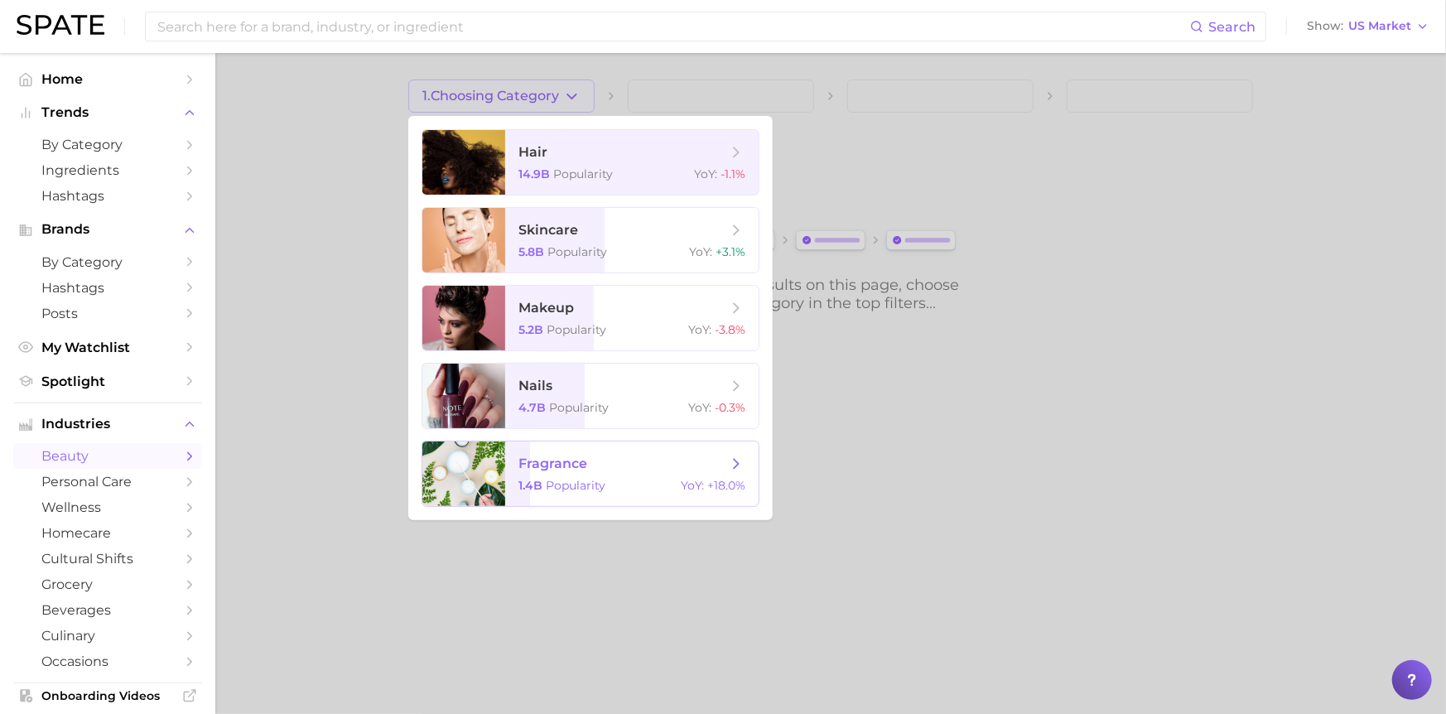
click at [607, 468] on span "fragrance" at bounding box center [622, 464] width 209 height 18
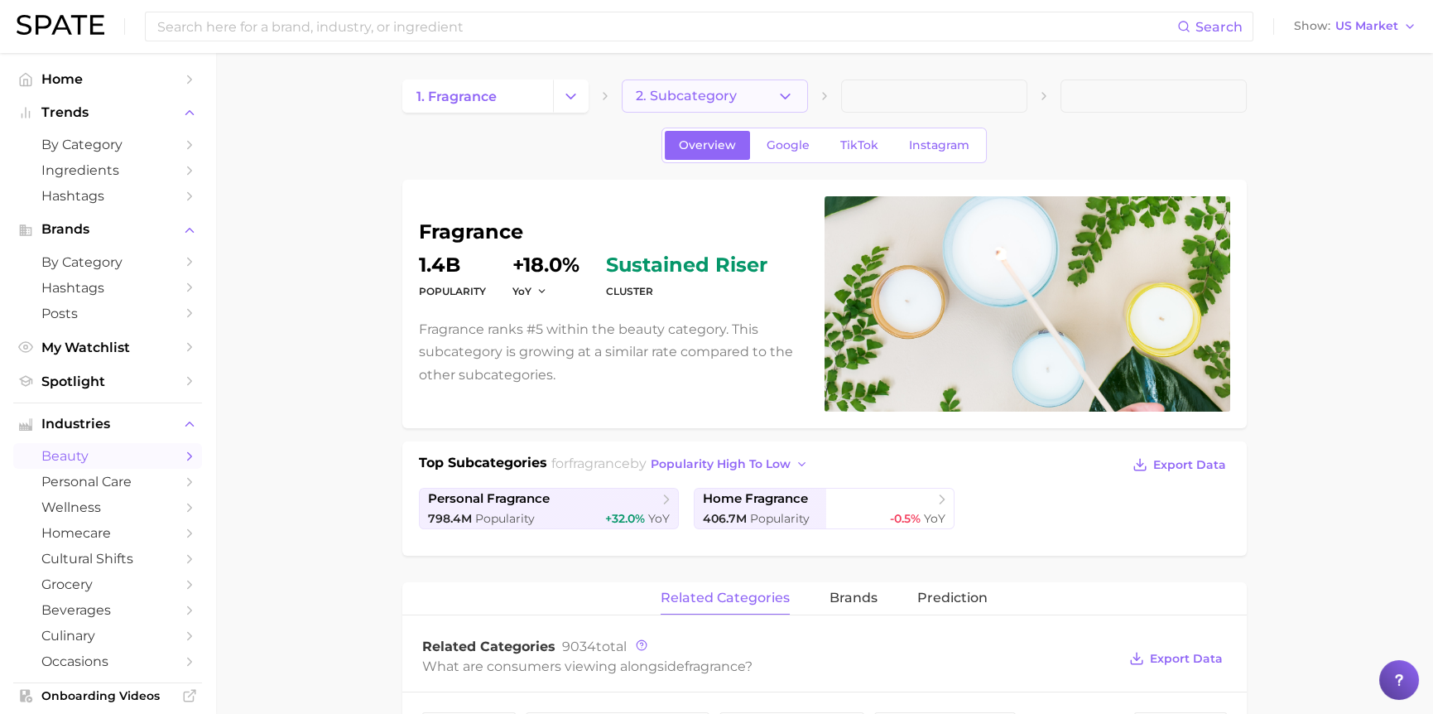
click at [700, 100] on span "2. Subcategory" at bounding box center [686, 96] width 101 height 15
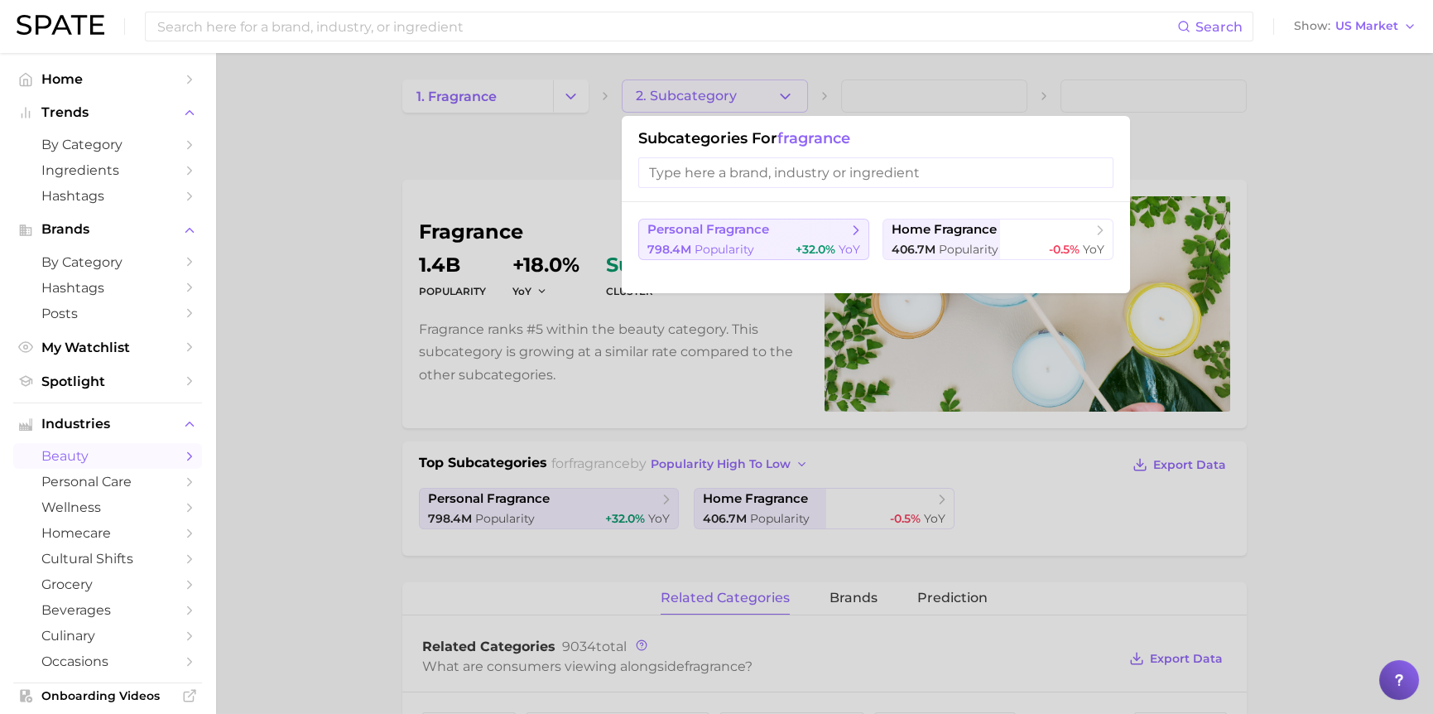
click at [751, 229] on span "personal fragrance" at bounding box center [708, 230] width 122 height 16
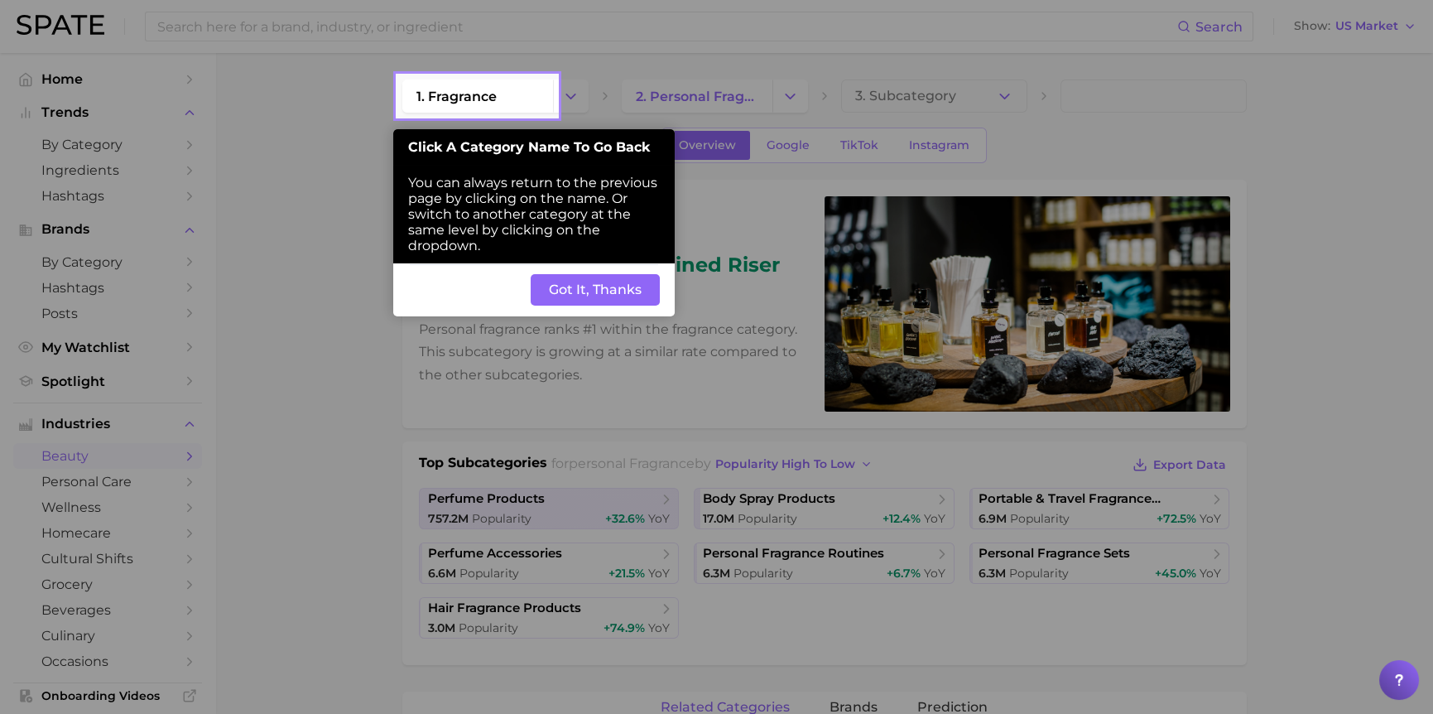
click at [604, 288] on button "Got It, Thanks" at bounding box center [595, 289] width 129 height 31
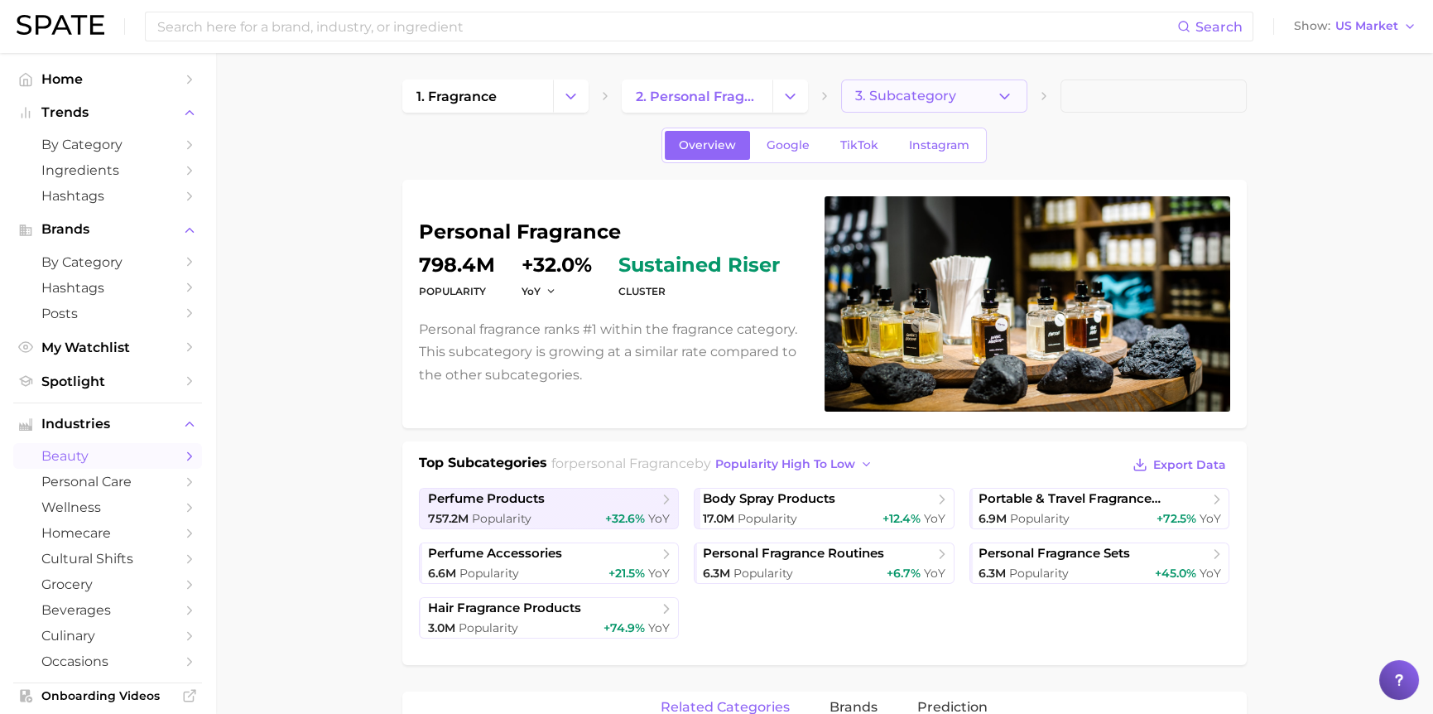
click at [977, 102] on button "3. Subcategory" at bounding box center [934, 95] width 186 height 33
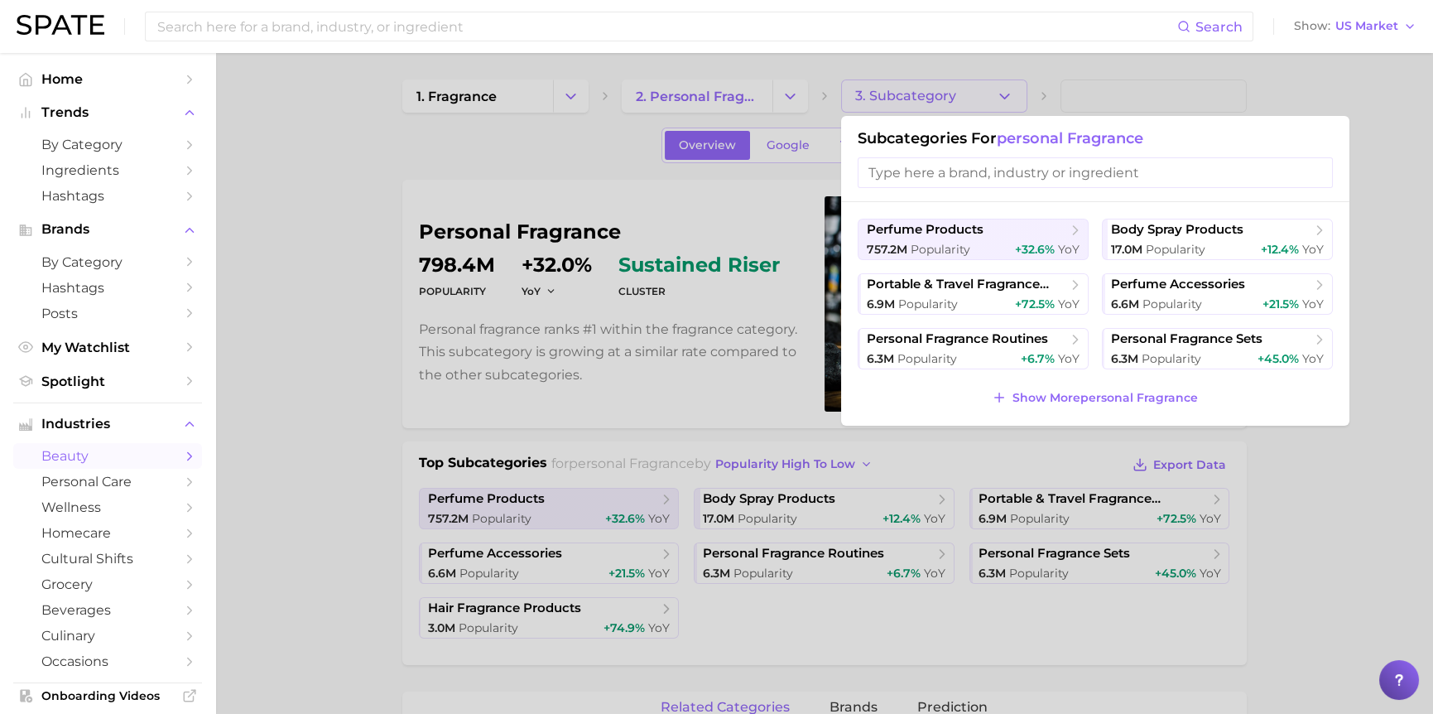
click at [1388, 114] on div at bounding box center [716, 357] width 1433 height 714
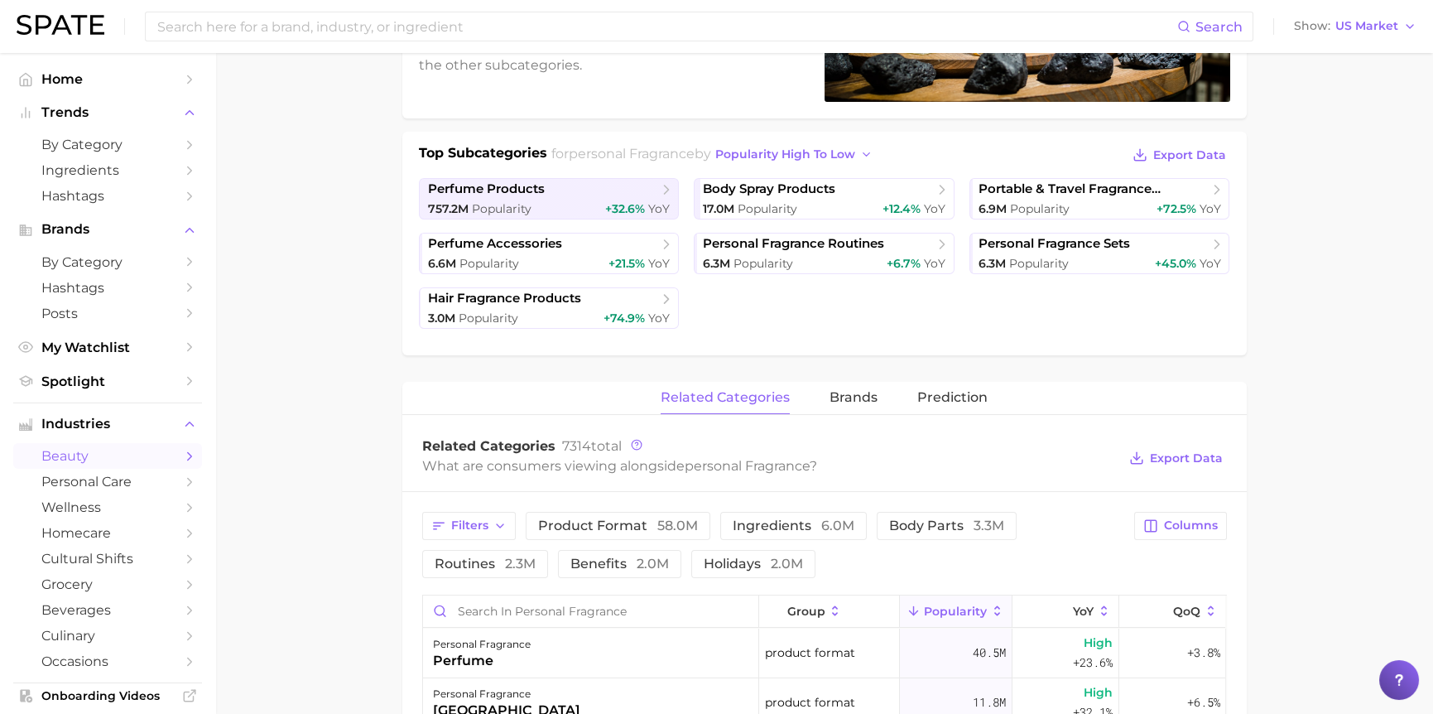
scroll to position [414, 0]
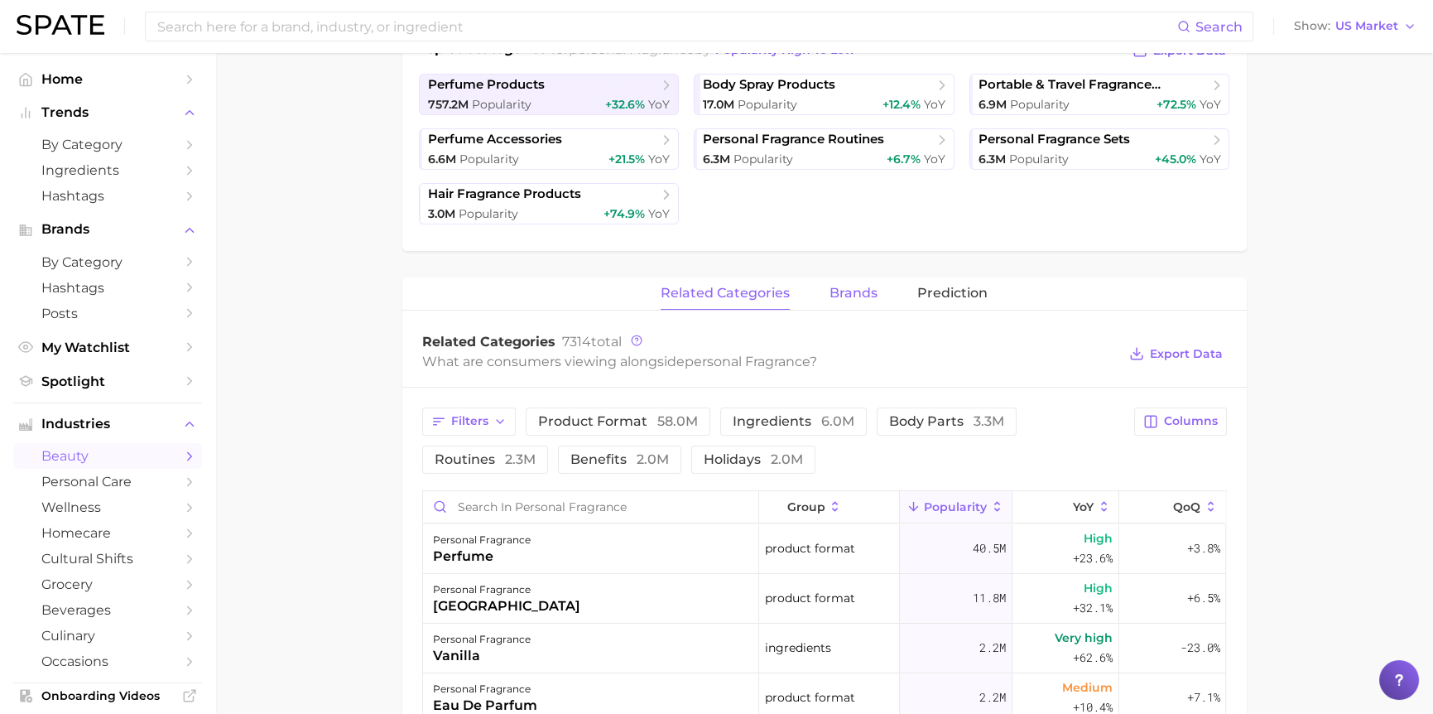
click at [852, 293] on span "brands" at bounding box center [854, 293] width 48 height 15
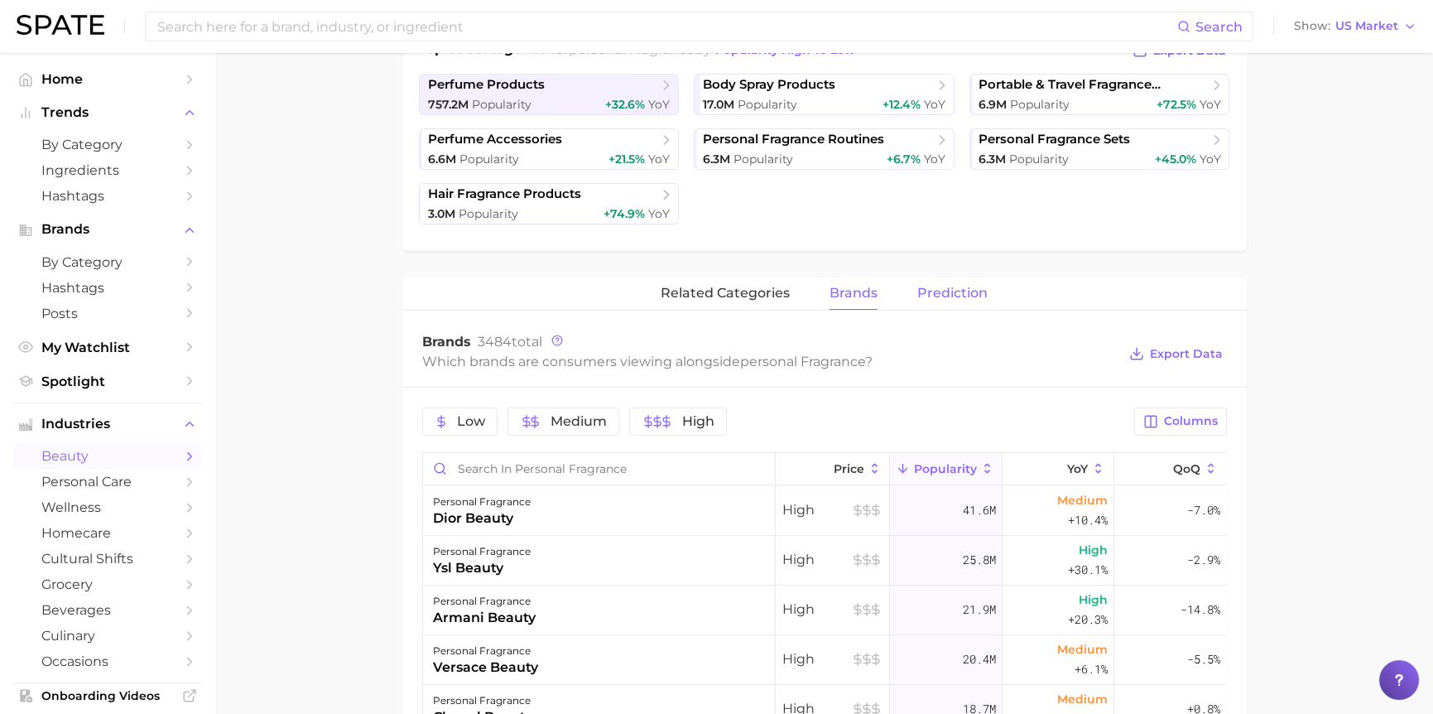
click at [965, 288] on span "Prediction" at bounding box center [952, 293] width 70 height 15
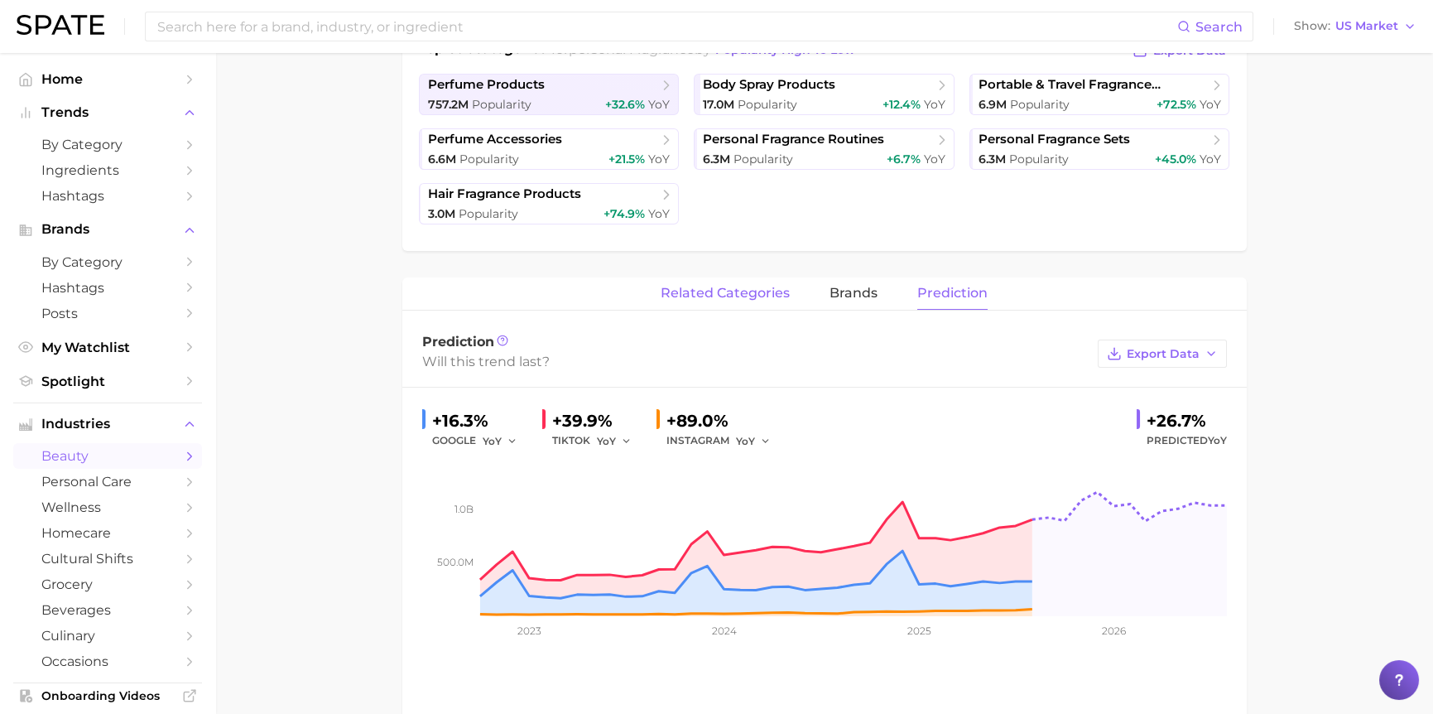
click at [739, 295] on span "related categories" at bounding box center [725, 293] width 129 height 15
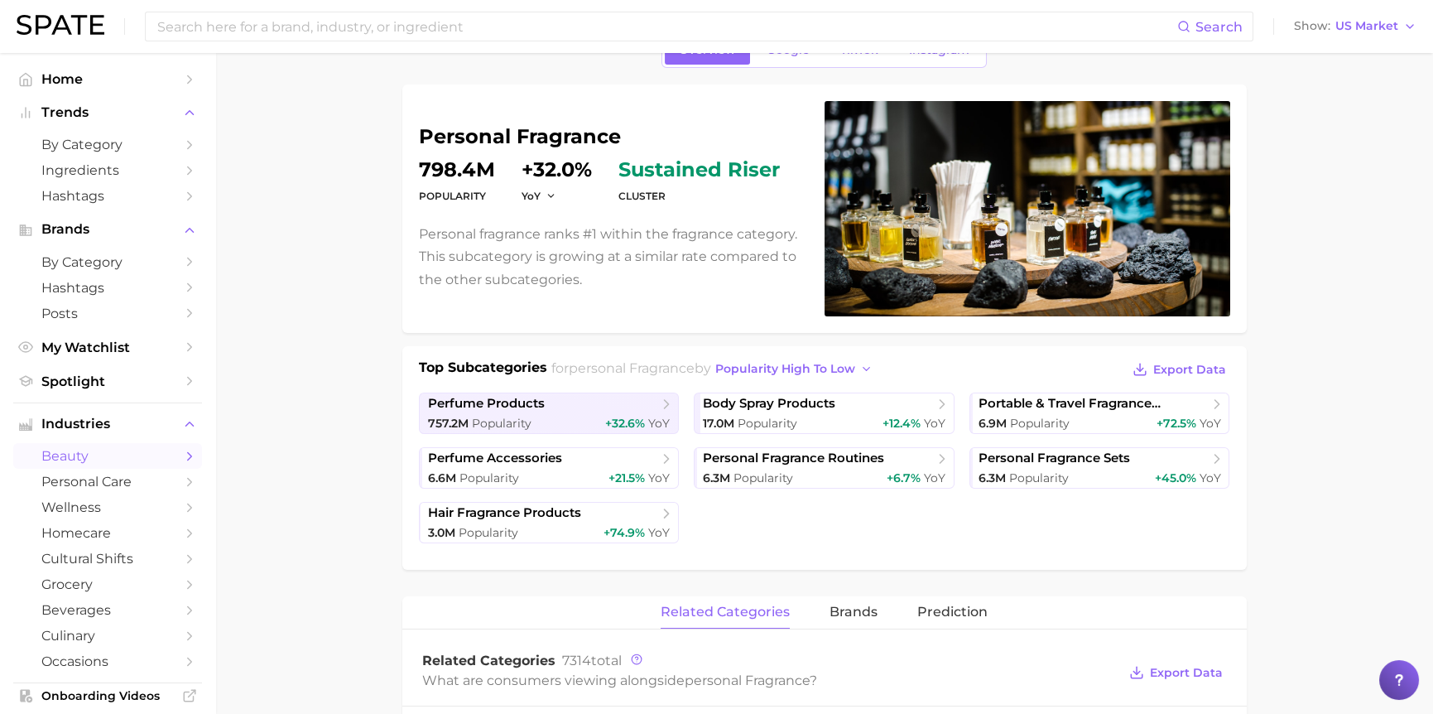
scroll to position [0, 0]
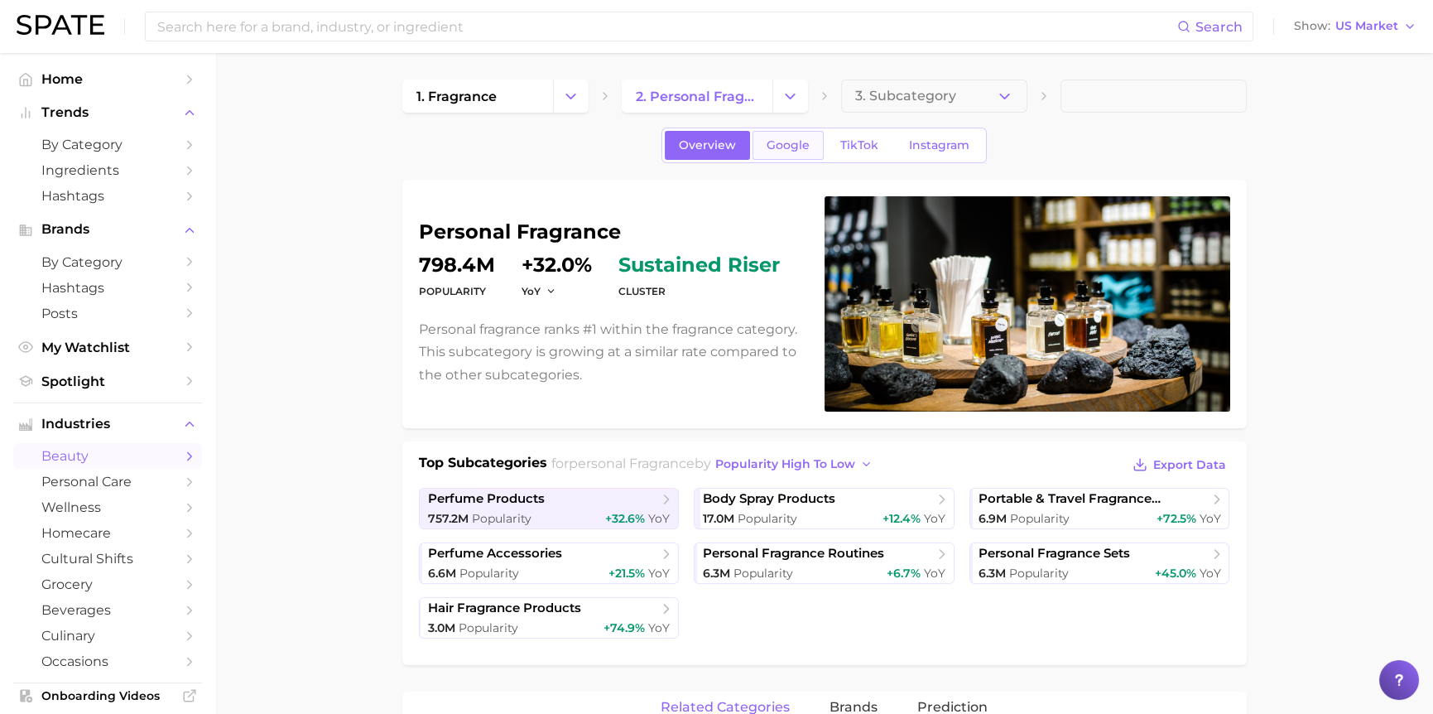
click at [795, 149] on span "Google" at bounding box center [788, 145] width 43 height 14
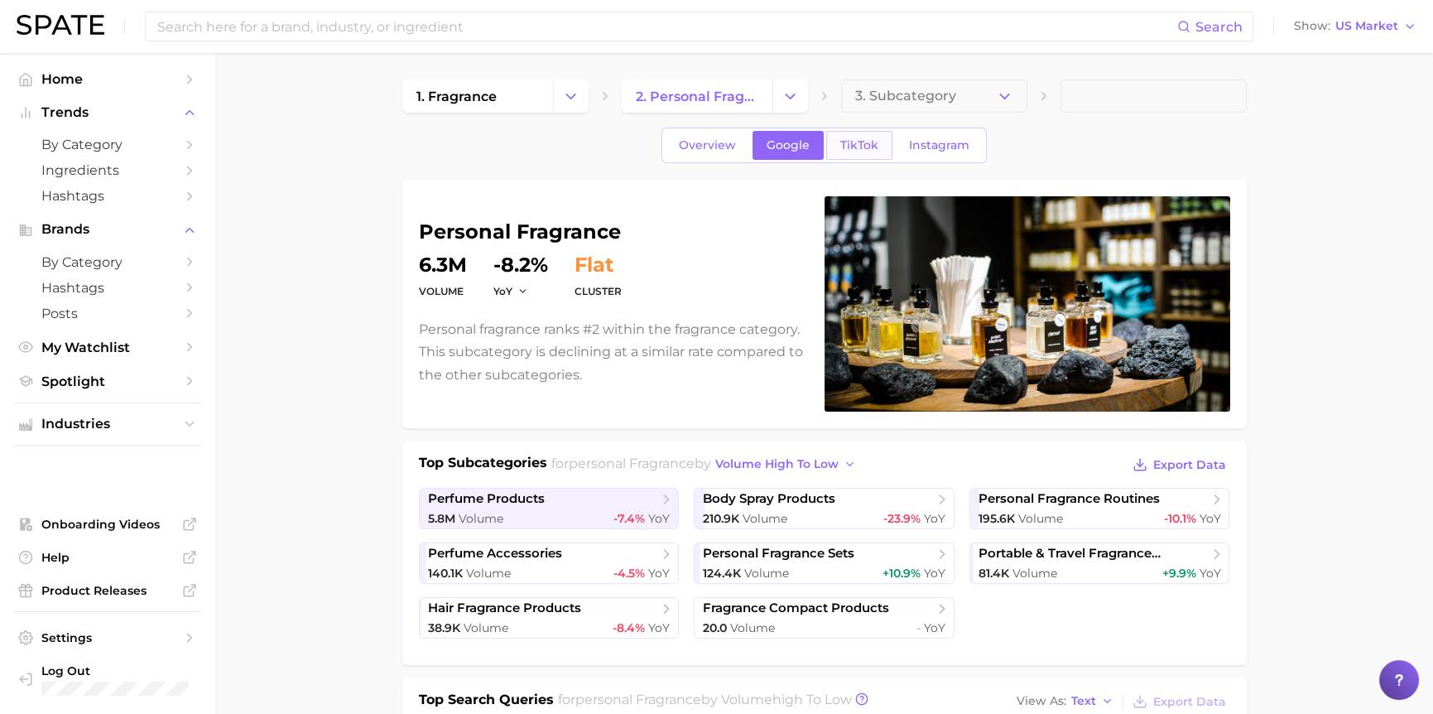
click at [863, 152] on link "TikTok" at bounding box center [859, 145] width 66 height 29
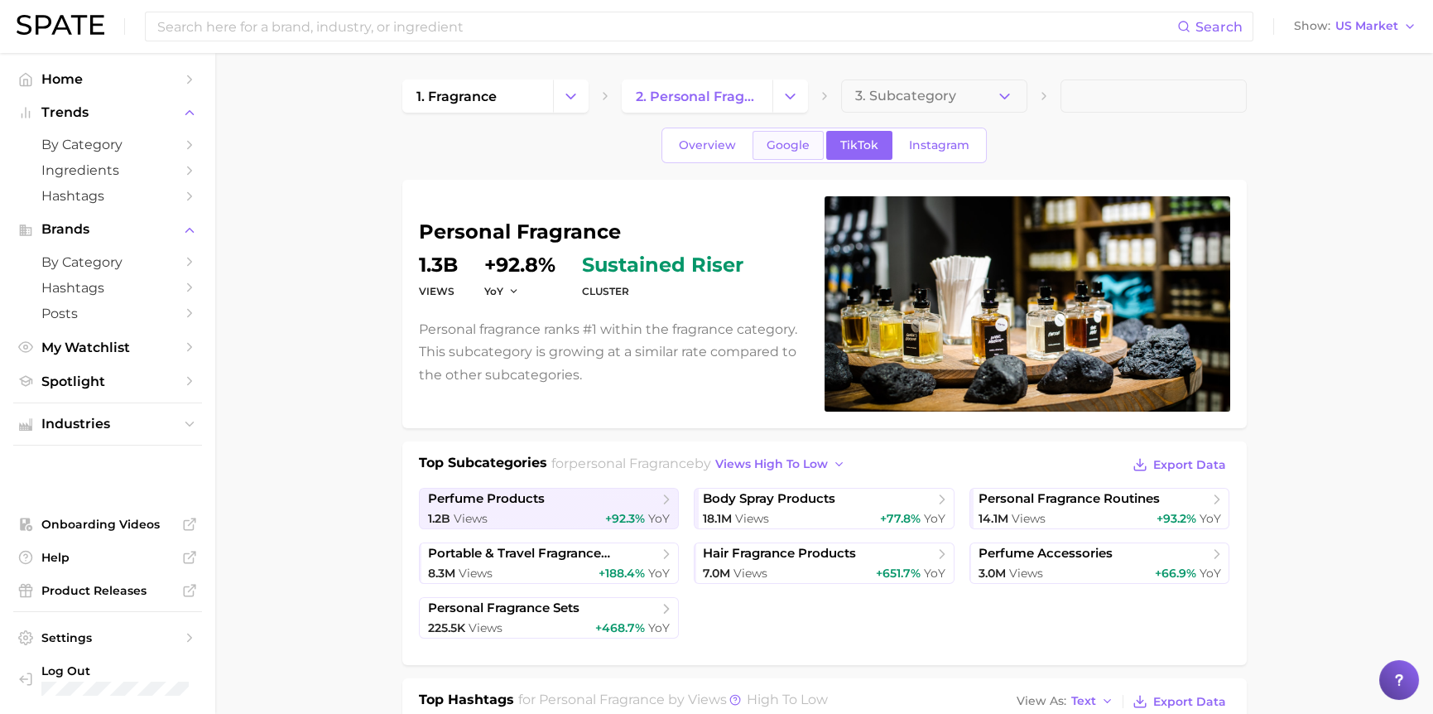
click at [771, 152] on link "Google" at bounding box center [788, 145] width 71 height 29
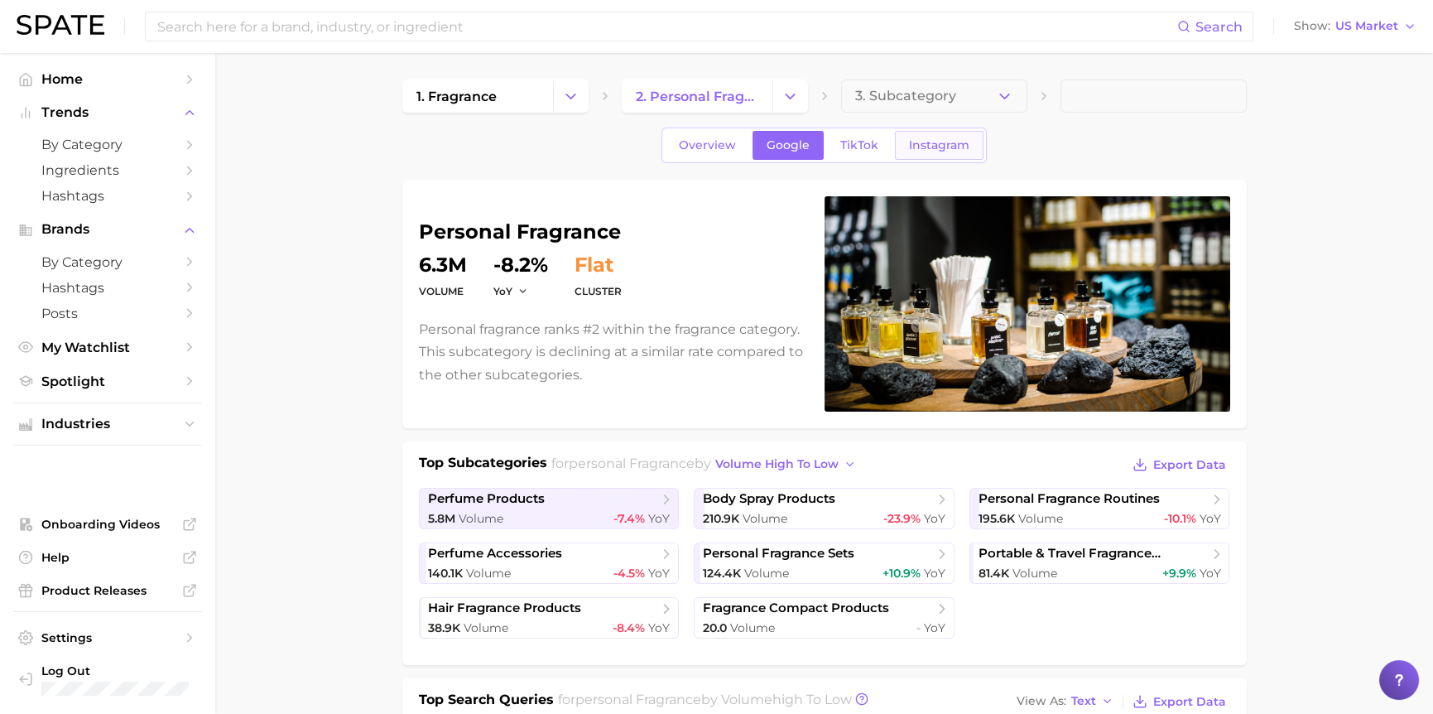
click at [922, 140] on span "Instagram" at bounding box center [939, 145] width 60 height 14
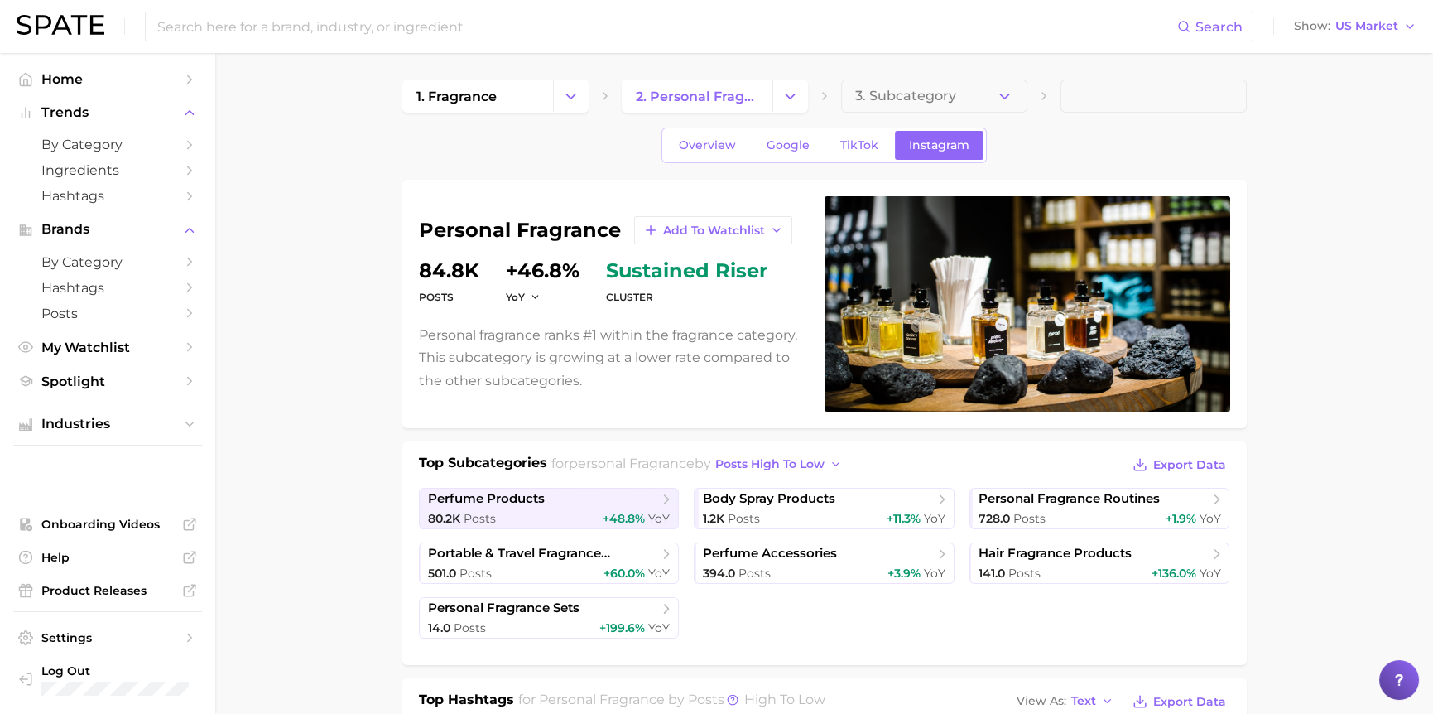
click at [90, 24] on img at bounding box center [61, 25] width 88 height 20
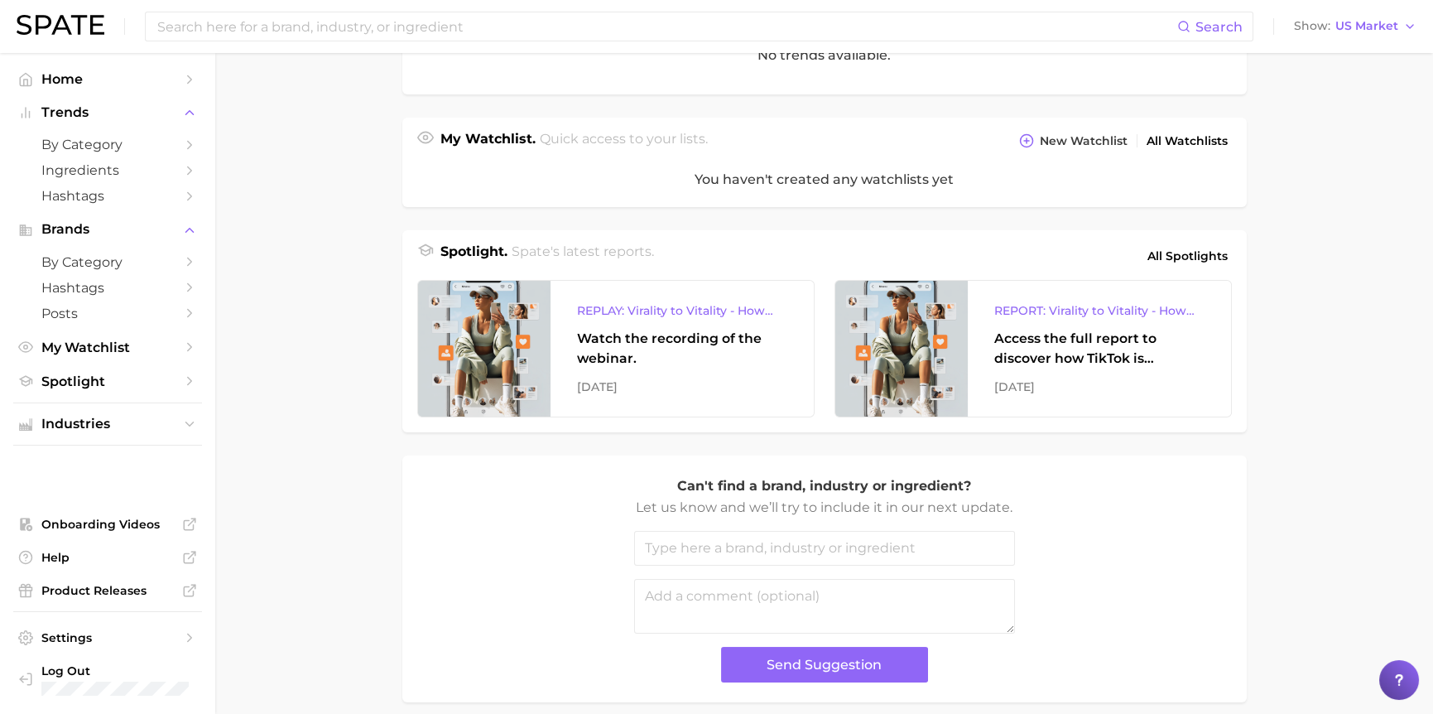
scroll to position [579, 0]
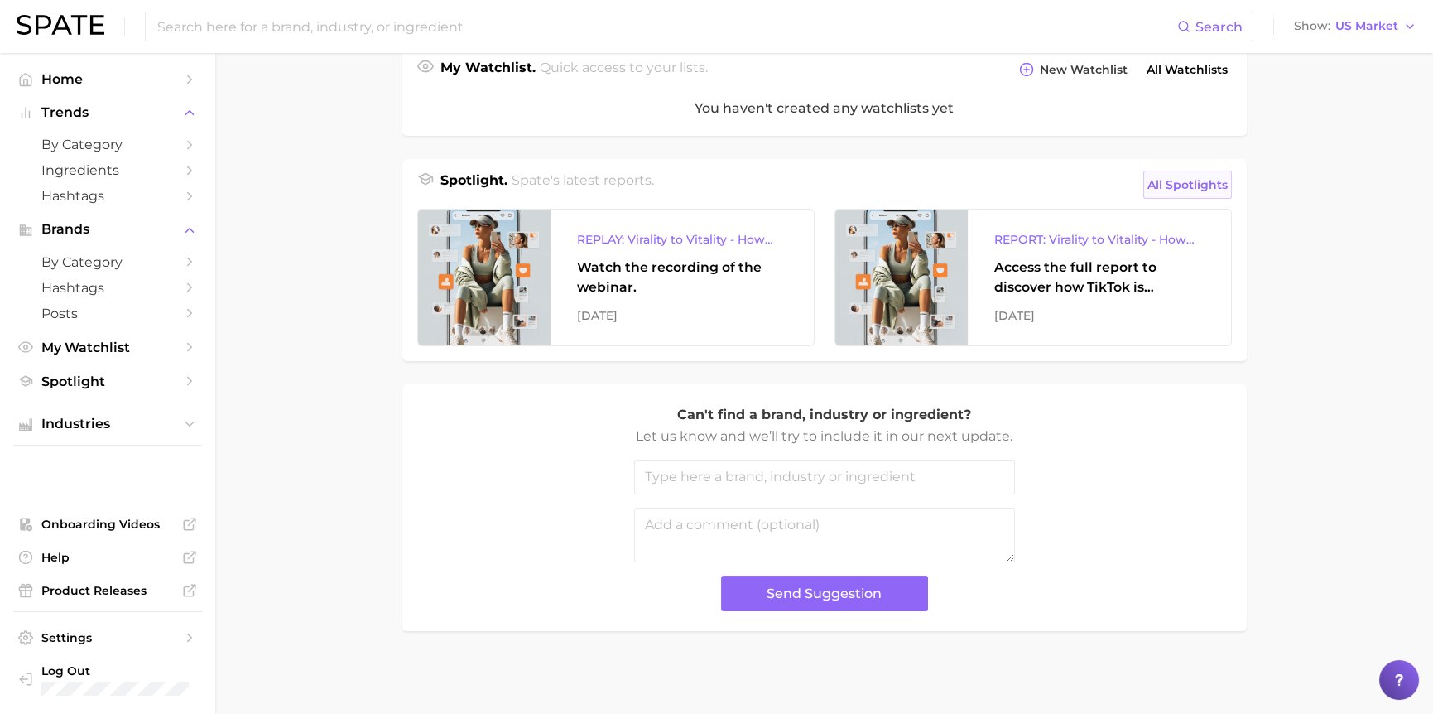
click at [1200, 185] on span "All Spotlights" at bounding box center [1188, 185] width 80 height 20
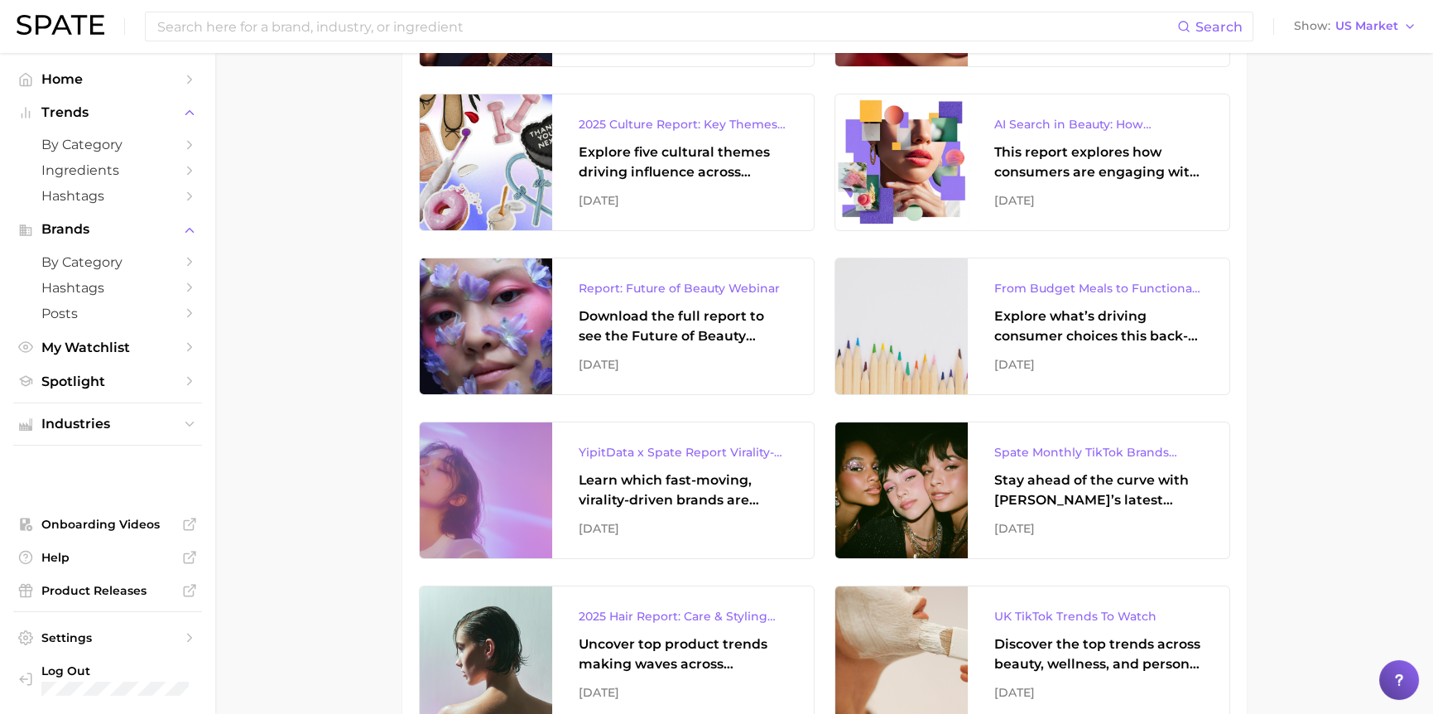
scroll to position [414, 0]
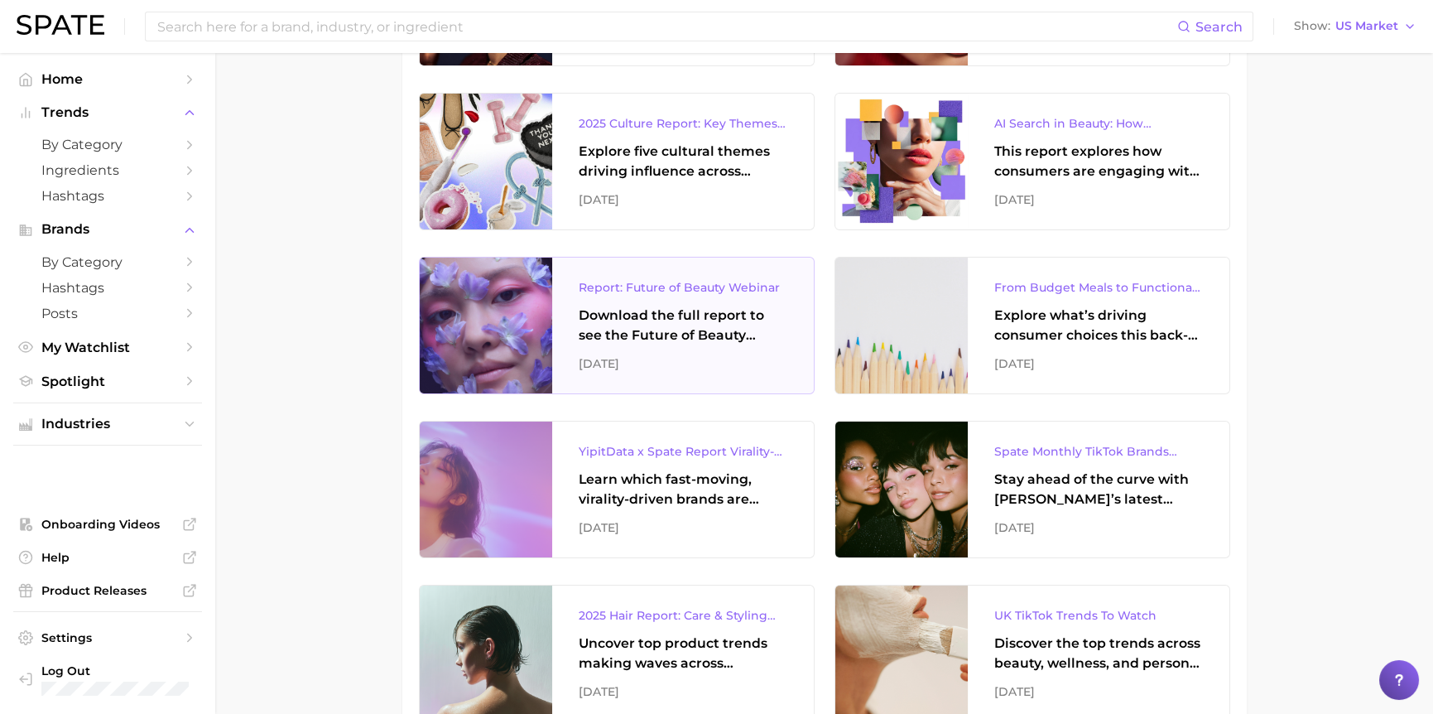
click at [629, 315] on div "Download the full report to see the Future of Beauty trends we unpacked during …" at bounding box center [683, 326] width 209 height 40
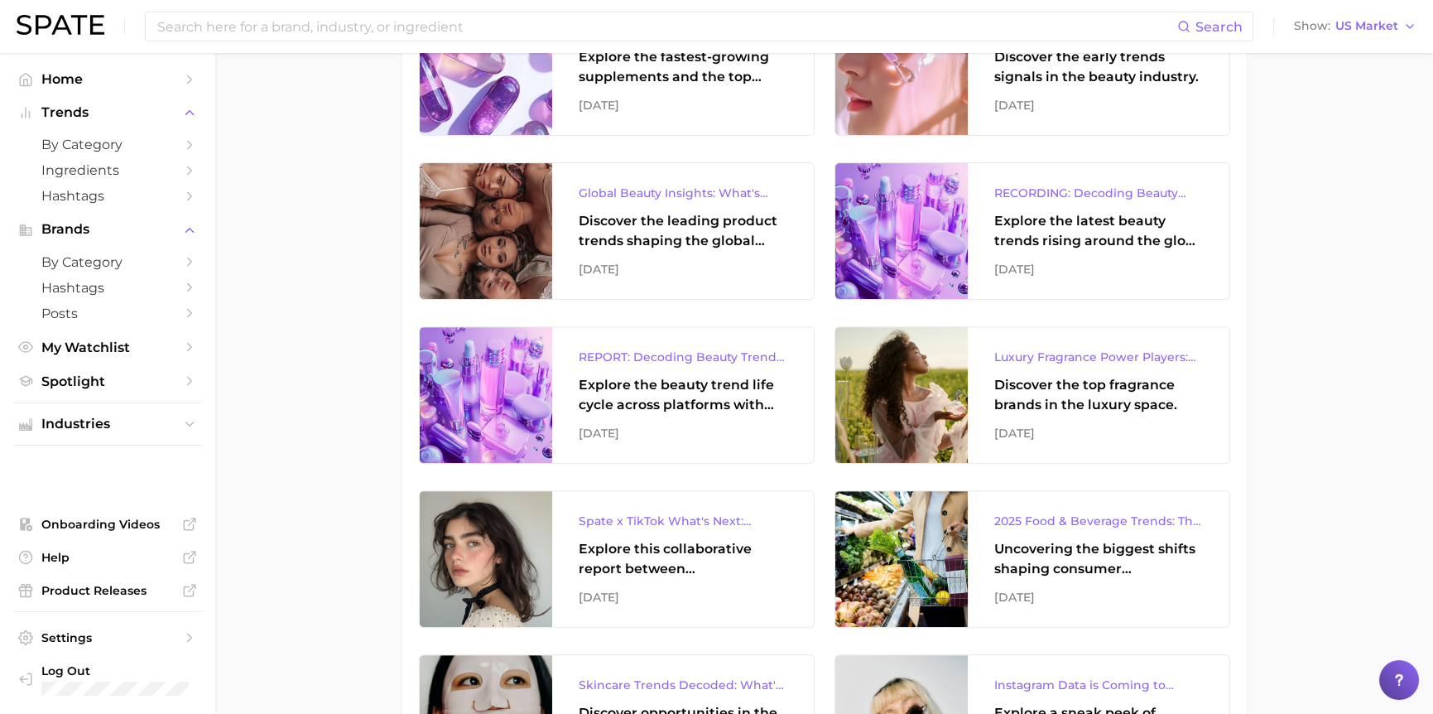
scroll to position [1739, 0]
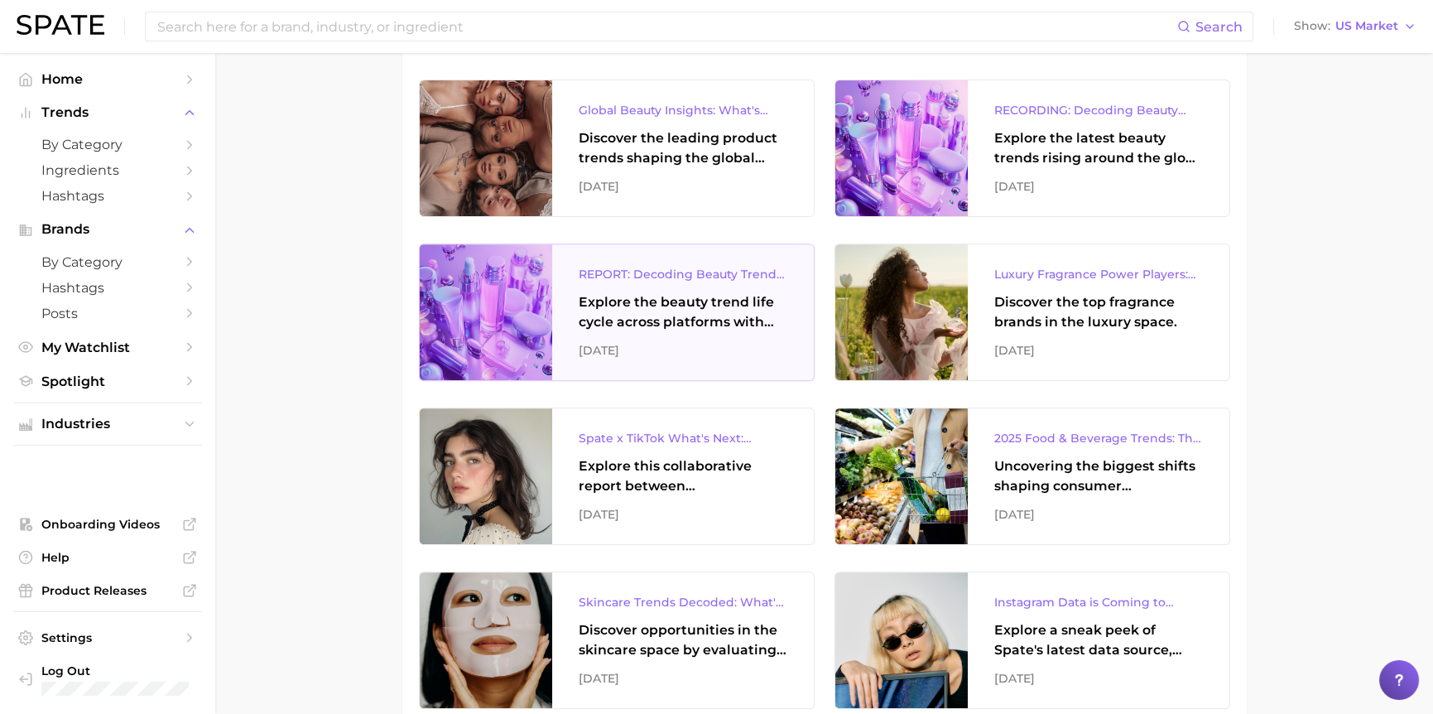
click at [694, 307] on div "Explore the beauty trend life cycle across platforms with exclusive insights fr…" at bounding box center [683, 312] width 209 height 40
